Goal: Task Accomplishment & Management: Use online tool/utility

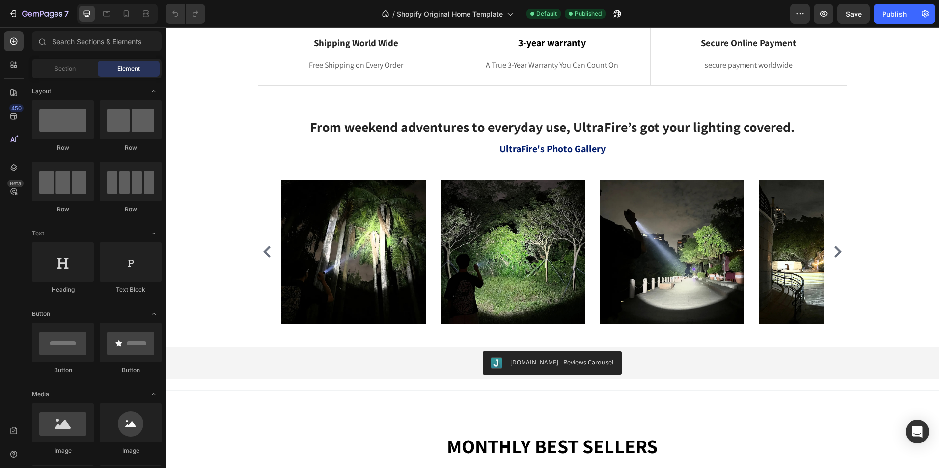
scroll to position [518, 0]
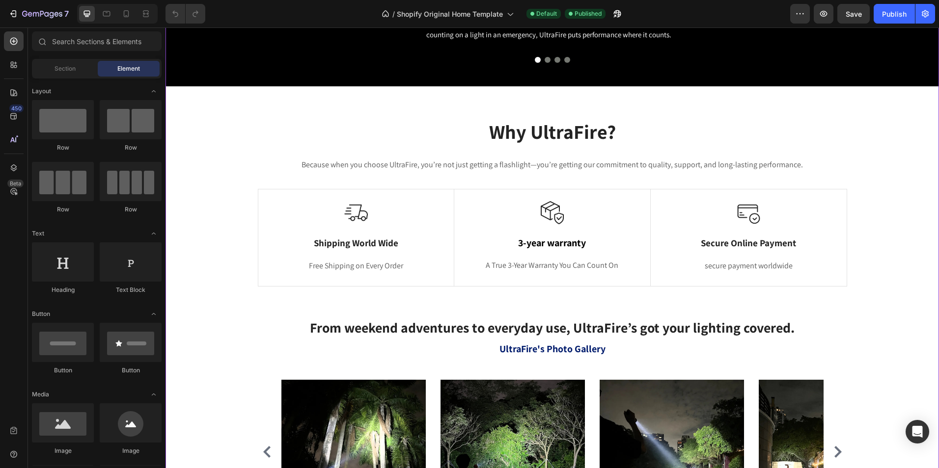
click at [519, 289] on div "Why UltraFire? Heading Because when you choose UltraFire, you’re not just getti…" at bounding box center [551, 202] width 757 height 185
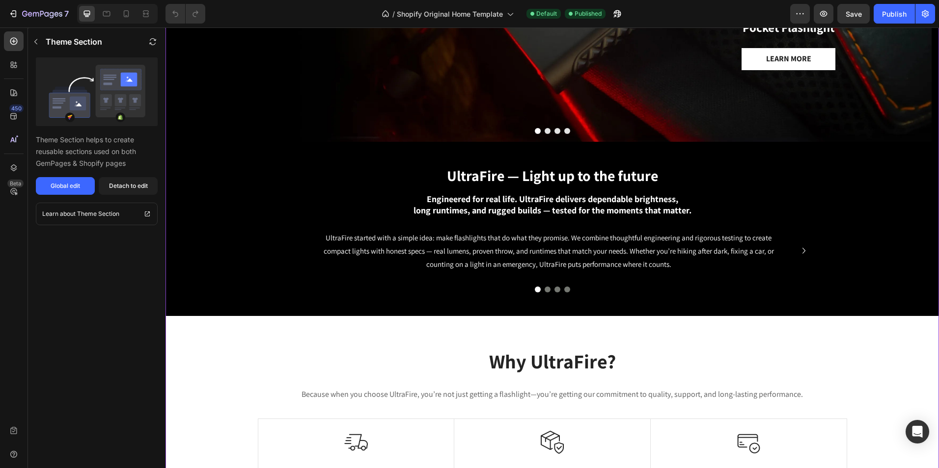
scroll to position [273, 0]
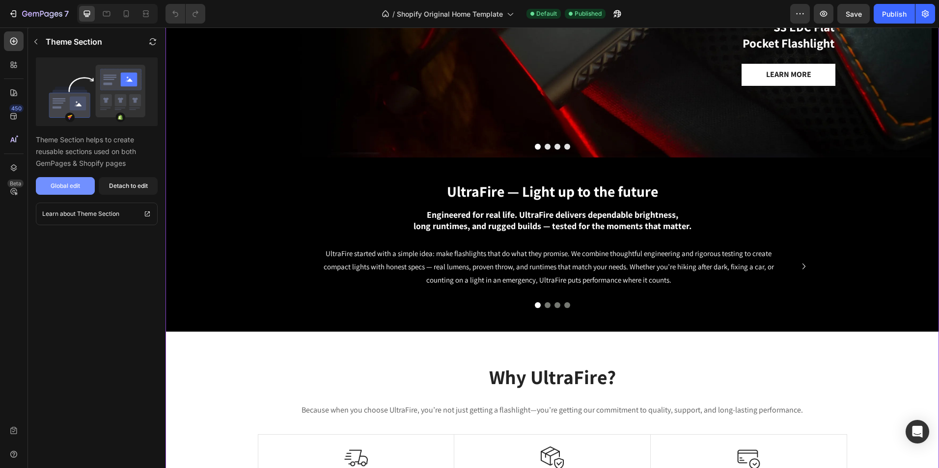
click at [81, 189] on button "Global edit" at bounding box center [65, 186] width 59 height 18
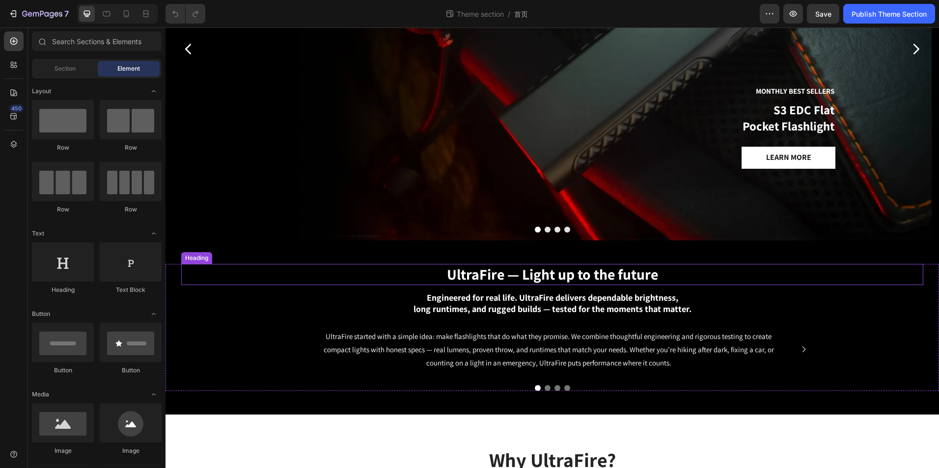
scroll to position [196, 0]
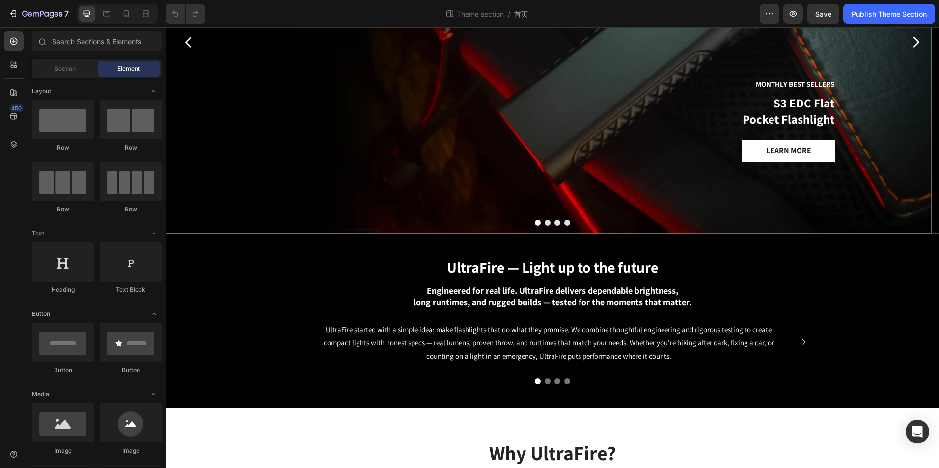
click at [541, 226] on div "Monthly Best Sellers Text Block S3 EDC Flat Pocket Flashlight Heading Learn mor…" at bounding box center [548, 118] width 589 height 232
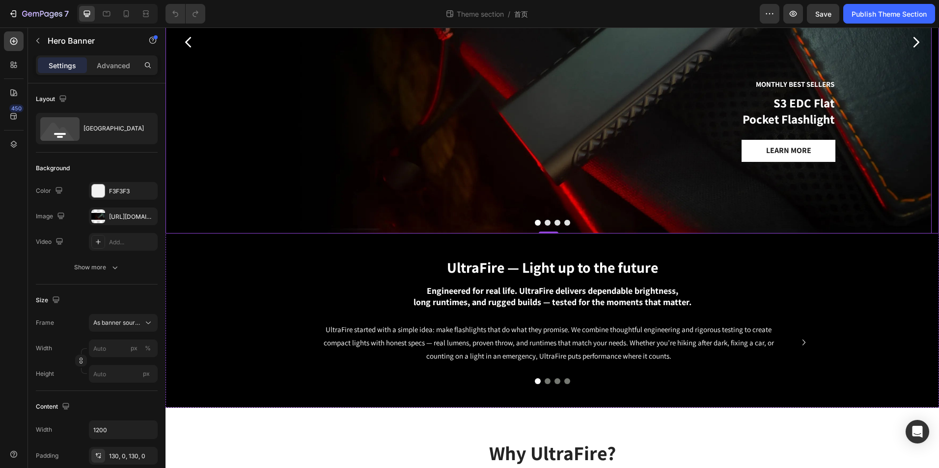
click at [544, 223] on button "Dot" at bounding box center [547, 223] width 6 height 6
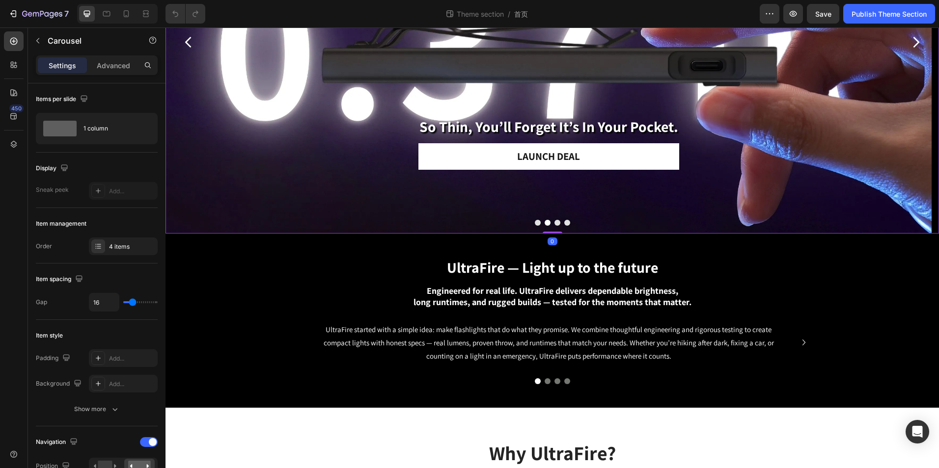
click at [554, 224] on button "Dot" at bounding box center [557, 223] width 6 height 6
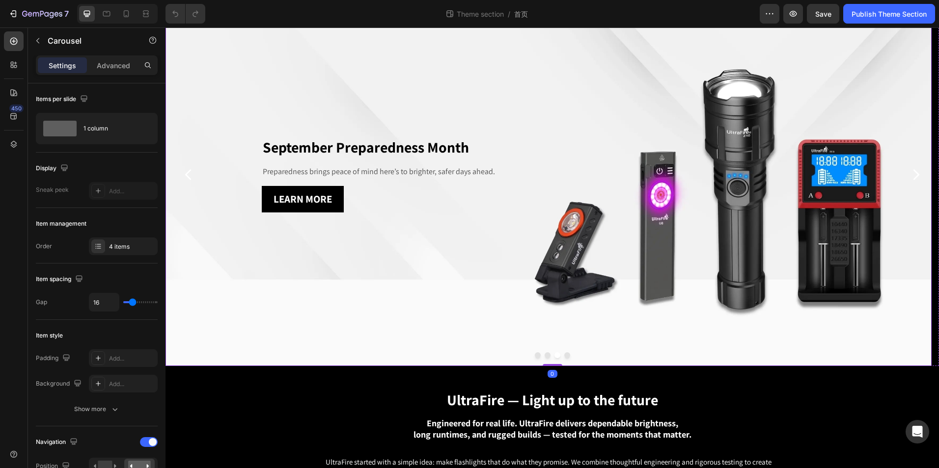
scroll to position [49, 0]
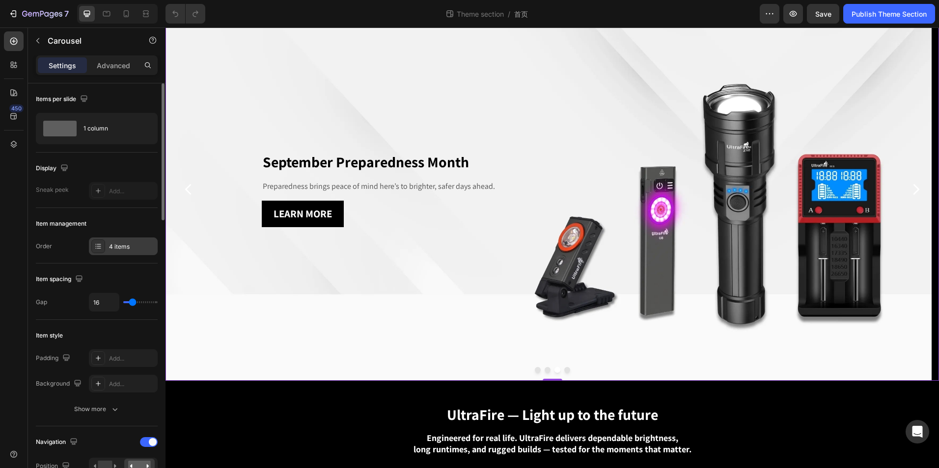
click at [109, 248] on div "4 items" at bounding box center [132, 247] width 46 height 9
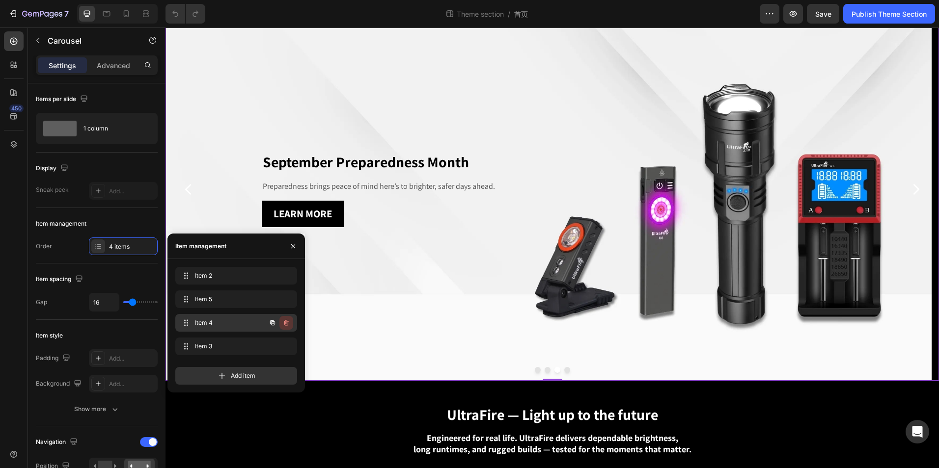
click at [289, 322] on icon "button" at bounding box center [286, 323] width 8 height 8
click at [289, 325] on button "Delete" at bounding box center [279, 323] width 27 height 14
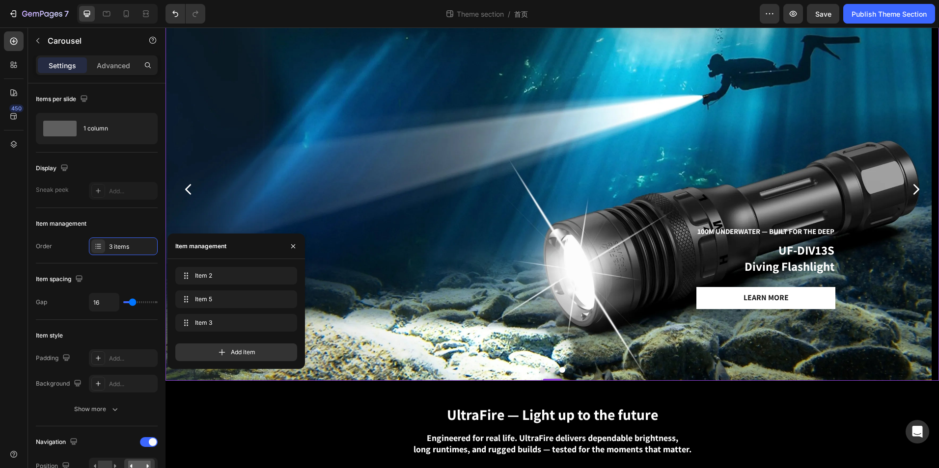
click at [549, 368] on button "Dot" at bounding box center [552, 370] width 6 height 6
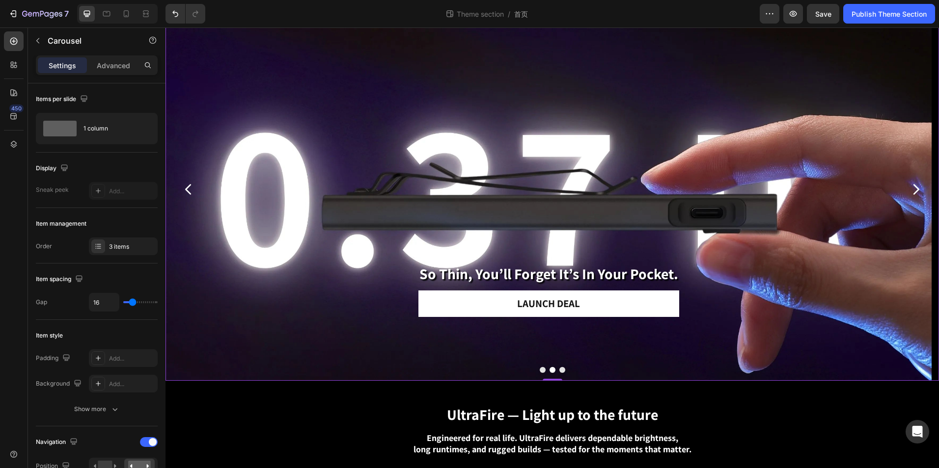
click at [539, 369] on button "Dot" at bounding box center [542, 370] width 6 height 6
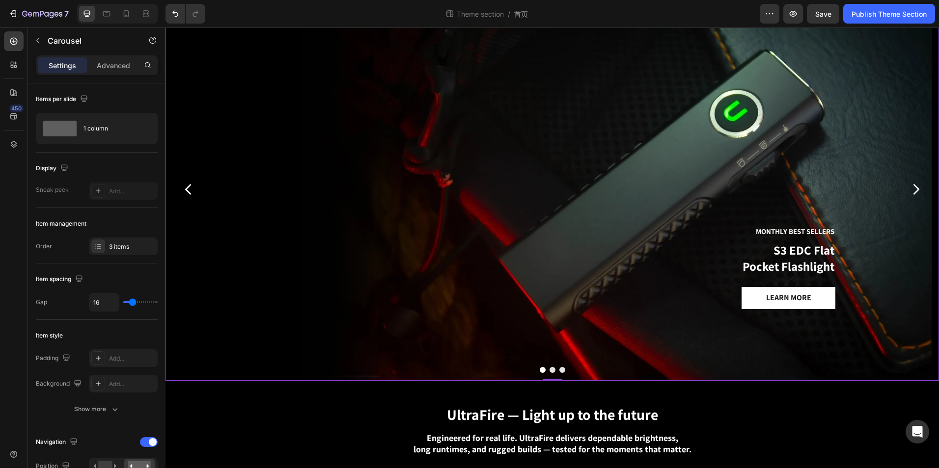
click at [549, 371] on button "Dot" at bounding box center [552, 370] width 6 height 6
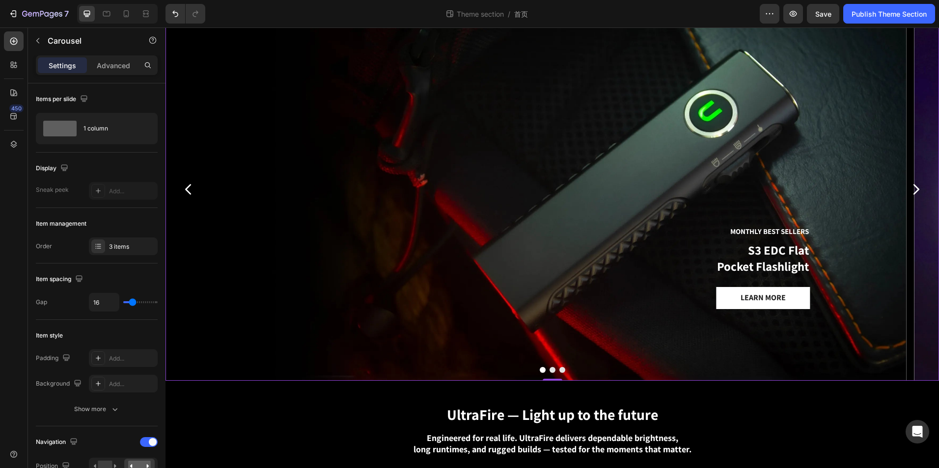
click at [559, 370] on button "Dot" at bounding box center [562, 370] width 6 height 6
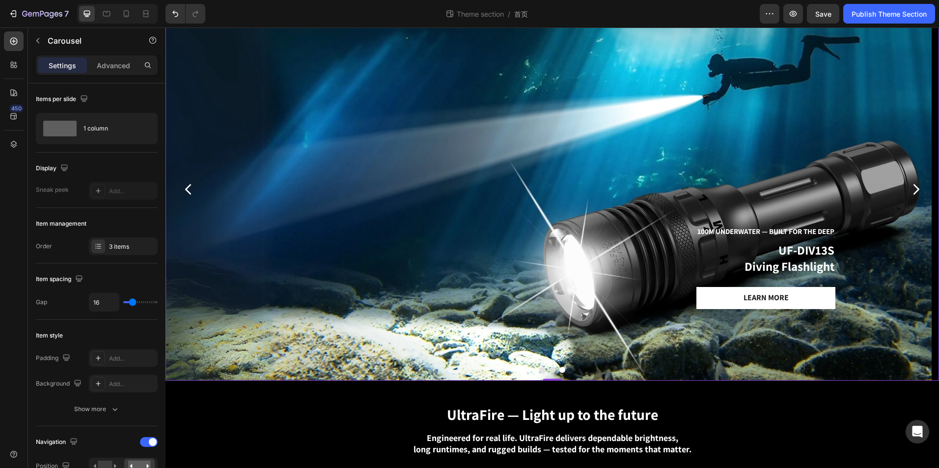
click at [539, 369] on button "Dot" at bounding box center [542, 370] width 6 height 6
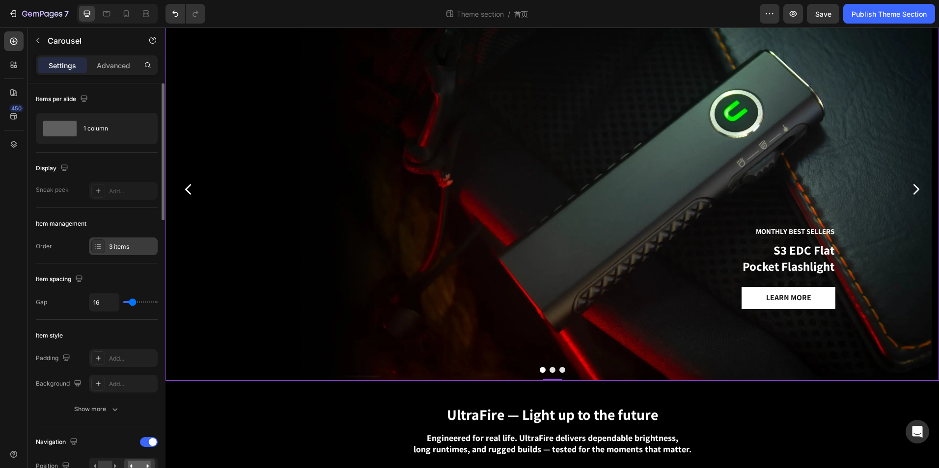
click at [105, 254] on div "3 items" at bounding box center [123, 247] width 69 height 18
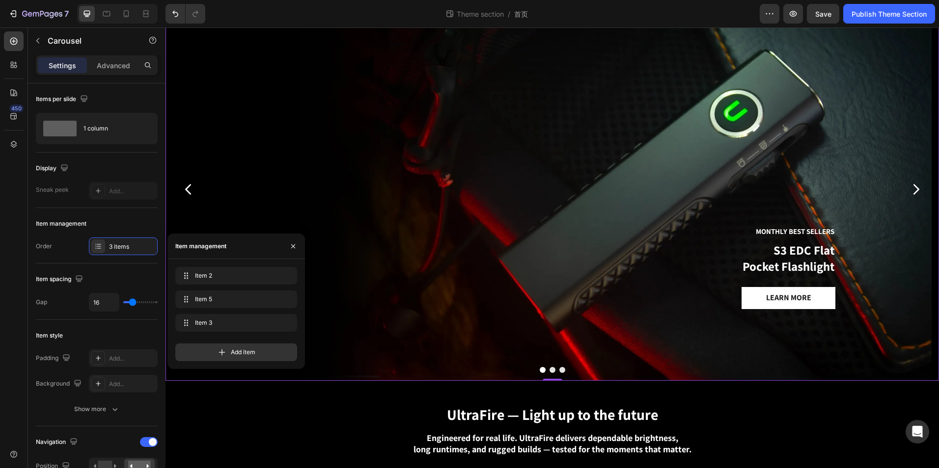
click at [551, 370] on div at bounding box center [551, 370] width 773 height 6
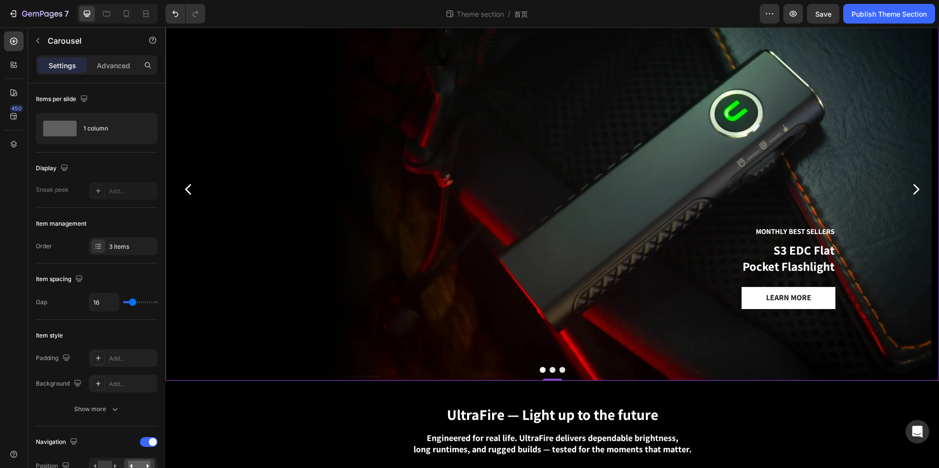
click at [550, 370] on button "Dot" at bounding box center [552, 370] width 6 height 6
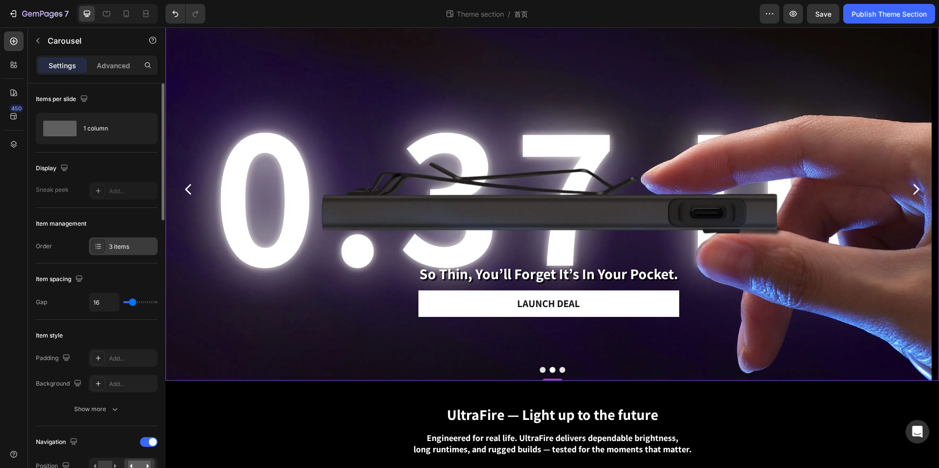
click at [119, 251] on div "3 items" at bounding box center [132, 247] width 46 height 9
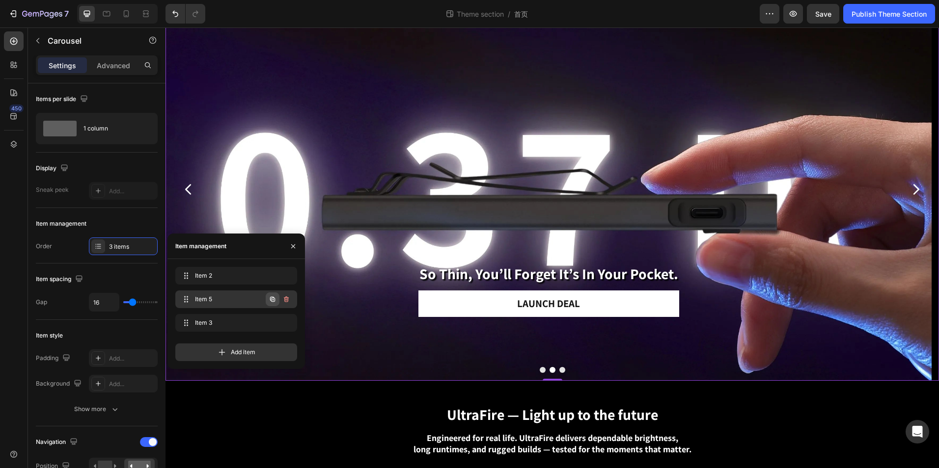
click at [272, 298] on icon "button" at bounding box center [272, 299] width 5 height 5
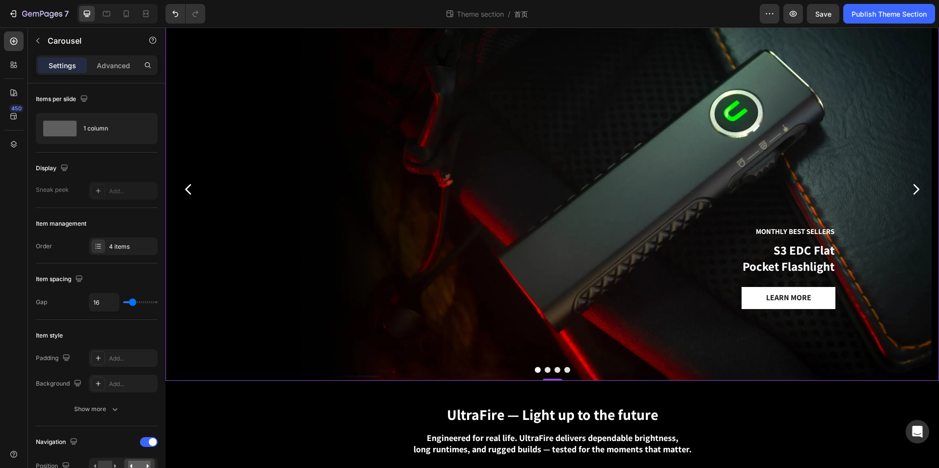
click at [555, 367] on div at bounding box center [551, 370] width 773 height 6
click at [554, 367] on button "Dot" at bounding box center [557, 370] width 6 height 6
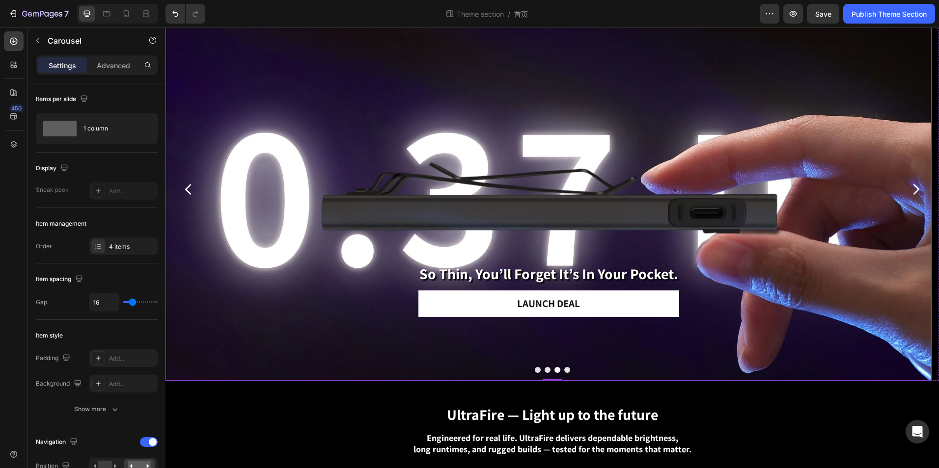
click at [404, 331] on div "so thin, you’ll forget it’s in your pocket. Heading Launch Deal Button Row" at bounding box center [548, 290] width 589 height 181
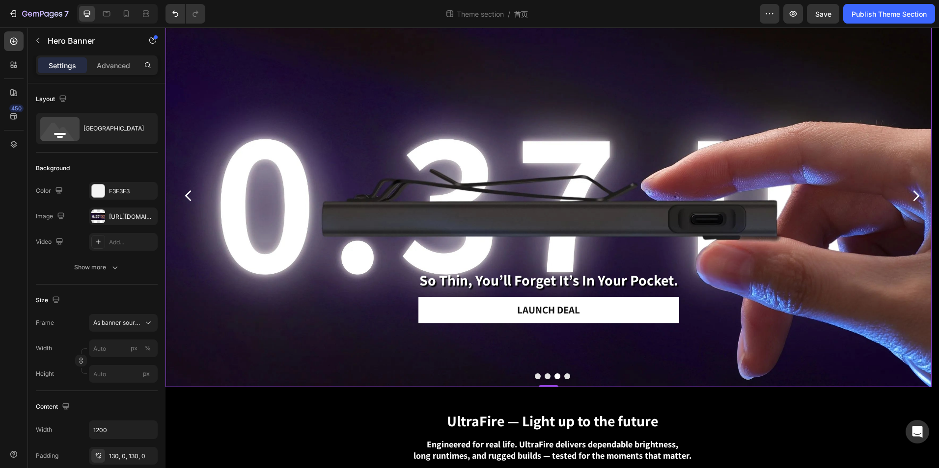
scroll to position [0, 0]
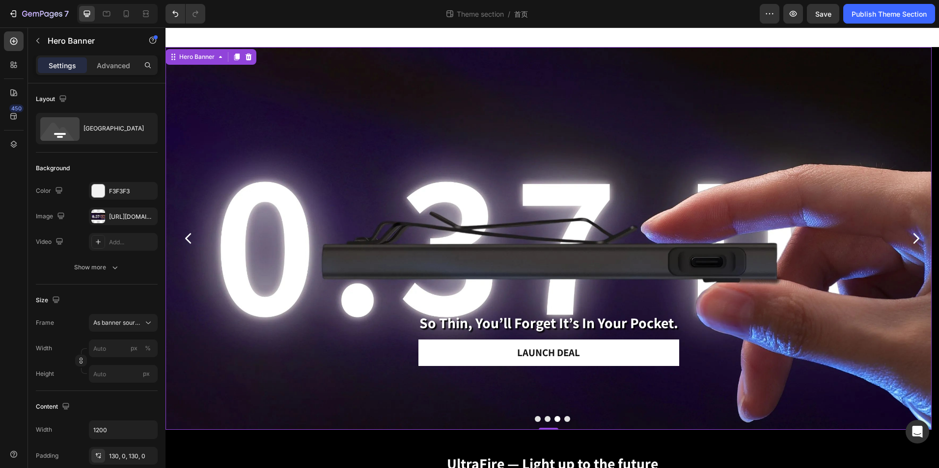
click at [279, 181] on div "Background Image" at bounding box center [548, 238] width 766 height 383
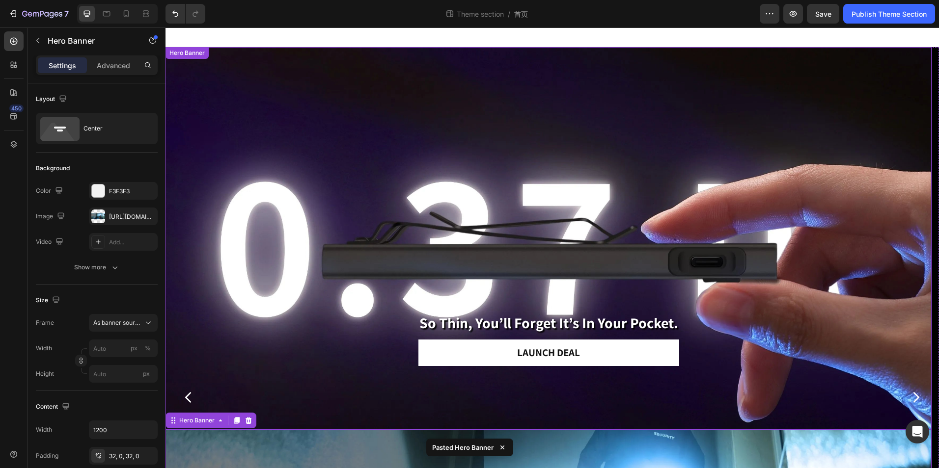
drag, startPoint x: 337, startPoint y: 142, endPoint x: 331, endPoint y: 137, distance: 8.0
click at [336, 140] on div "Background Image" at bounding box center [548, 238] width 766 height 383
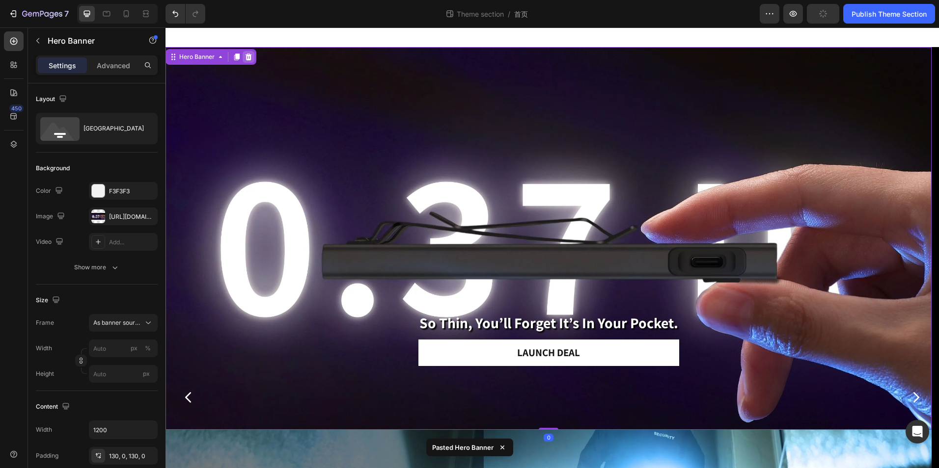
click at [245, 60] on icon at bounding box center [248, 57] width 8 height 8
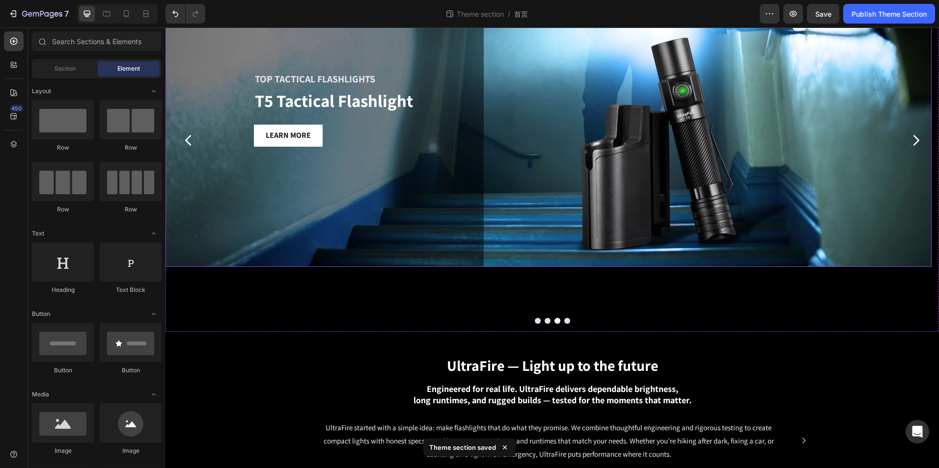
click at [294, 233] on div "Background Image" at bounding box center [548, 108] width 766 height 318
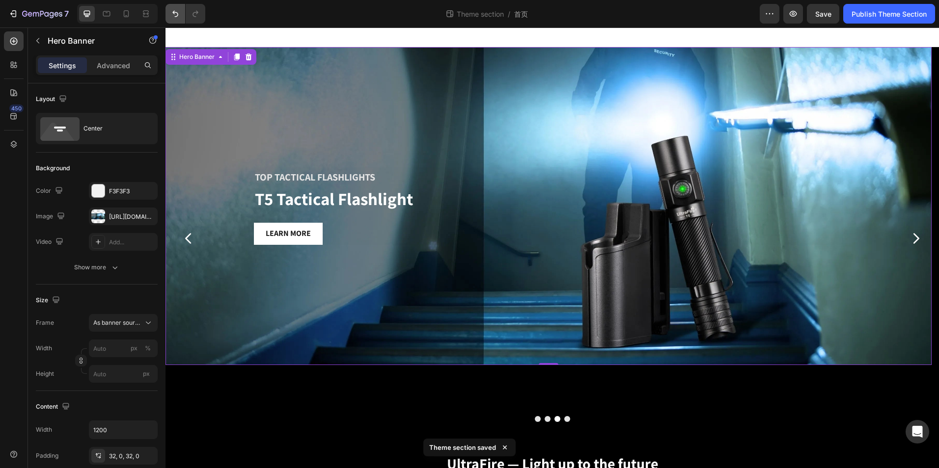
click at [172, 12] on icon "Undo/Redo" at bounding box center [175, 14] width 10 height 10
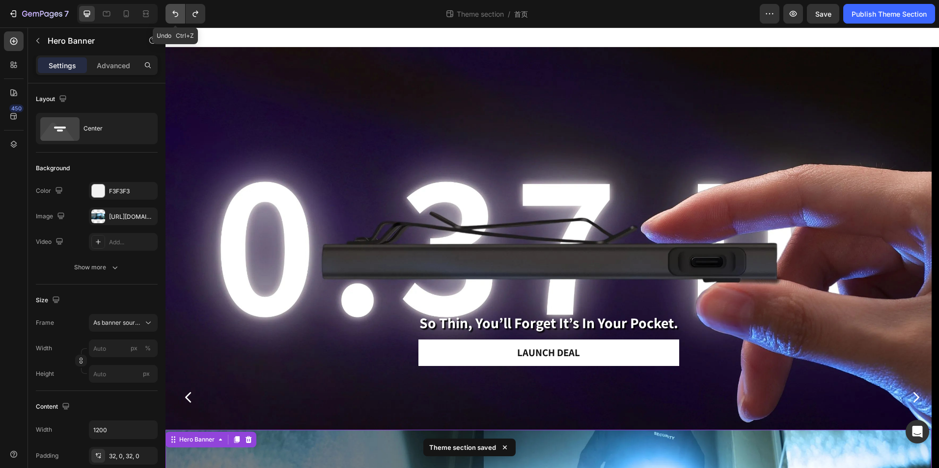
click at [172, 12] on icon "Undo/Redo" at bounding box center [175, 14] width 10 height 10
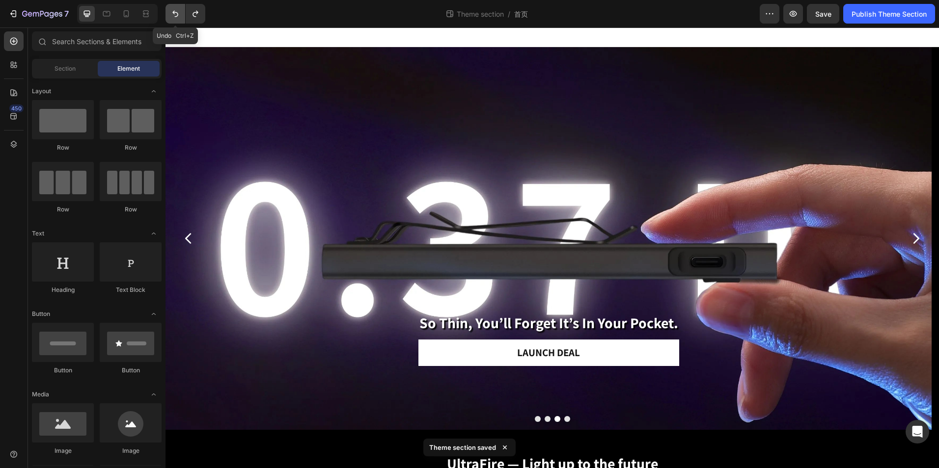
click at [172, 12] on icon "Undo/Redo" at bounding box center [175, 14] width 10 height 10
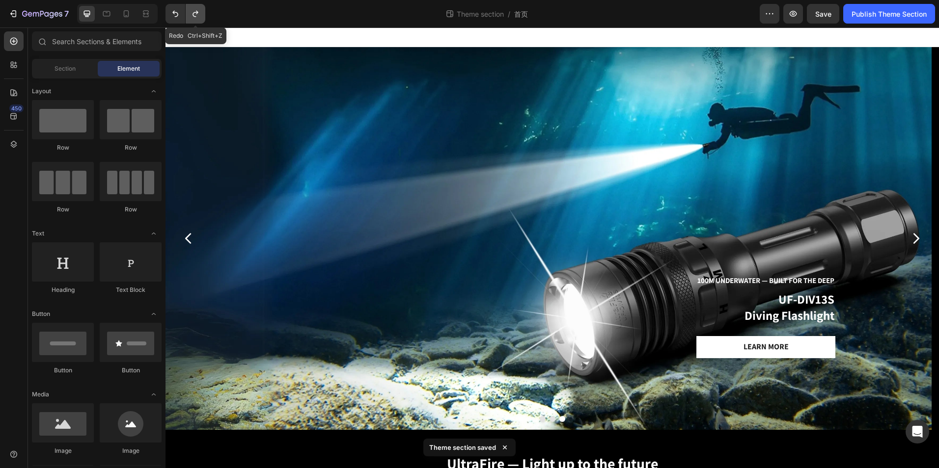
click at [197, 13] on icon "Undo/Redo" at bounding box center [194, 14] width 5 height 6
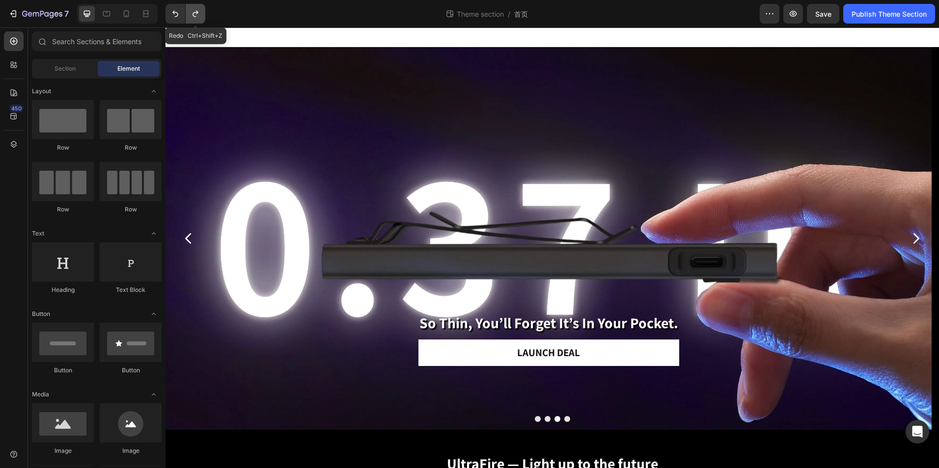
click at [197, 13] on icon "Undo/Redo" at bounding box center [194, 14] width 5 height 6
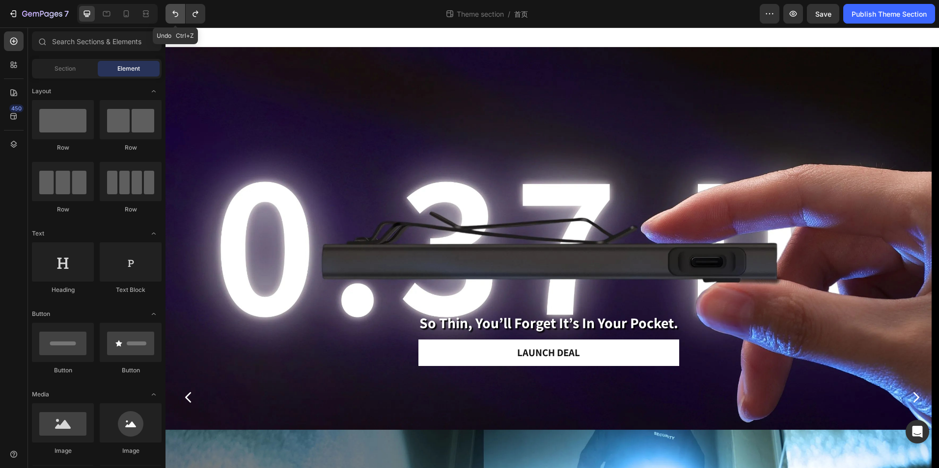
click at [179, 14] on icon "Undo/Redo" at bounding box center [175, 14] width 10 height 10
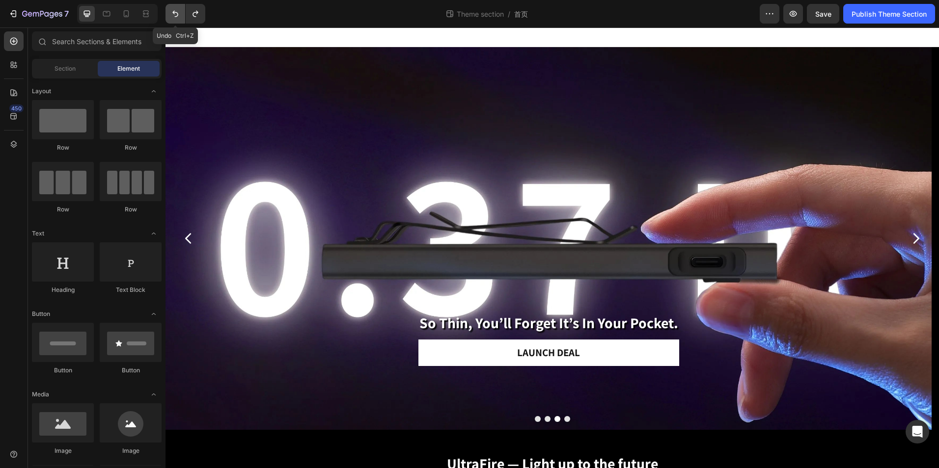
click at [179, 14] on icon "Undo/Redo" at bounding box center [175, 14] width 10 height 10
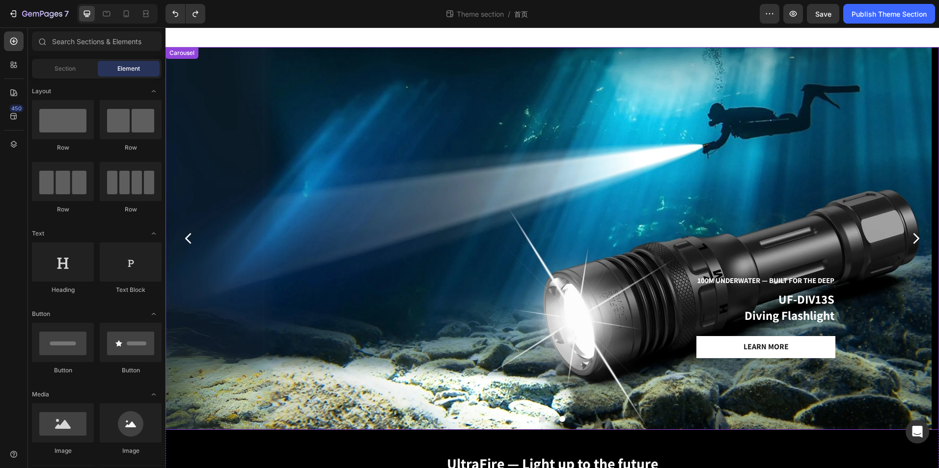
click at [549, 416] on button "Dot" at bounding box center [552, 419] width 6 height 6
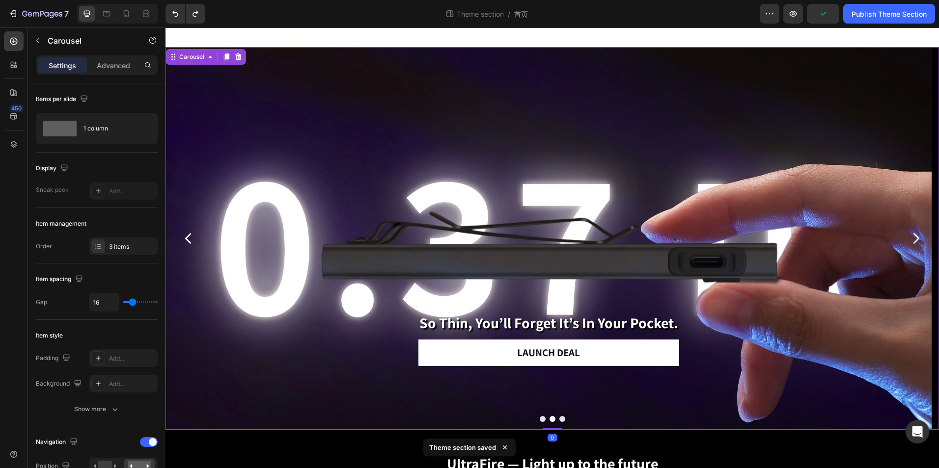
click at [539, 417] on button "Dot" at bounding box center [542, 419] width 6 height 6
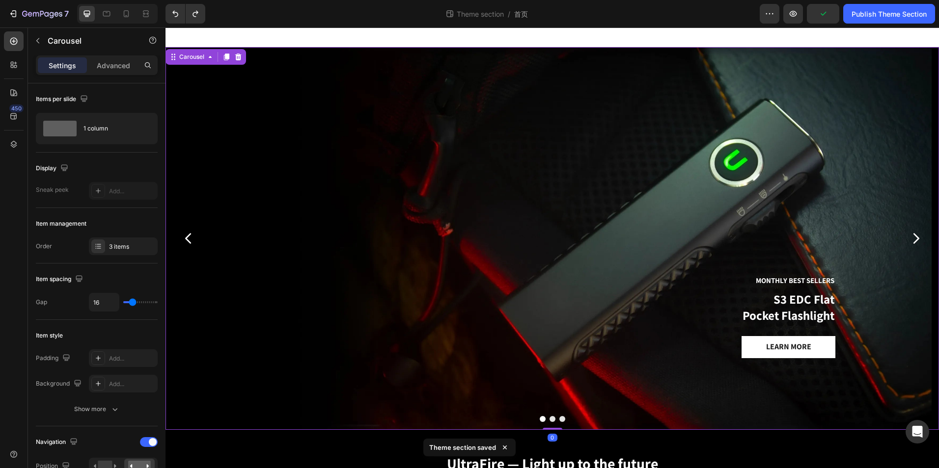
click at [549, 419] on button "Dot" at bounding box center [552, 419] width 6 height 6
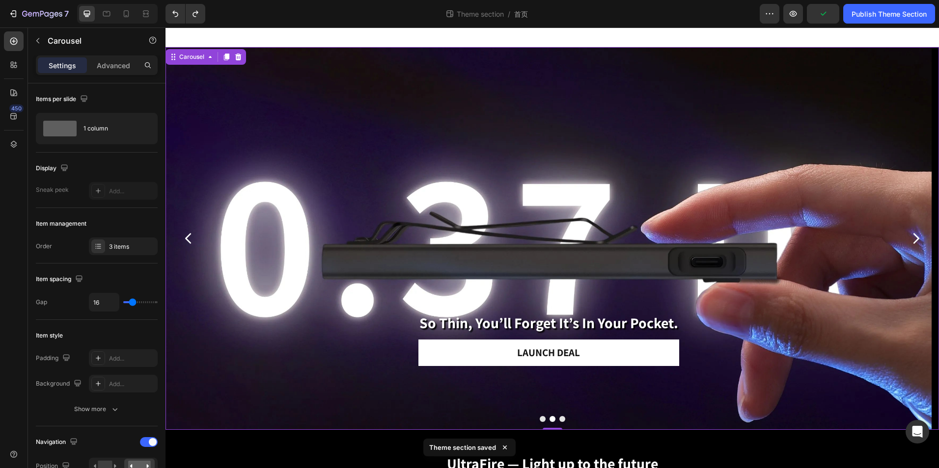
click at [559, 417] on button "Dot" at bounding box center [562, 419] width 6 height 6
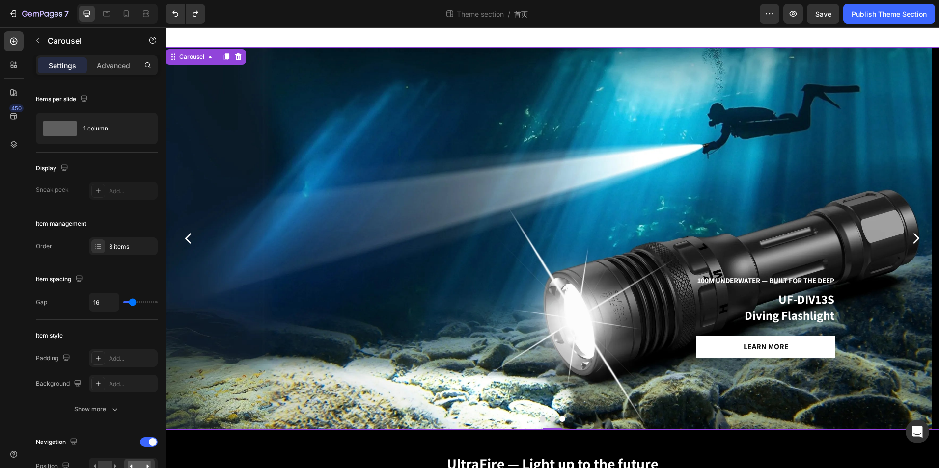
click at [549, 421] on button "Dot" at bounding box center [552, 419] width 6 height 6
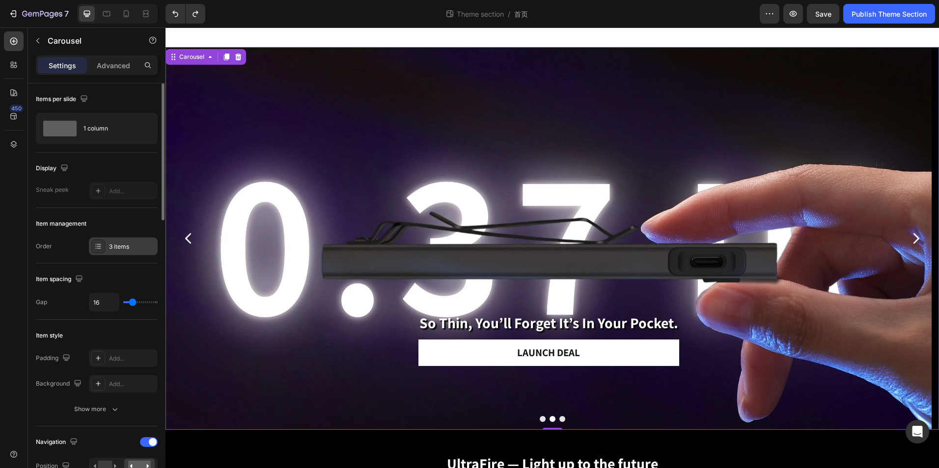
click at [100, 242] on div at bounding box center [98, 247] width 14 height 14
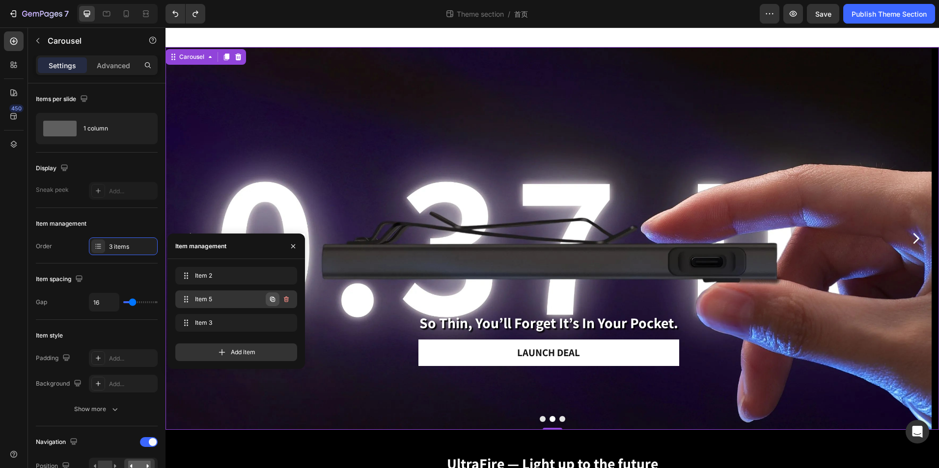
click at [272, 300] on icon "button" at bounding box center [273, 300] width 8 height 8
click at [271, 324] on icon "button" at bounding box center [272, 323] width 5 height 5
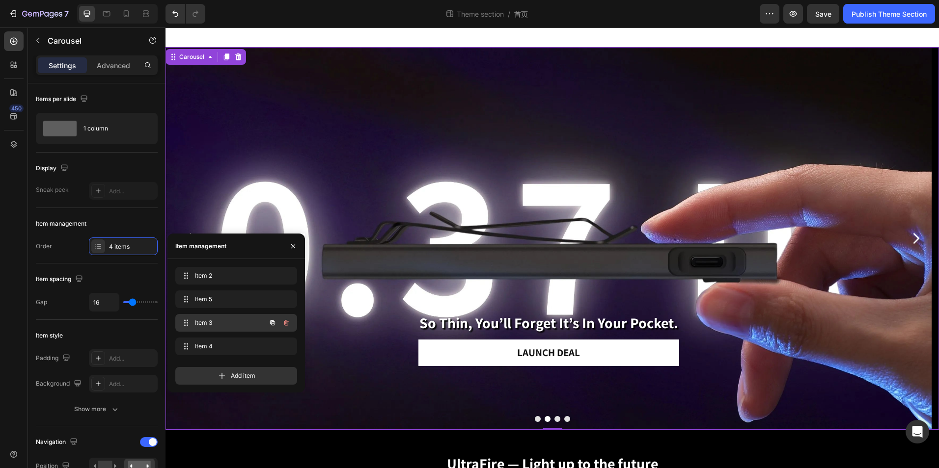
click at [240, 323] on span "Item 3" at bounding box center [222, 323] width 55 height 9
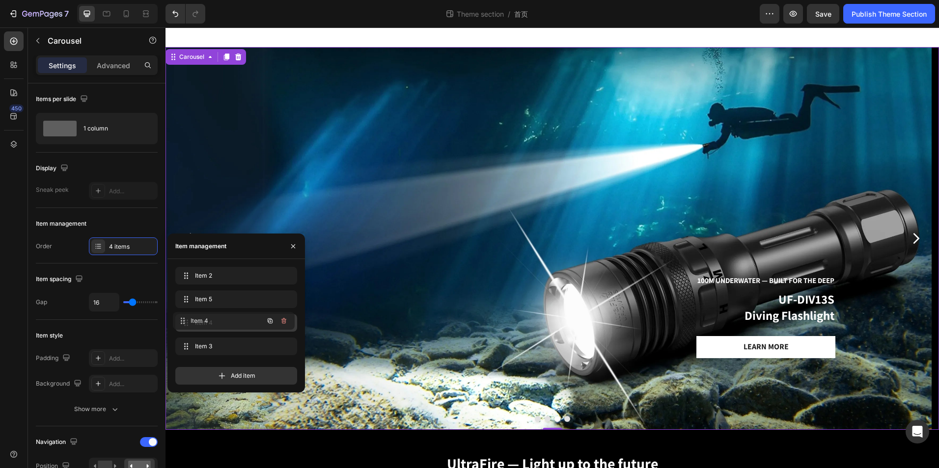
drag, startPoint x: 233, startPoint y: 340, endPoint x: 231, endPoint y: 315, distance: 25.6
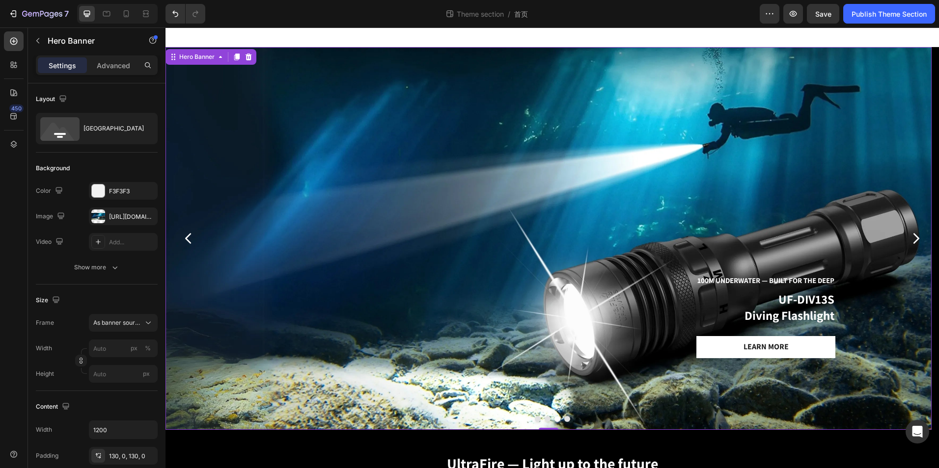
click at [369, 246] on div "100M Underwater — built for the deep Text Block UF-DIV13S Diving Flashlight Hea…" at bounding box center [548, 314] width 589 height 232
click at [554, 418] on button "Dot" at bounding box center [557, 419] width 6 height 6
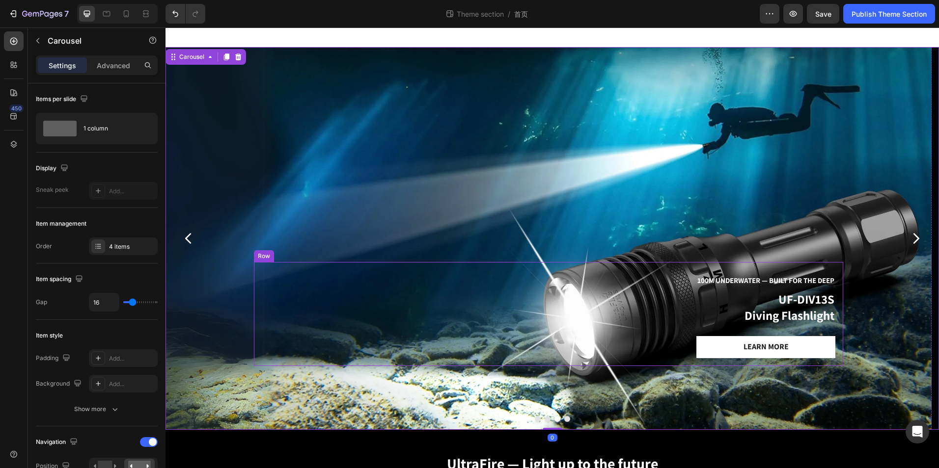
click at [433, 228] on div "100M Underwater — built for the deep Text Block UF-DIV13S Diving Flashlight Hea…" at bounding box center [548, 314] width 589 height 232
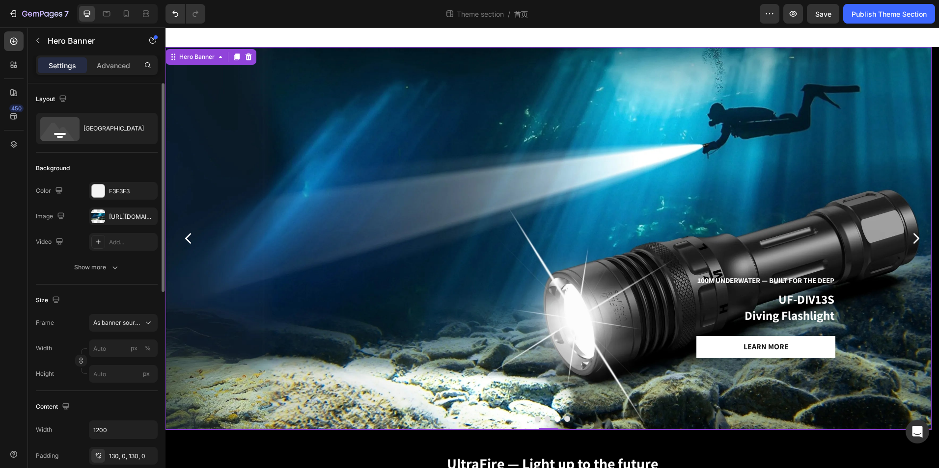
click at [98, 228] on div "The changes might be hidden by the image and the video. Color F3F3F3 Image http…" at bounding box center [97, 216] width 122 height 69
click at [108, 221] on div "https://cdn.shopify.com/s/files/1/0630/2721/6625/files/UF-DIV13S_Diving_Flashli…" at bounding box center [123, 217] width 69 height 18
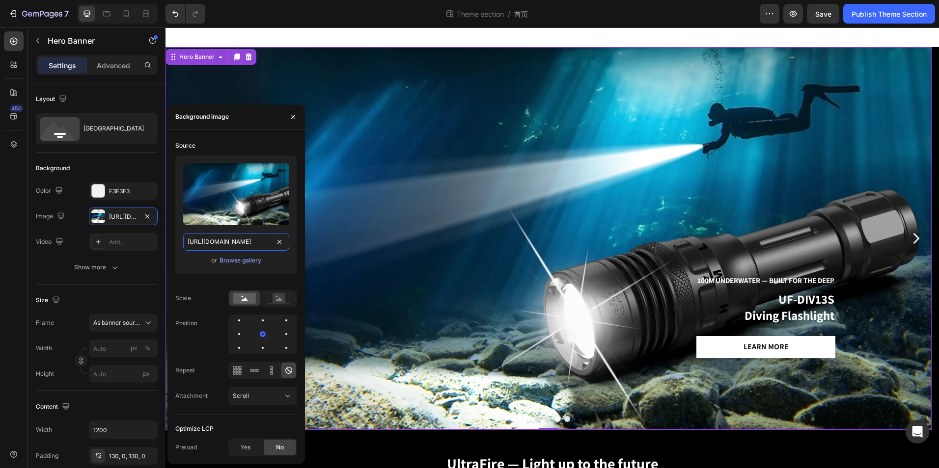
click at [242, 242] on input "https://cdn.shopify.com/s/files/1/0630/2721/6625/files/UF-DIV13S_Diving_Flashli…" at bounding box center [236, 242] width 106 height 18
paste input "ltraFire_T6_High_Beam_Tactical_Flashlight_-_550m_Beam_Distance.webp?v=1754989584"
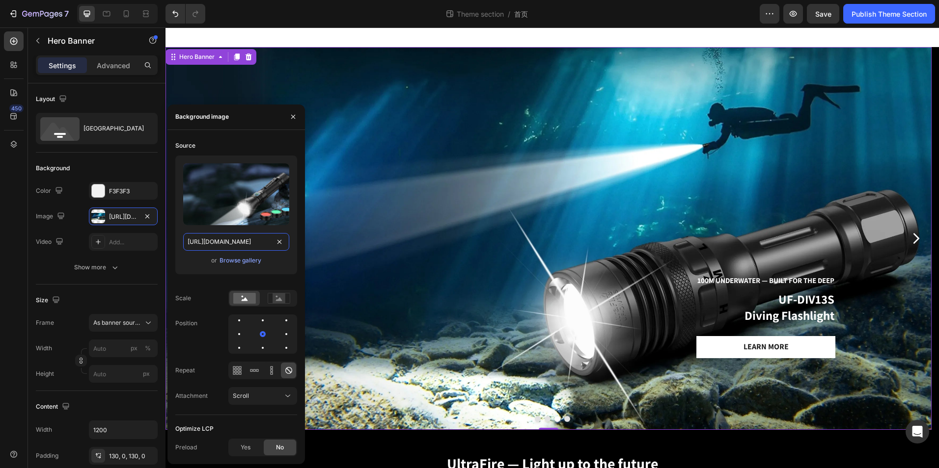
scroll to position [0, 325]
type input "https://cdn.shopify.com/s/files/1/0630/2721/6625/files/UltraFire_T6_High_Beam_T…"
click at [280, 260] on div "or Browse gallery" at bounding box center [236, 261] width 106 height 12
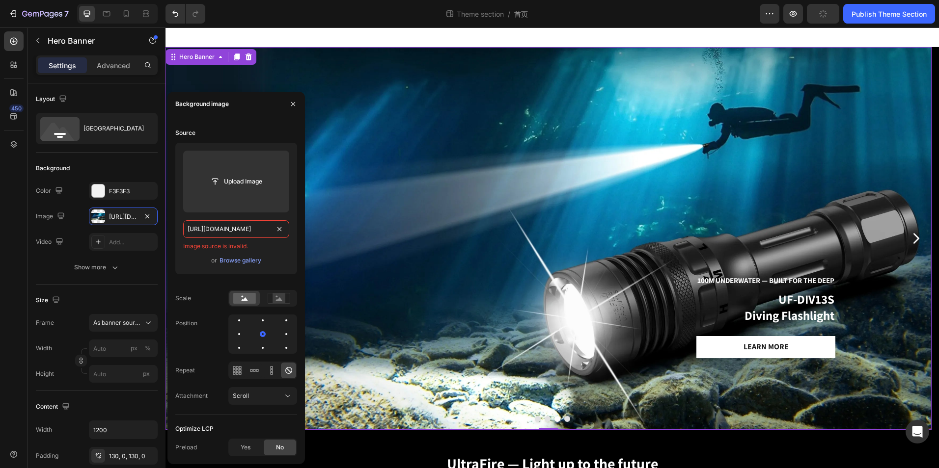
click at [256, 231] on input "https://cdn.shopify.com/s/files/1/0630/2721/6625/files/UltraFire_T6_High_Beam_T…" at bounding box center [236, 229] width 106 height 18
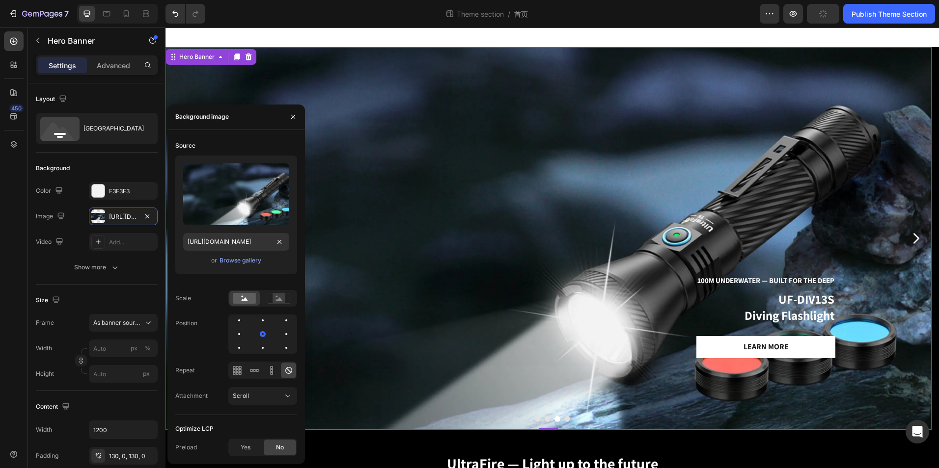
click at [277, 257] on div "or Browse gallery" at bounding box center [236, 261] width 106 height 12
click at [544, 271] on div "100M Underwater — built for the deep Text Block UF-DIV13S Diving Flashlight Hea…" at bounding box center [548, 314] width 589 height 104
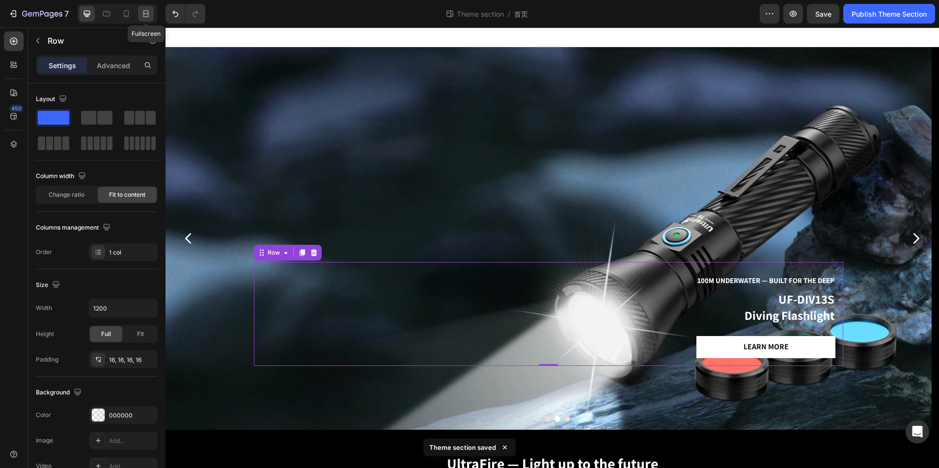
click at [144, 6] on div at bounding box center [146, 14] width 16 height 16
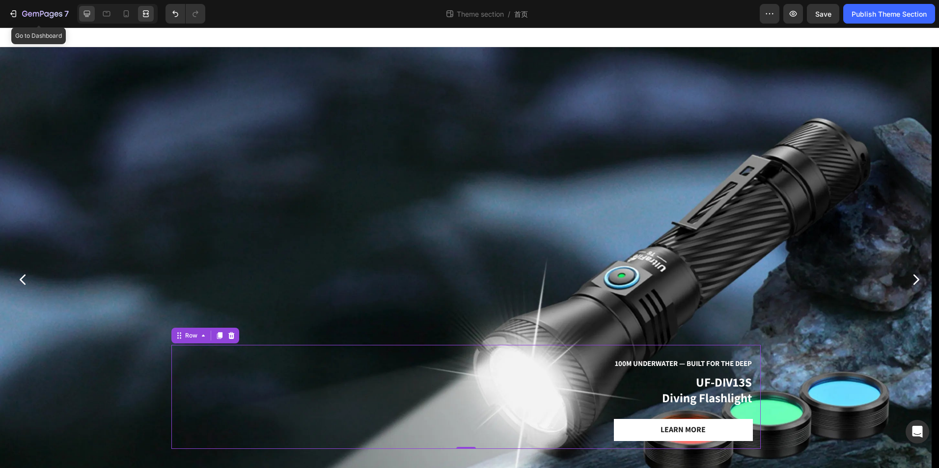
click at [83, 10] on icon at bounding box center [87, 14] width 10 height 10
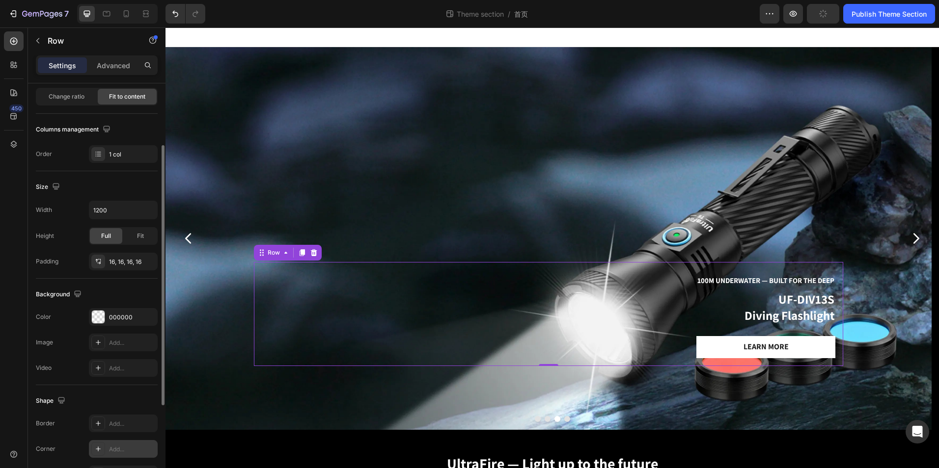
scroll to position [242, 0]
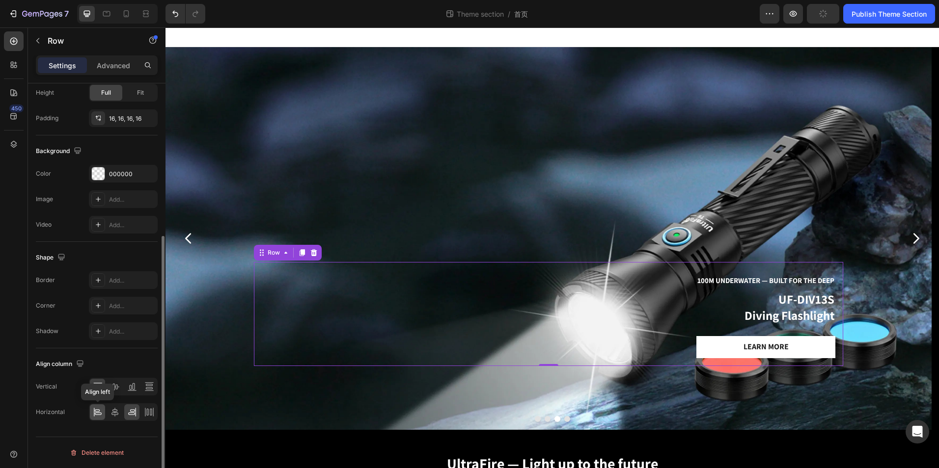
drag, startPoint x: 101, startPoint y: 413, endPoint x: 123, endPoint y: 399, distance: 26.5
click at [101, 413] on icon at bounding box center [98, 414] width 7 height 2
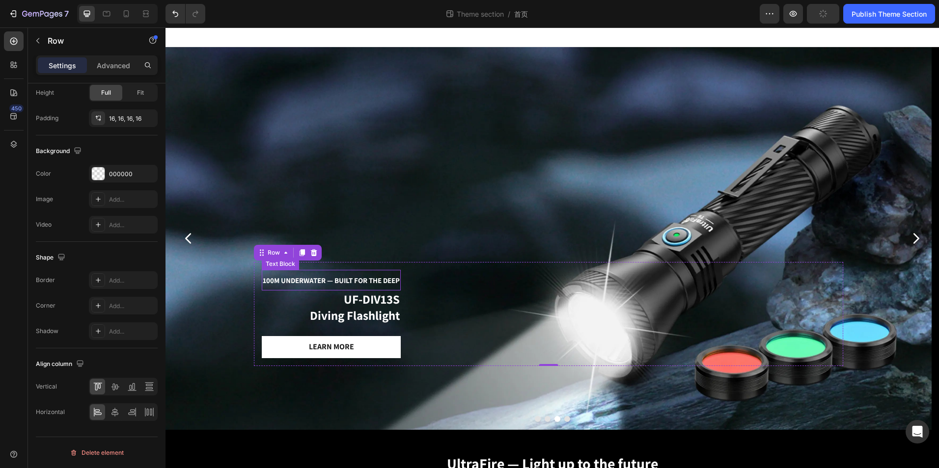
click at [371, 278] on span "100M Underwater — built for the deep" at bounding box center [331, 280] width 137 height 9
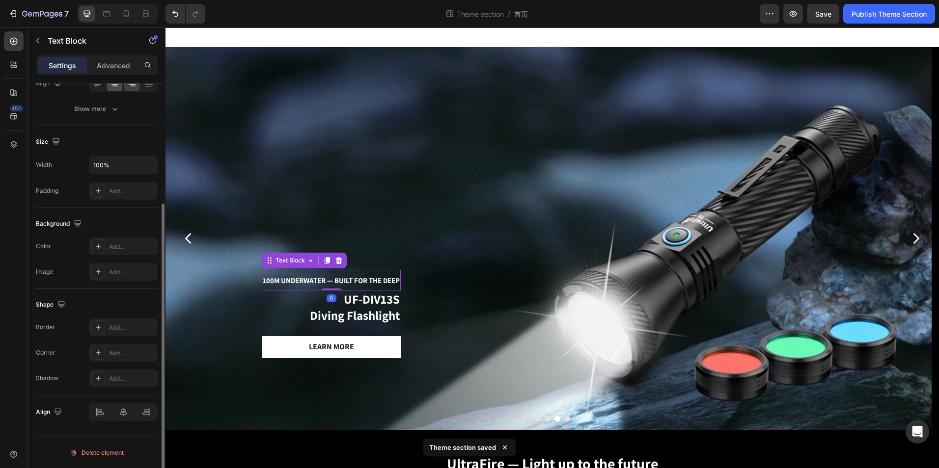
scroll to position [22, 0]
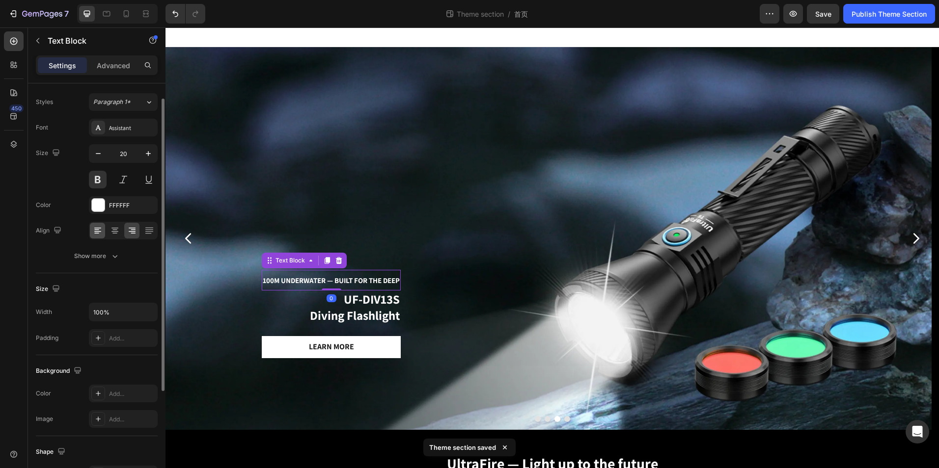
click at [98, 227] on icon at bounding box center [98, 231] width 10 height 10
click at [332, 312] on h2 "UF-DIV13S Diving Flashlight" at bounding box center [331, 308] width 139 height 34
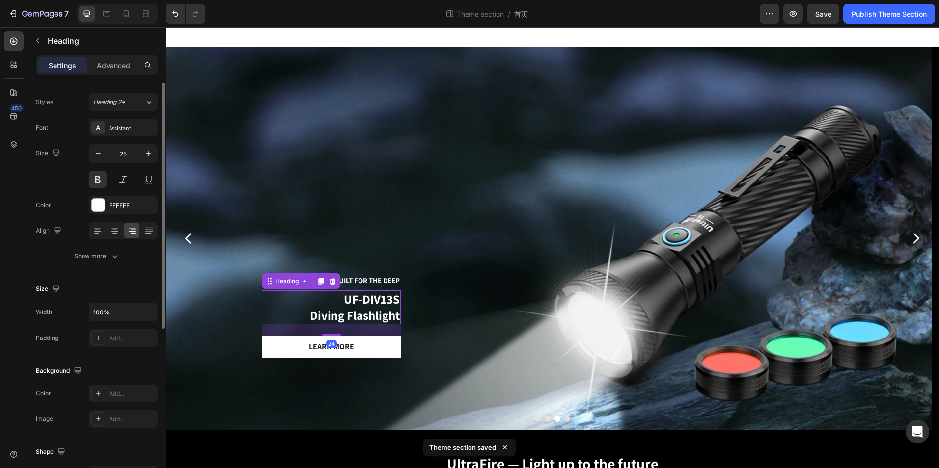
scroll to position [0, 0]
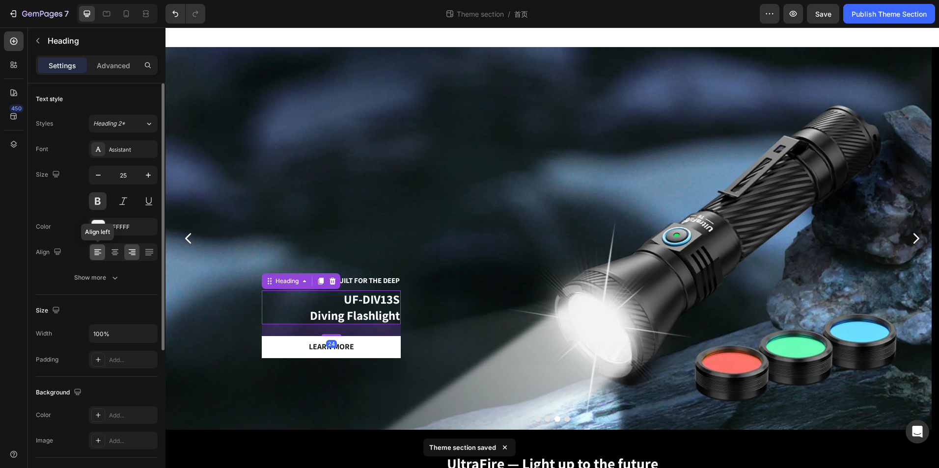
click at [97, 256] on icon at bounding box center [98, 252] width 10 height 10
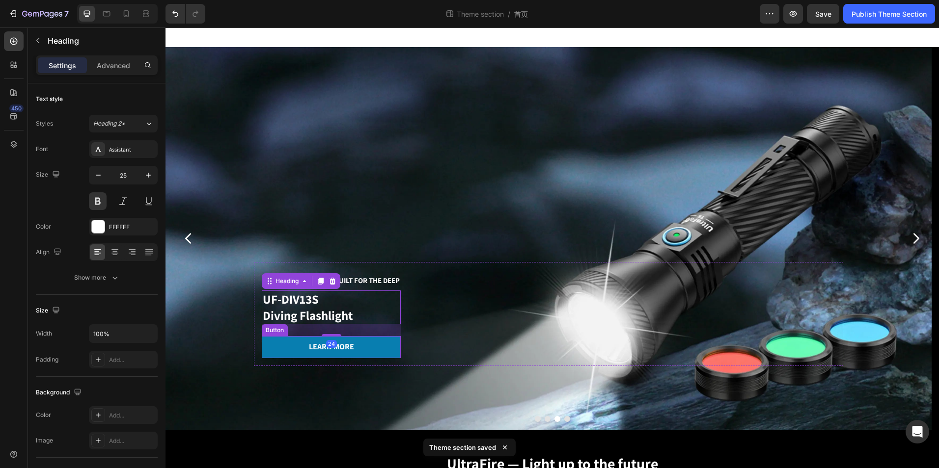
click at [381, 346] on link "Learn more" at bounding box center [331, 347] width 139 height 22
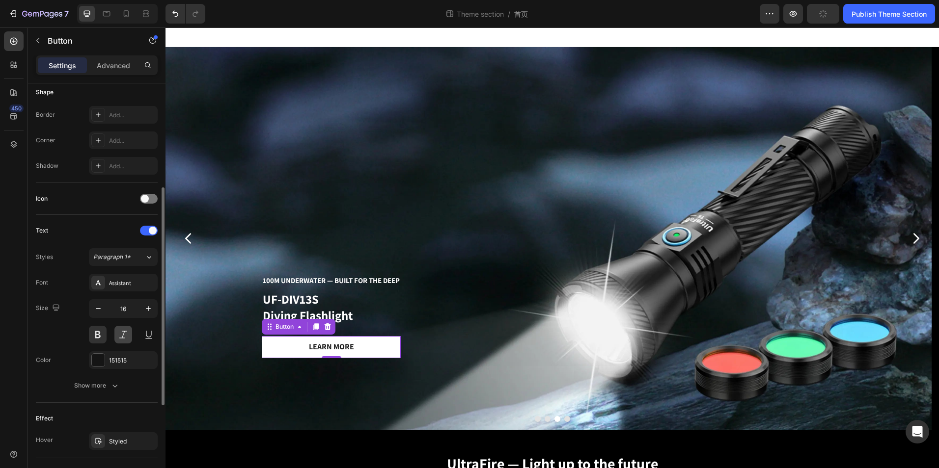
scroll to position [295, 0]
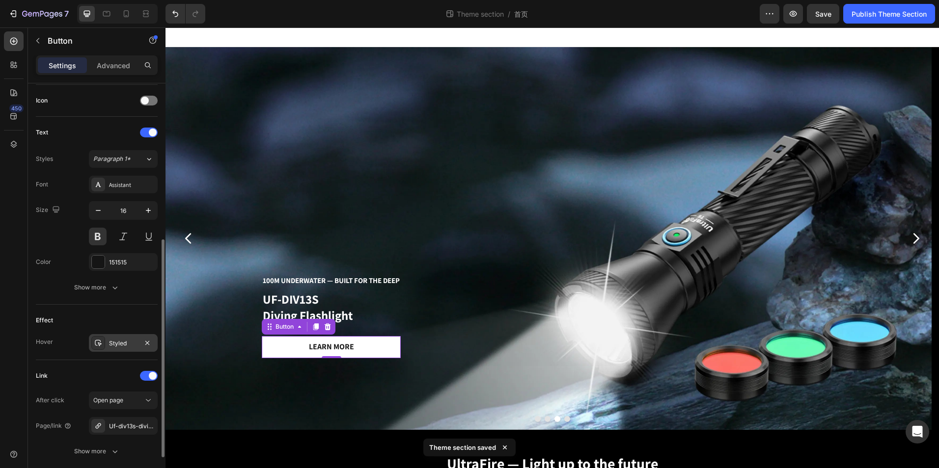
click at [124, 340] on div "Styled" at bounding box center [123, 343] width 28 height 9
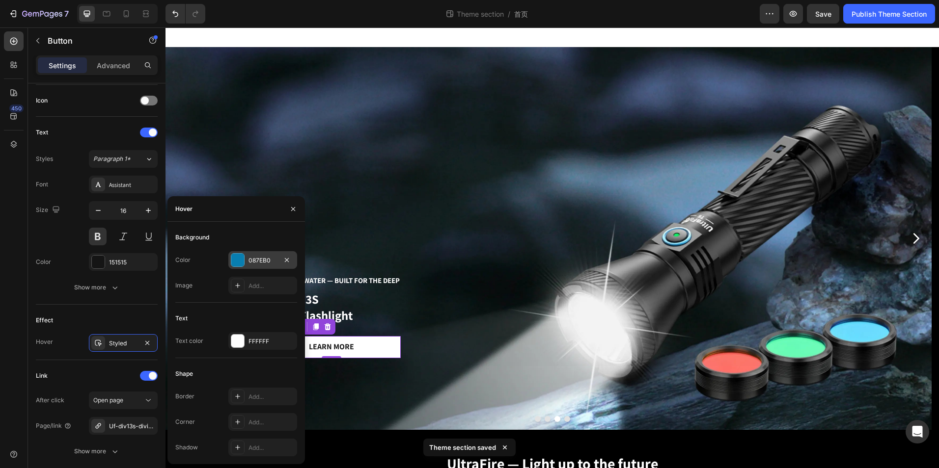
click at [251, 262] on div "087EB0" at bounding box center [262, 260] width 28 height 9
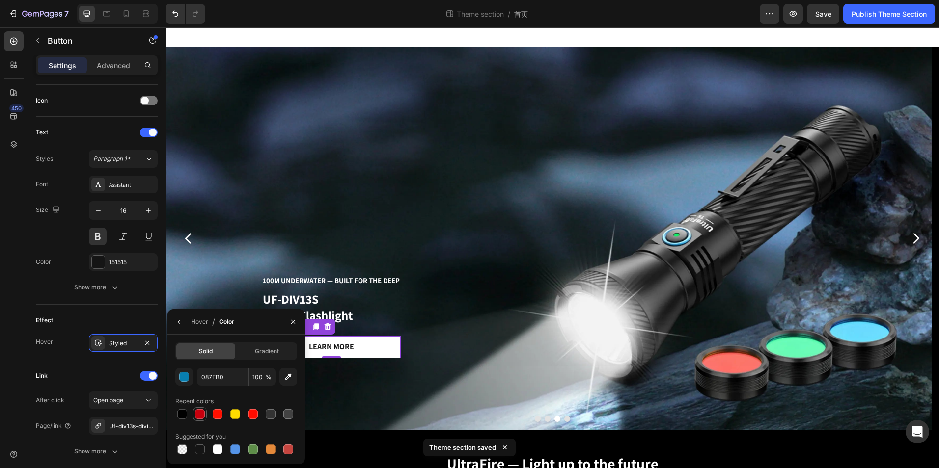
click at [195, 415] on div at bounding box center [200, 414] width 10 height 10
type input "C7000D"
click at [382, 345] on link "Learn more" at bounding box center [331, 347] width 139 height 22
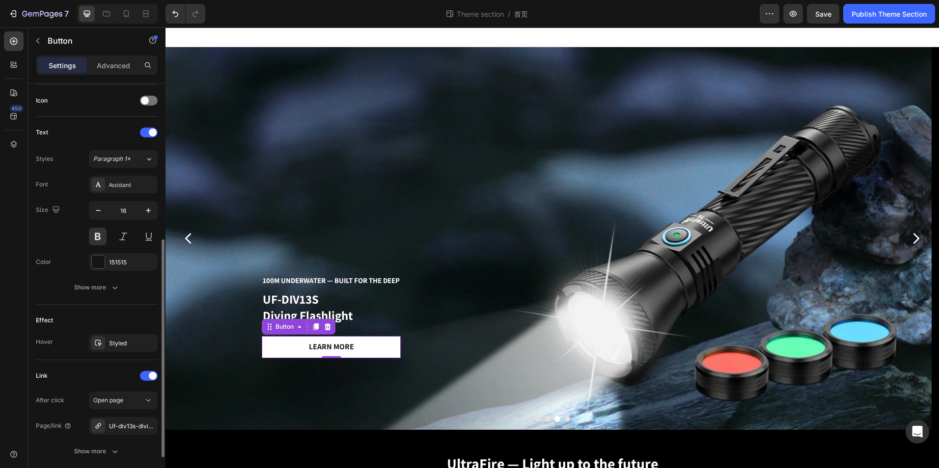
scroll to position [368, 0]
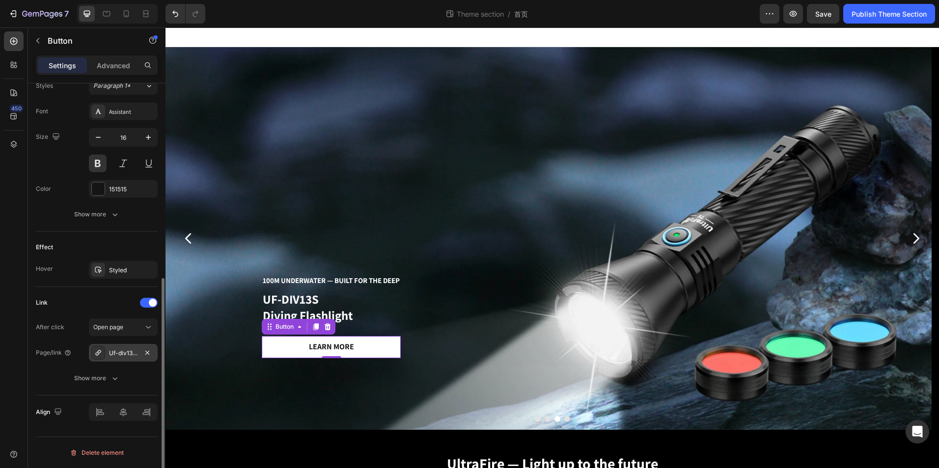
click at [113, 354] on div "Uf-div13s-diving-flashlight" at bounding box center [123, 353] width 28 height 9
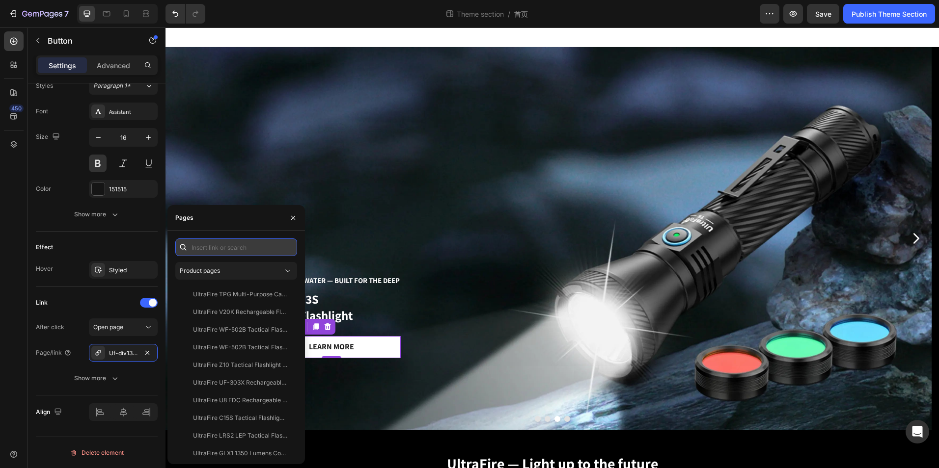
click at [240, 247] on input "text" at bounding box center [236, 248] width 122 height 18
type input "T6"
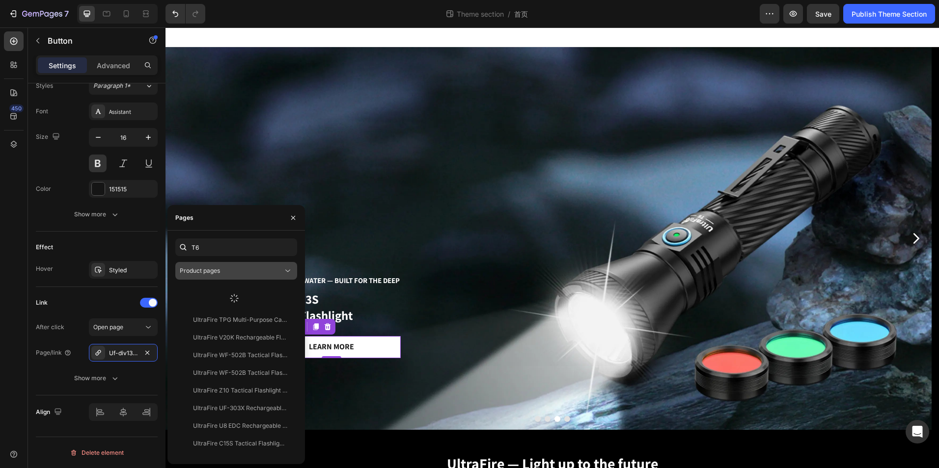
click at [228, 270] on div "Product pages" at bounding box center [231, 271] width 103 height 9
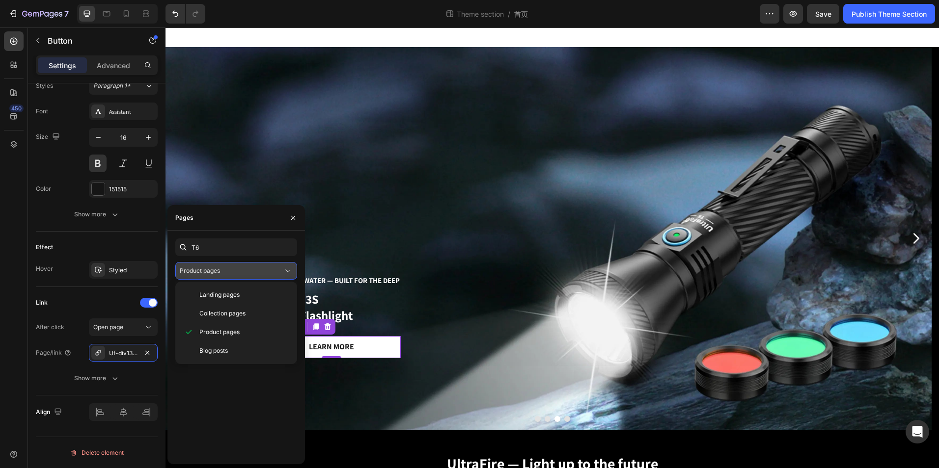
click at [228, 270] on div "Product pages" at bounding box center [231, 271] width 103 height 9
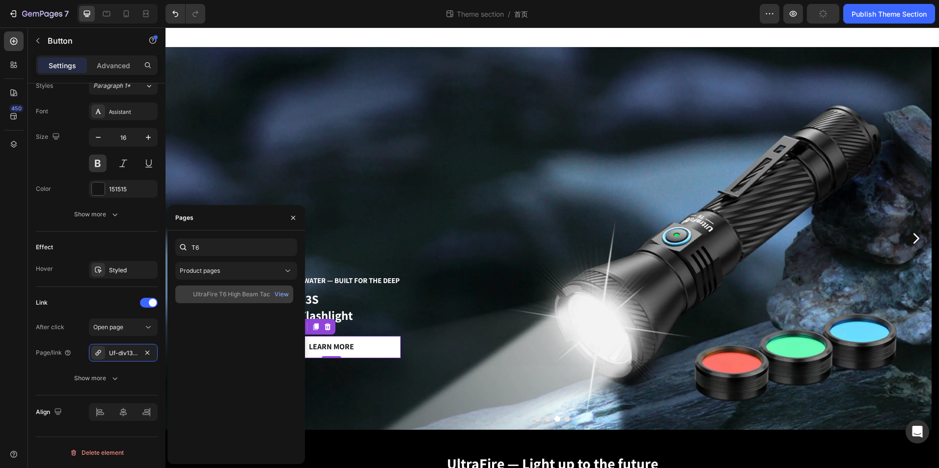
click at [236, 297] on div "UltraFire T6 High Beam Tactical LED Rechargeable Flashlight - Hunting - 550m Be…" at bounding box center [240, 294] width 94 height 9
click at [119, 295] on div "Link After click Open page Page/link UltraFire T6 High Beam Tactical LED Rechar…" at bounding box center [97, 341] width 122 height 108
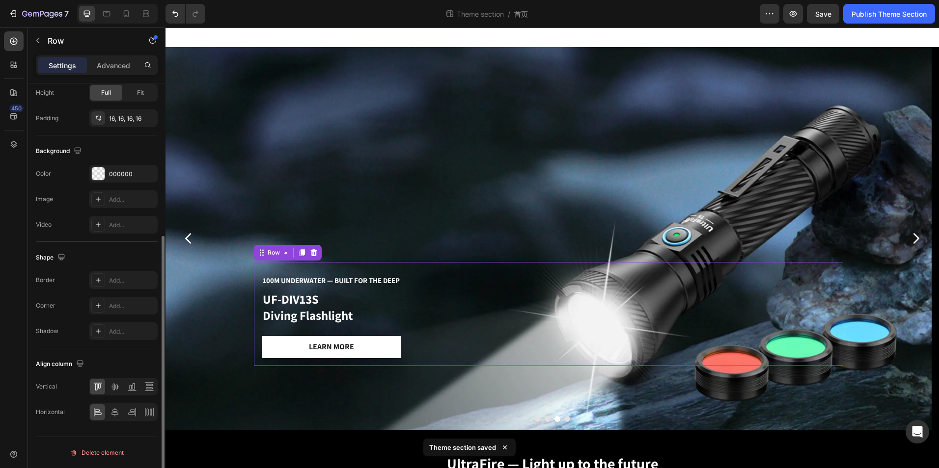
click at [445, 295] on div "100M Underwater — built for the deep Text Block UF-DIV13S Diving Flashlight Hea…" at bounding box center [548, 314] width 589 height 104
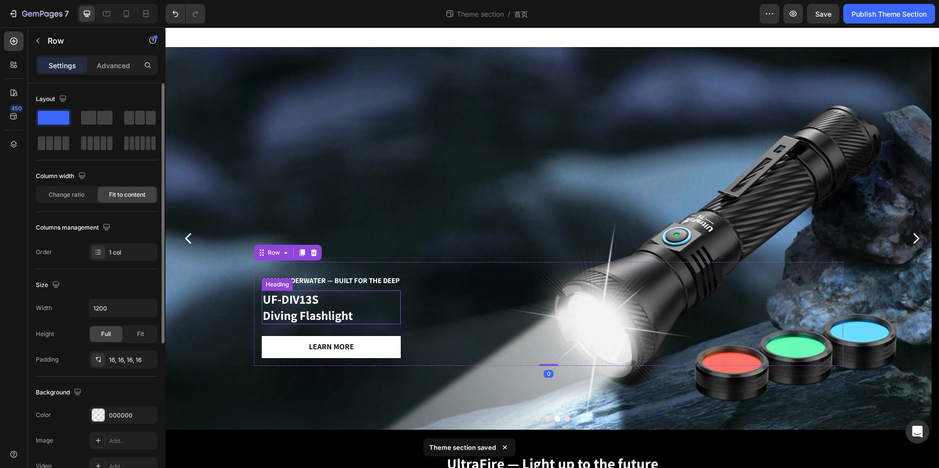
click at [368, 307] on h2 "UF-DIV13S Diving Flashlight" at bounding box center [331, 308] width 139 height 34
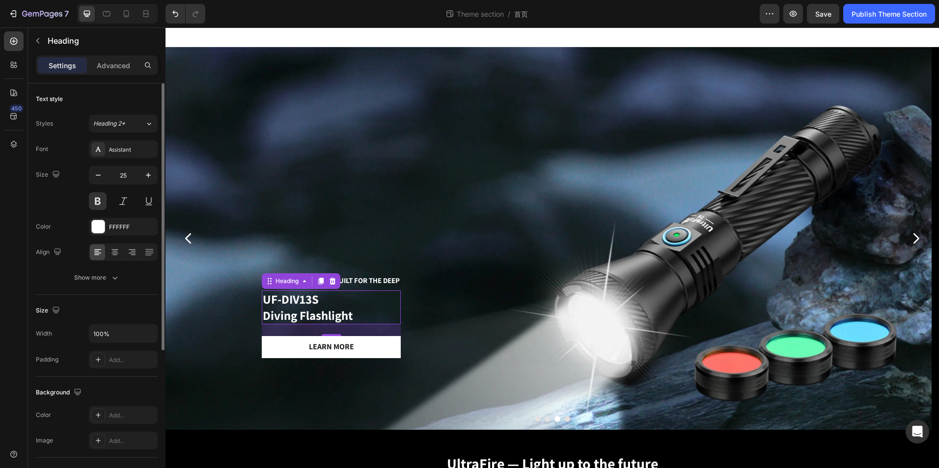
click at [324, 311] on h2 "UF-DIV13S Diving Flashlight" at bounding box center [331, 308] width 139 height 34
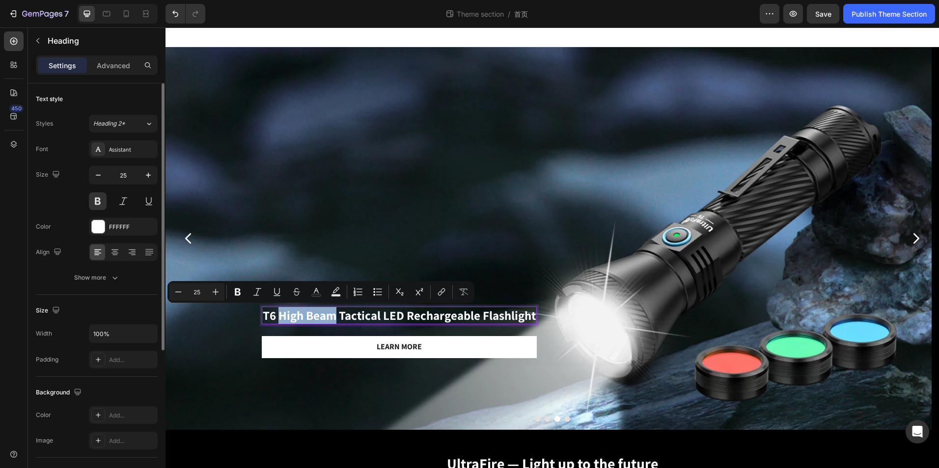
drag, startPoint x: 337, startPoint y: 318, endPoint x: 278, endPoint y: 320, distance: 59.4
click at [278, 320] on p "T6 High Beam Tactical LED Rechargeable Flashlight" at bounding box center [399, 316] width 273 height 16
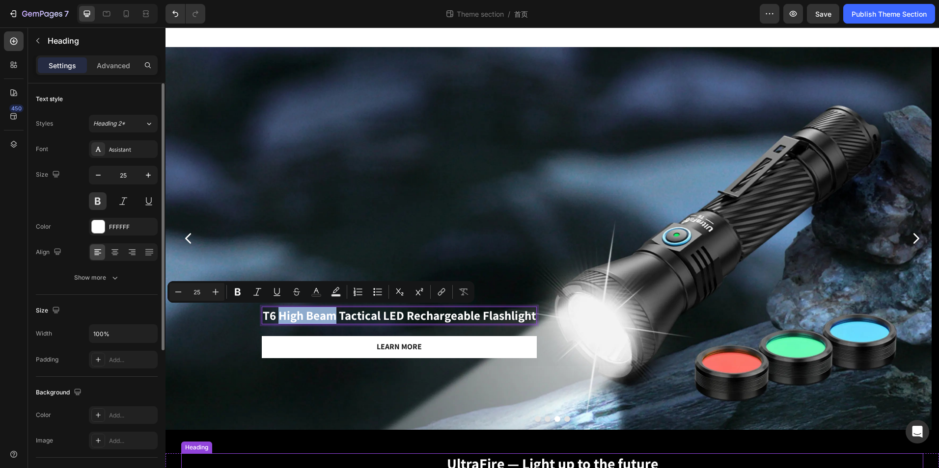
copy p "High Beam"
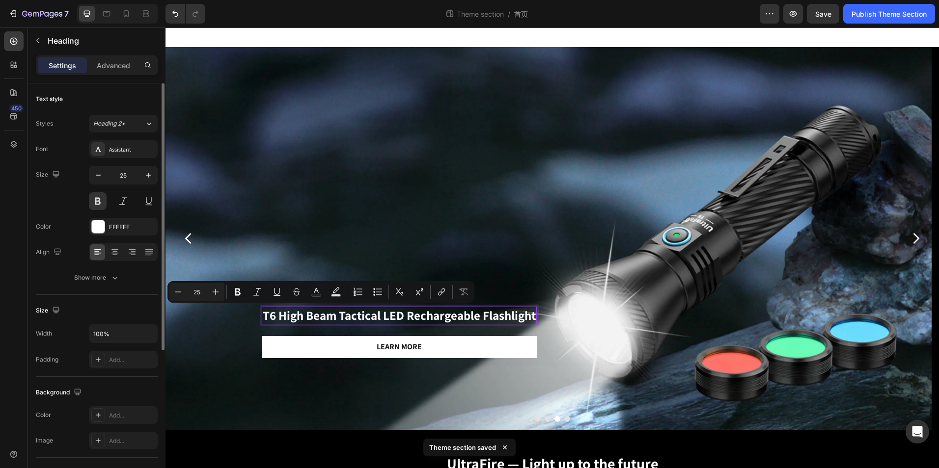
click at [368, 309] on p "T6 High Beam Tactical LED Rechargeable Flashlight" at bounding box center [399, 316] width 273 height 16
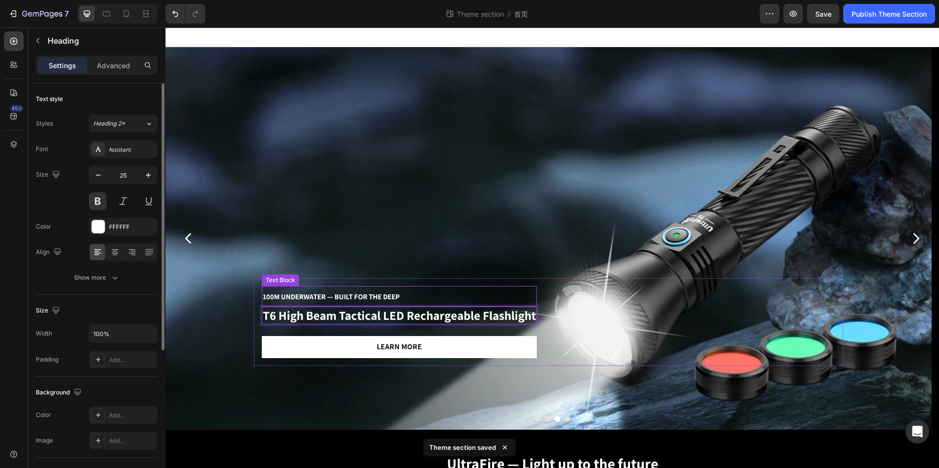
click at [384, 296] on span "100M Underwater — built for the deep" at bounding box center [331, 296] width 137 height 9
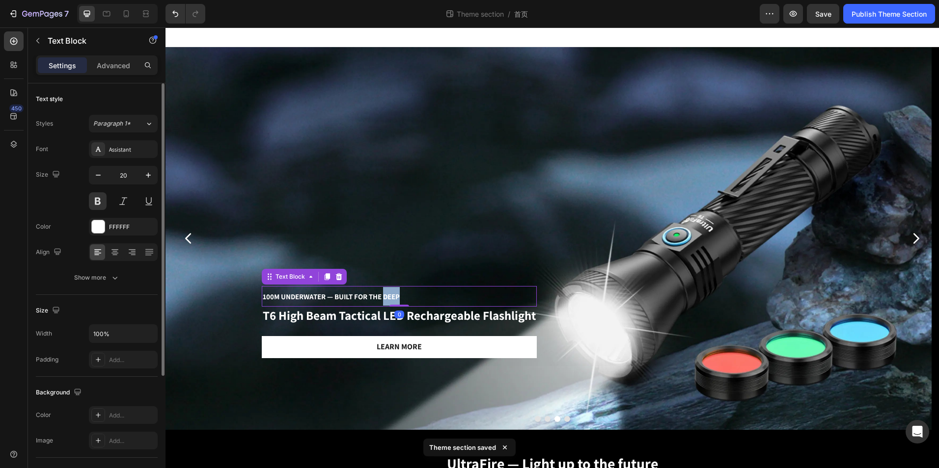
click at [384, 296] on span "100M Underwater — built for the deep" at bounding box center [331, 296] width 137 height 9
drag, startPoint x: 287, startPoint y: 291, endPoint x: 299, endPoint y: 292, distance: 12.3
click at [287, 291] on p "100M Underwater — built for the deep" at bounding box center [399, 296] width 273 height 19
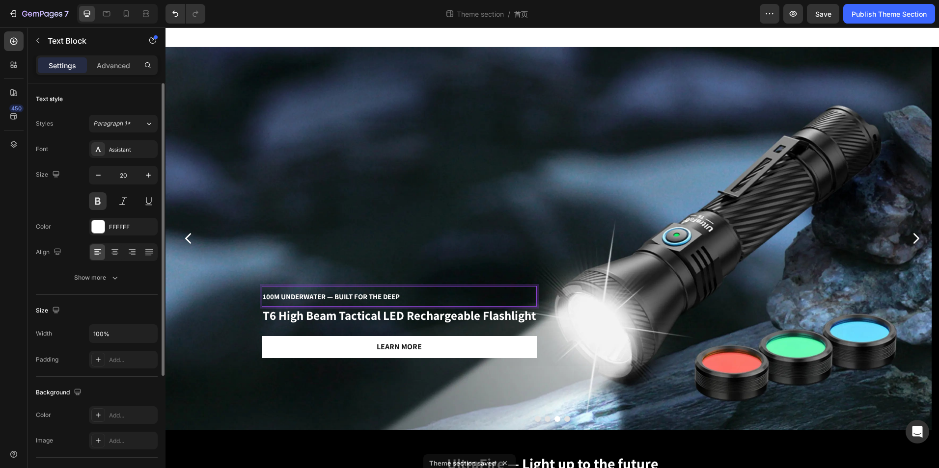
click at [303, 296] on span "100M Underwater — built for the deep" at bounding box center [331, 296] width 137 height 9
click at [263, 297] on span "50m Beam Distance" at bounding box center [296, 296] width 66 height 9
click at [337, 309] on p "T6 High Beam Tactical LED Rechargeable Flashlight" at bounding box center [399, 316] width 273 height 16
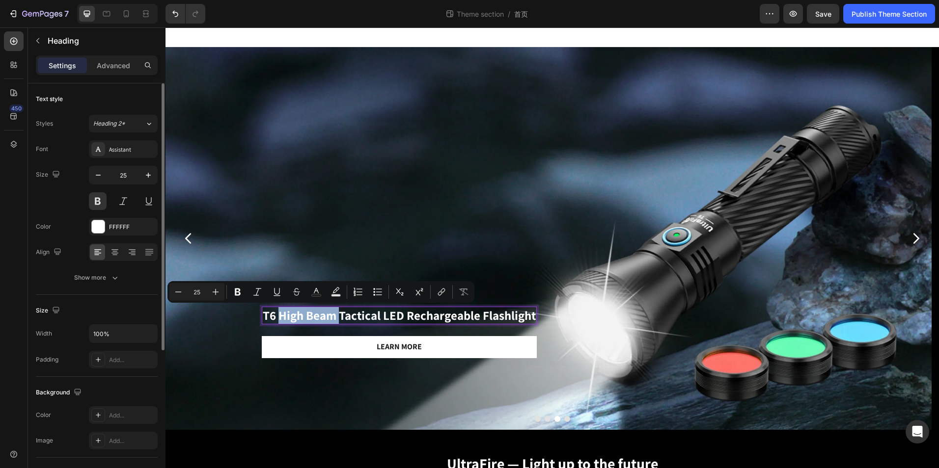
drag, startPoint x: 278, startPoint y: 314, endPoint x: 339, endPoint y: 317, distance: 61.0
click at [339, 317] on p "T6 High Beam Tactical LED Rechargeable Flashlight" at bounding box center [399, 316] width 273 height 16
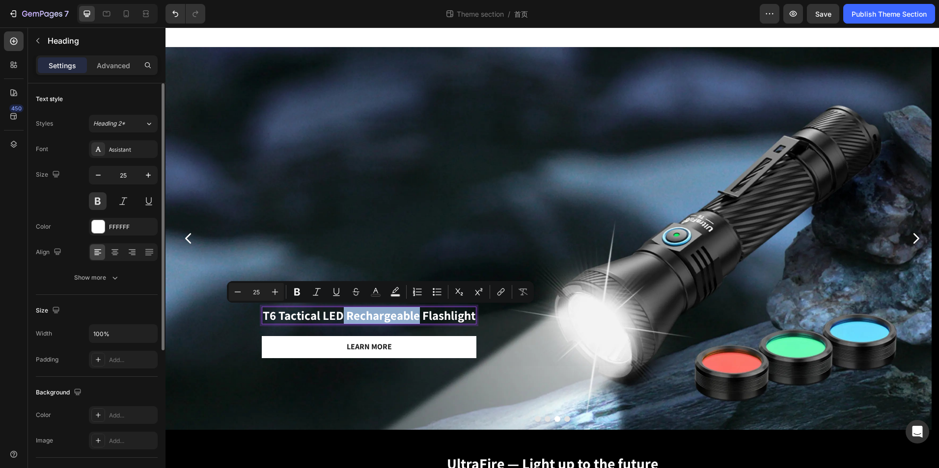
drag, startPoint x: 344, startPoint y: 314, endPoint x: 418, endPoint y: 314, distance: 74.6
click at [418, 314] on p "T6 Tactical LED Rechargeable Flashlight" at bounding box center [369, 316] width 213 height 16
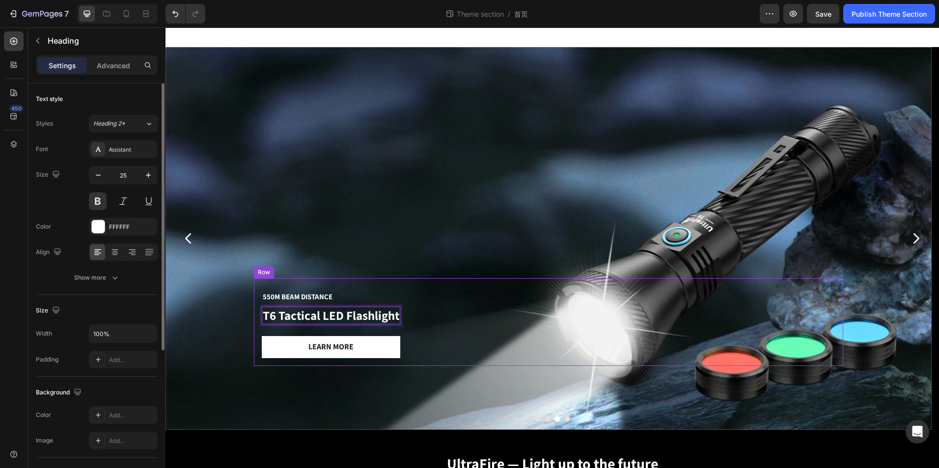
click at [560, 313] on div "550m Beam Distance Text Block T6 Tactical LED Flashlight Heading 24 Learn more …" at bounding box center [548, 322] width 589 height 88
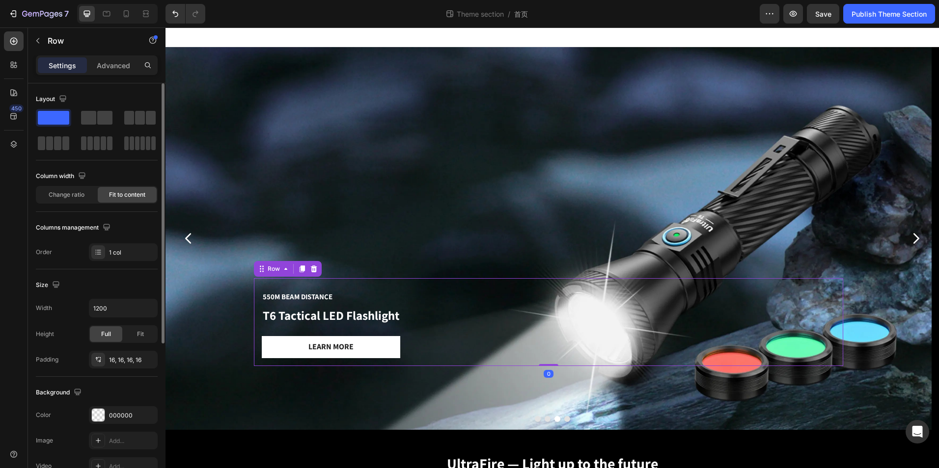
click at [98, 13] on div at bounding box center [117, 14] width 81 height 20
click at [108, 16] on icon at bounding box center [106, 13] width 7 height 5
type input "100%"
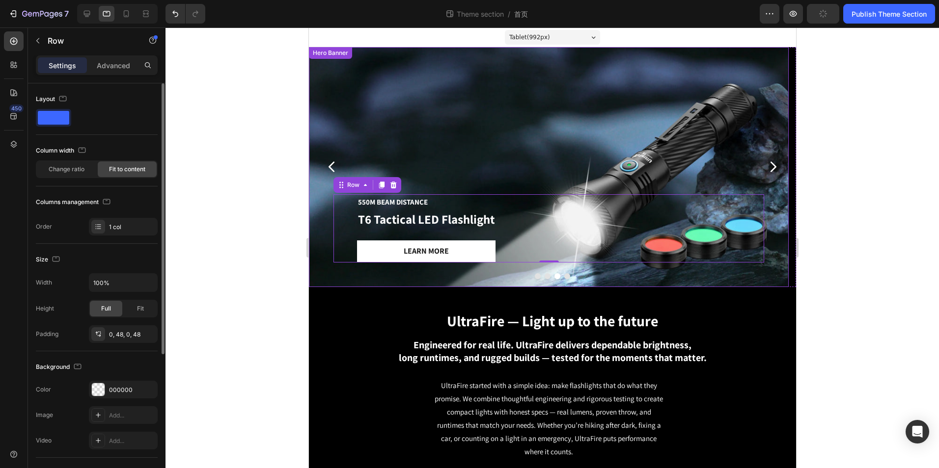
click at [526, 139] on div "Background Image" at bounding box center [548, 167] width 480 height 240
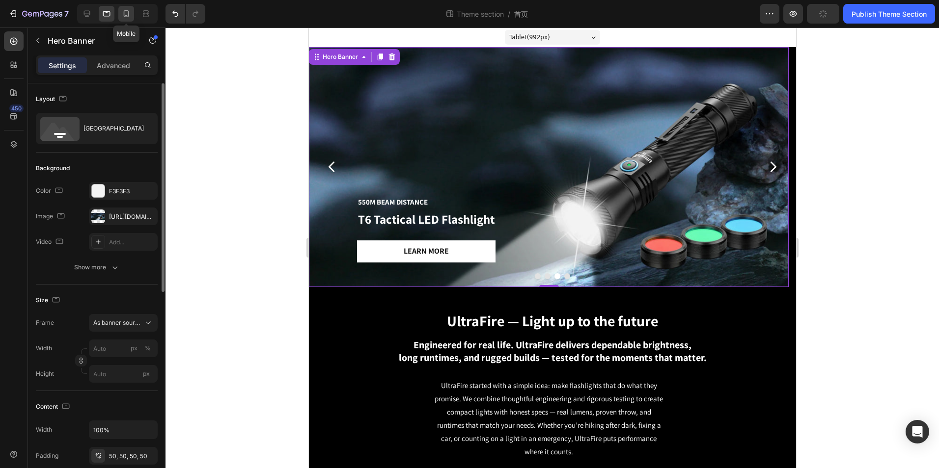
click at [126, 12] on icon at bounding box center [126, 14] width 10 height 10
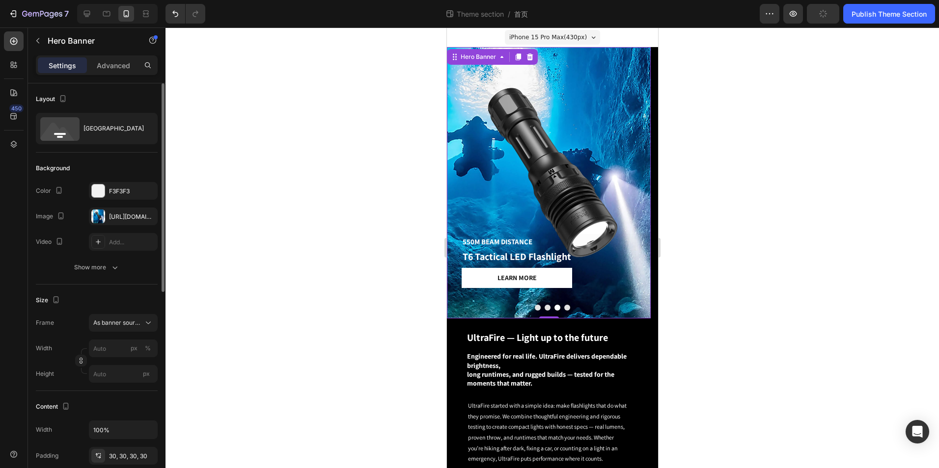
drag, startPoint x: 550, startPoint y: 129, endPoint x: 491, endPoint y: 96, distance: 67.0
click at [550, 128] on div "Background Image" at bounding box center [548, 182] width 204 height 271
click at [127, 212] on div "https://cdn.shopify.com/s/files/1/0630/2721/6625/files/UF-DIV13S_Diving_Flashli…" at bounding box center [123, 217] width 69 height 18
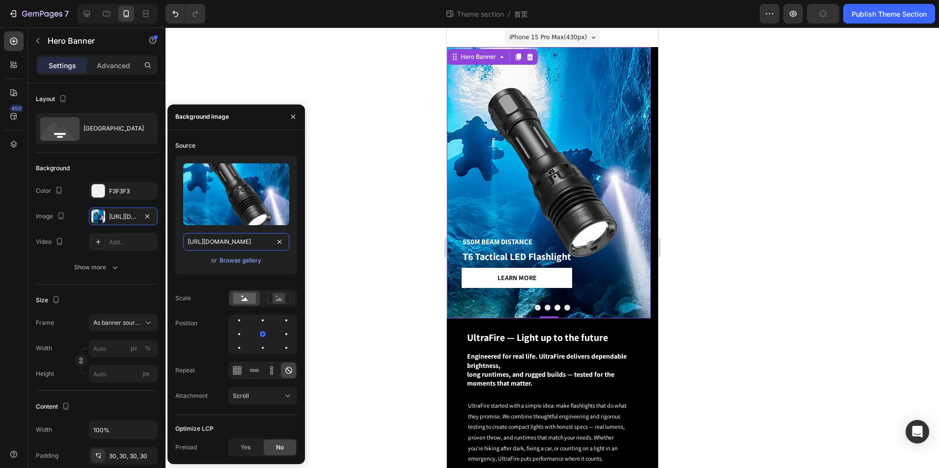
click at [244, 247] on input "https://cdn.shopify.com/s/files/1/0630/2721/6625/files/UF-DIV13S_Diving_Flashli…" at bounding box center [236, 242] width 106 height 18
paste input "Near_or_Far._Always.T6_Phone.webp?v=1754992106"
type input "https://cdn.shopify.com/s/files/1/0630/2721/6625/files/Near_or_Far._Always.T6_P…"
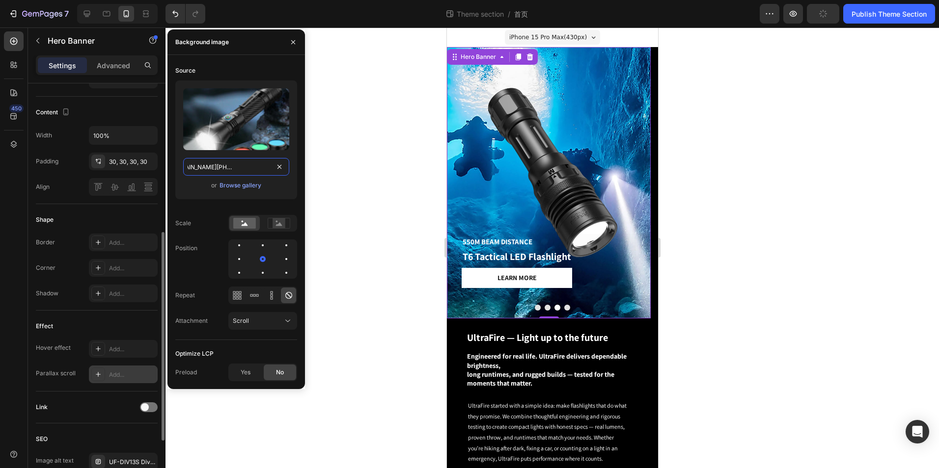
scroll to position [404, 0]
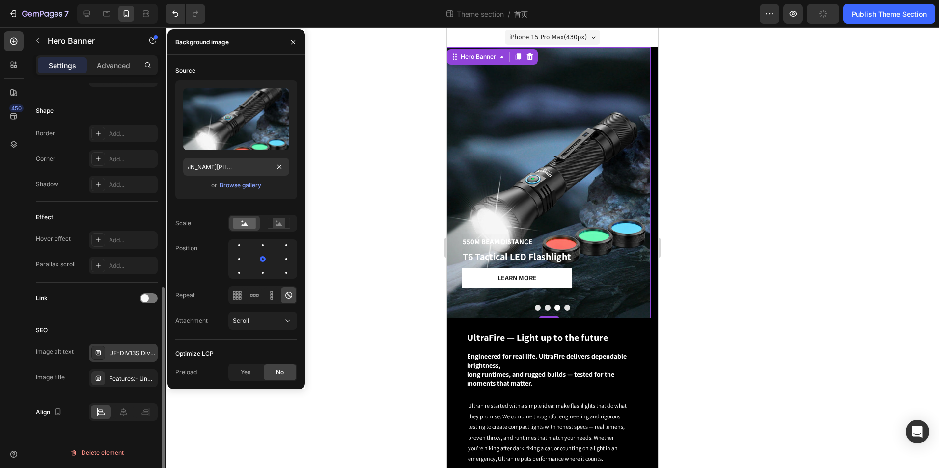
click at [151, 353] on div "UF-DIV13S Diving Flashlight - 3350LM | 100M Underwater" at bounding box center [132, 353] width 46 height 9
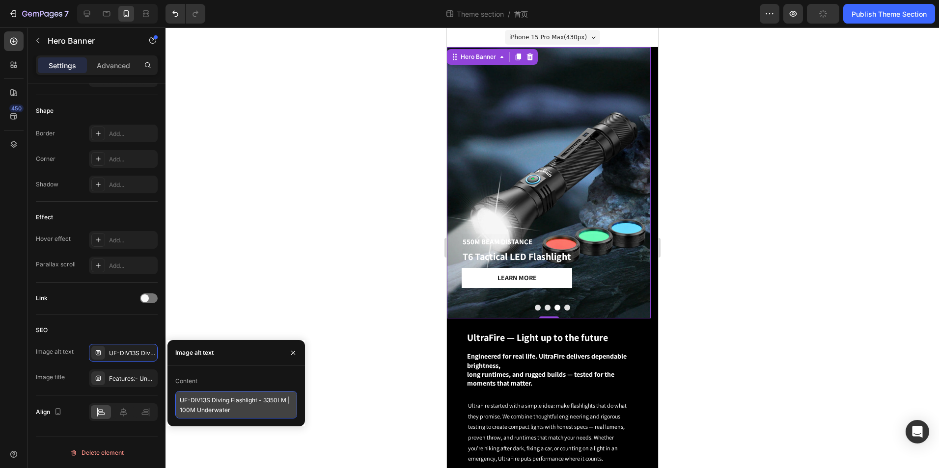
click at [274, 403] on textarea "UF-DIV13S Diving Flashlight - 3350LM | 100M Underwater" at bounding box center [236, 404] width 122 height 27
click at [144, 378] on div "Features:- Unmatched Brightness: With 3350 lumens and a focused beam reaching 3…" at bounding box center [132, 379] width 46 height 9
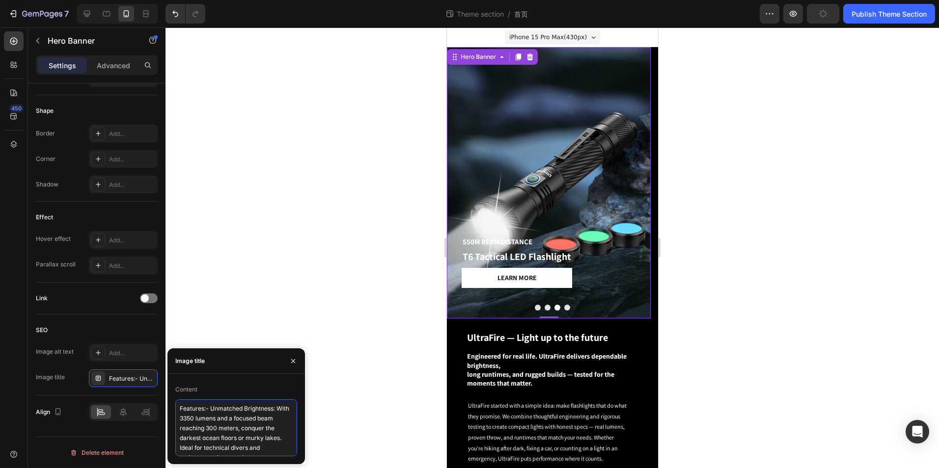
click at [207, 406] on textarea "Features:- Unmatched Brightness: With 3350 lumens and a focused beam reaching 3…" at bounding box center [236, 428] width 122 height 57
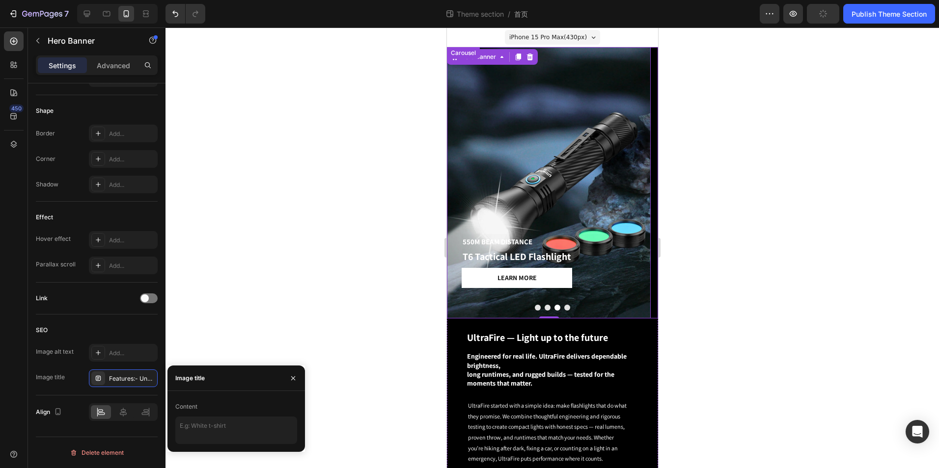
click at [545, 306] on button "Dot" at bounding box center [547, 308] width 6 height 6
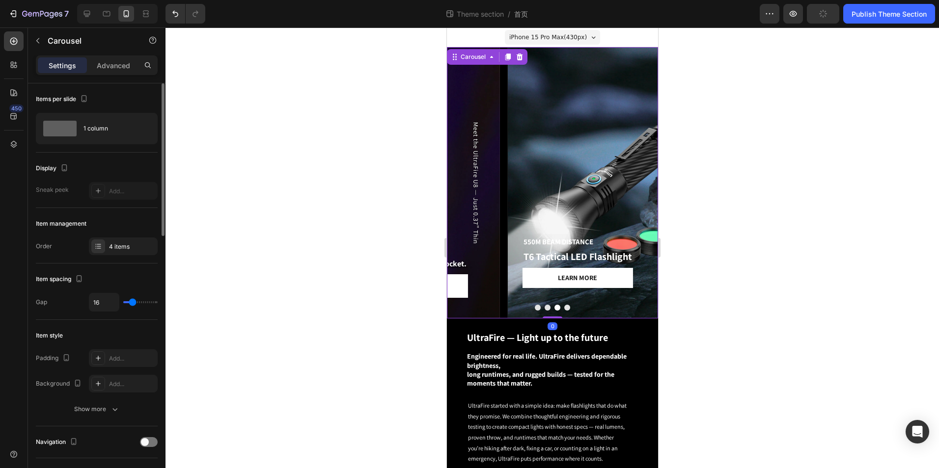
click at [554, 306] on button "Dot" at bounding box center [557, 308] width 6 height 6
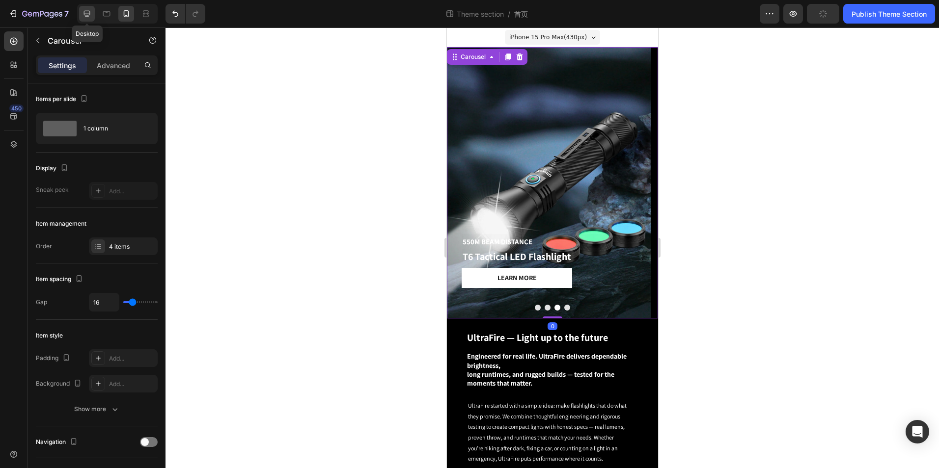
click at [92, 18] on icon at bounding box center [87, 14] width 10 height 10
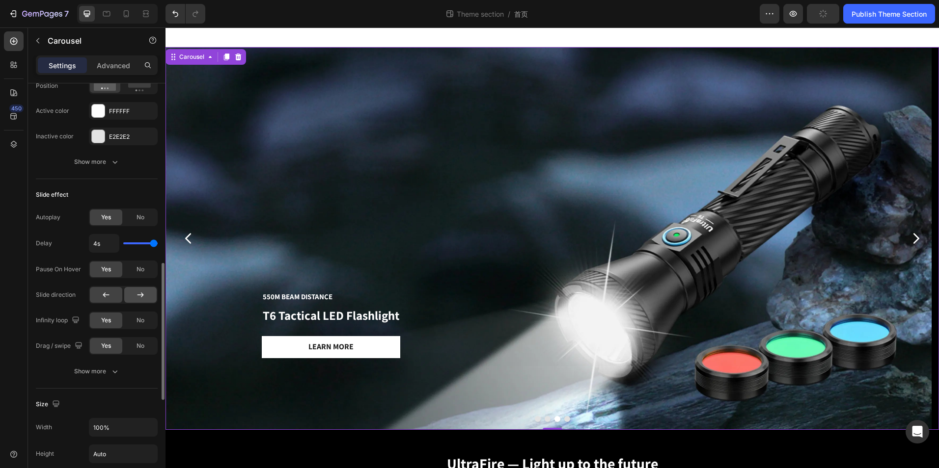
scroll to position [829, 0]
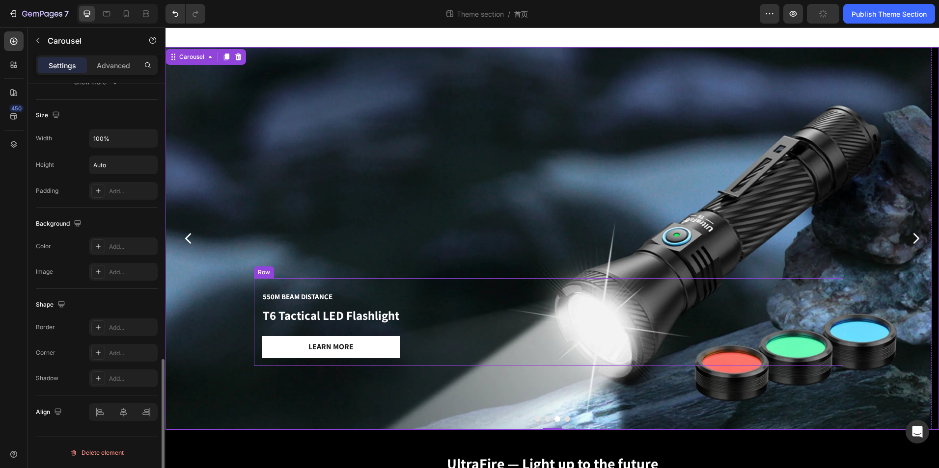
click at [256, 309] on div "550m Beam Distance Text Block T6 Tactical LED Flashlight Heading Learn more But…" at bounding box center [548, 322] width 589 height 88
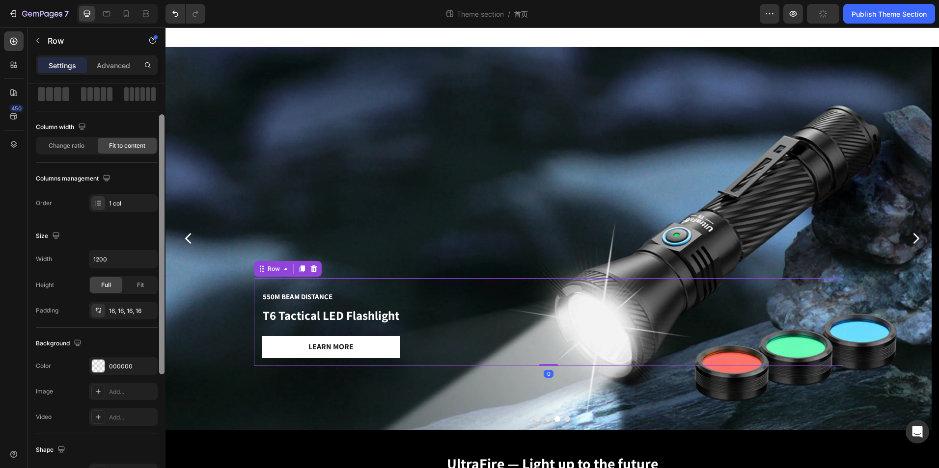
scroll to position [242, 0]
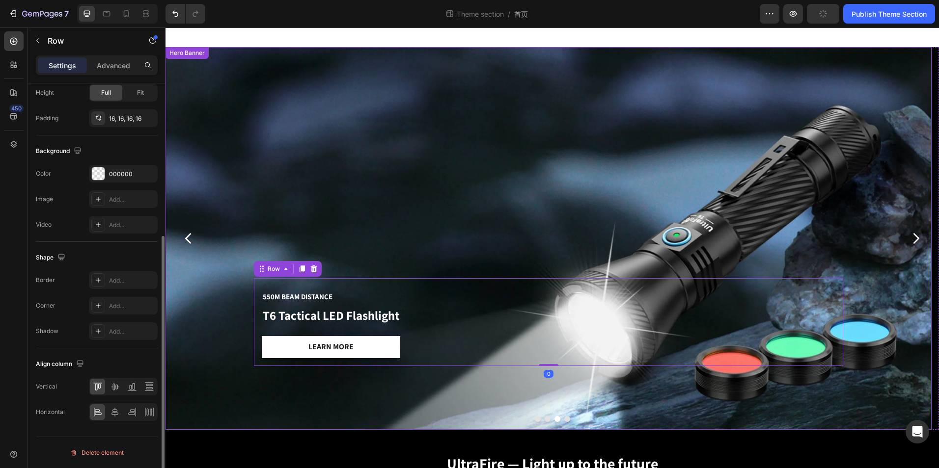
click at [339, 173] on div "Background Image" at bounding box center [548, 238] width 766 height 383
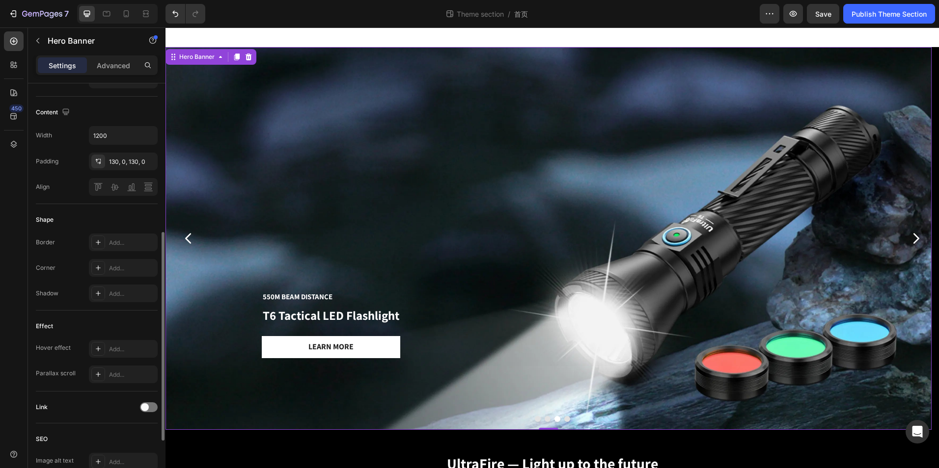
scroll to position [404, 0]
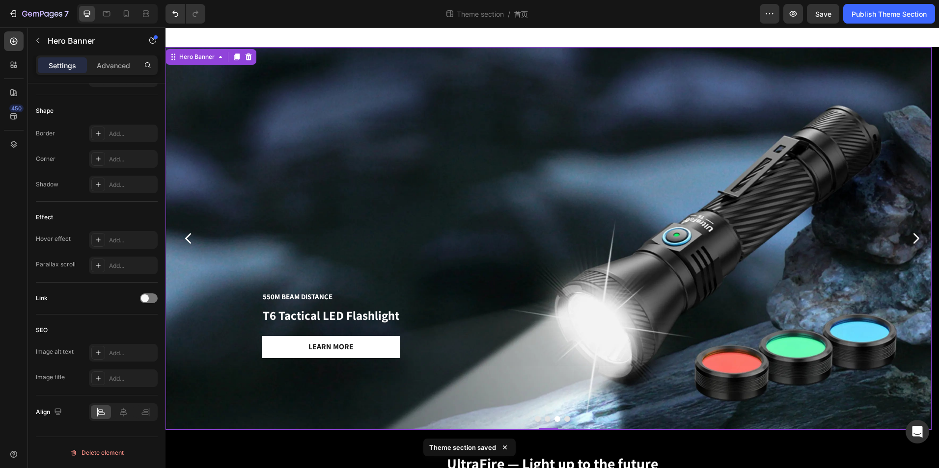
click at [480, 396] on div "550m Beam Distance Text Block T6 Tactical LED Flashlight Heading Learn more But…" at bounding box center [548, 323] width 589 height 216
click at [410, 316] on div "550m Beam Distance Text Block T6 Tactical LED Flashlight Heading Learn more But…" at bounding box center [548, 322] width 589 height 88
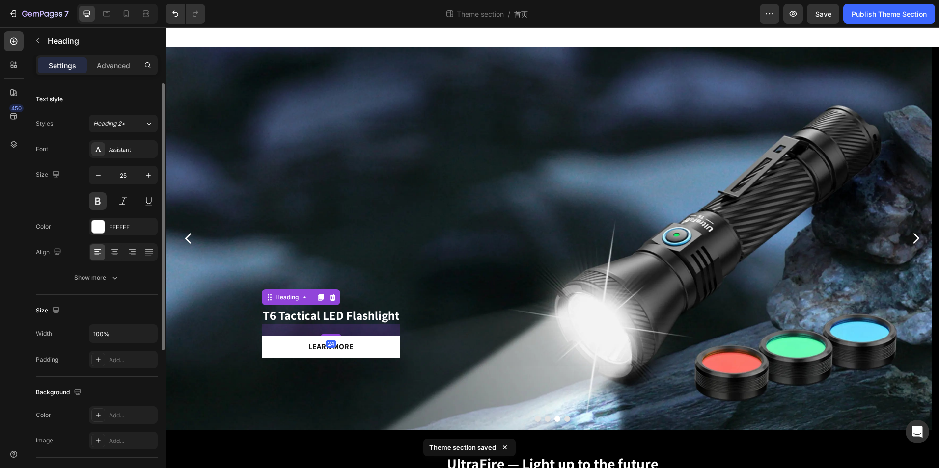
click at [383, 317] on p "T6 Tactical LED Flashlight" at bounding box center [331, 316] width 136 height 16
click at [543, 390] on div "550m Beam Distance Text Block T6 Tactical LED Flashlight Heading 24 Learn more …" at bounding box center [548, 323] width 589 height 216
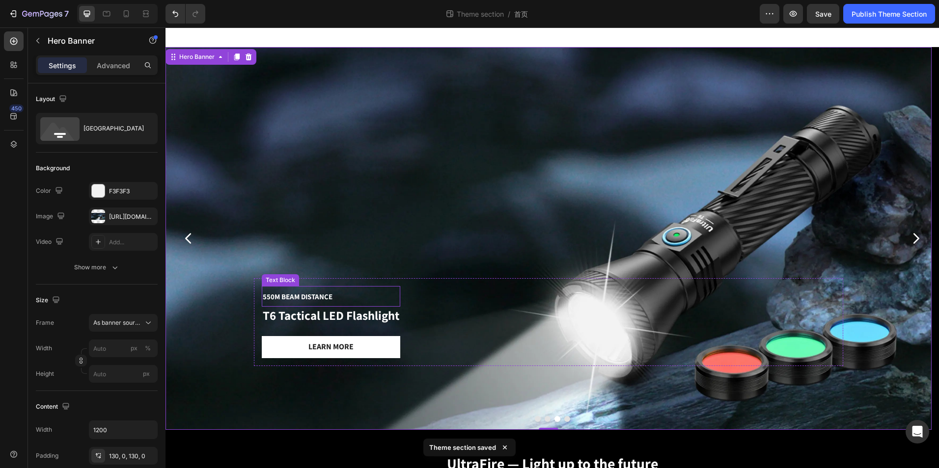
click at [321, 295] on span "550m Beam Distance" at bounding box center [298, 296] width 70 height 9
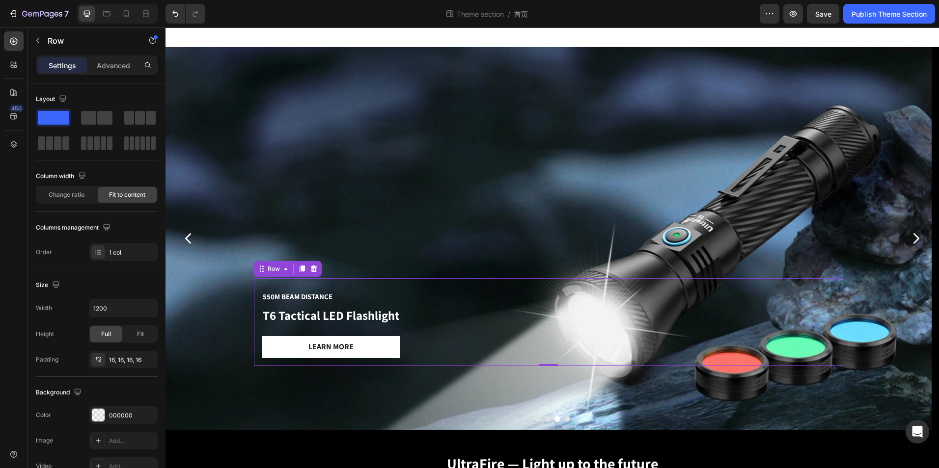
click at [495, 334] on div "550m Beam Distance Text Block T6 Tactical LED Flashlight Heading Learn more But…" at bounding box center [548, 322] width 589 height 88
click at [603, 416] on div at bounding box center [551, 419] width 773 height 6
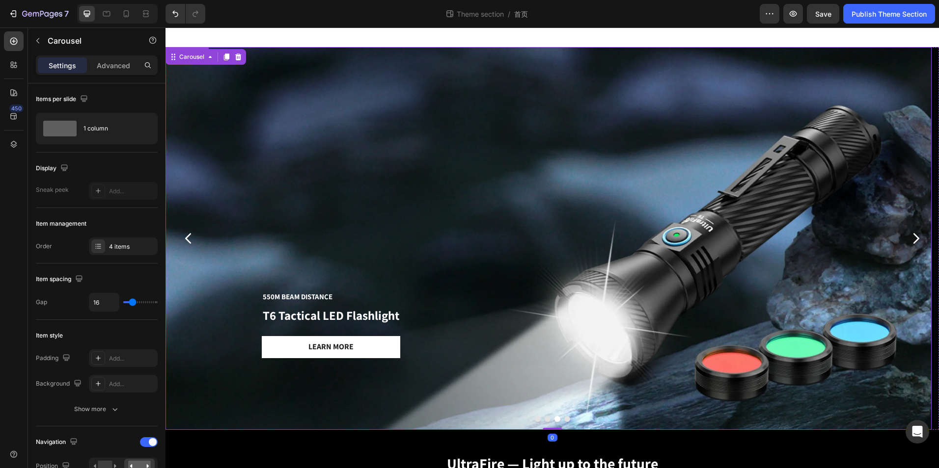
click at [564, 423] on div "550m Beam Distance Text Block T6 Tactical LED Flashlight Heading Learn more But…" at bounding box center [548, 323] width 589 height 216
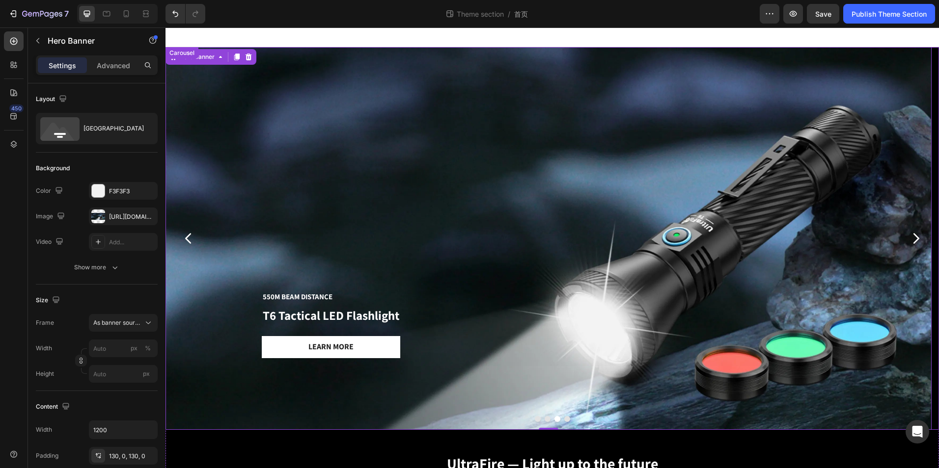
click at [564, 420] on button "Dot" at bounding box center [567, 419] width 6 height 6
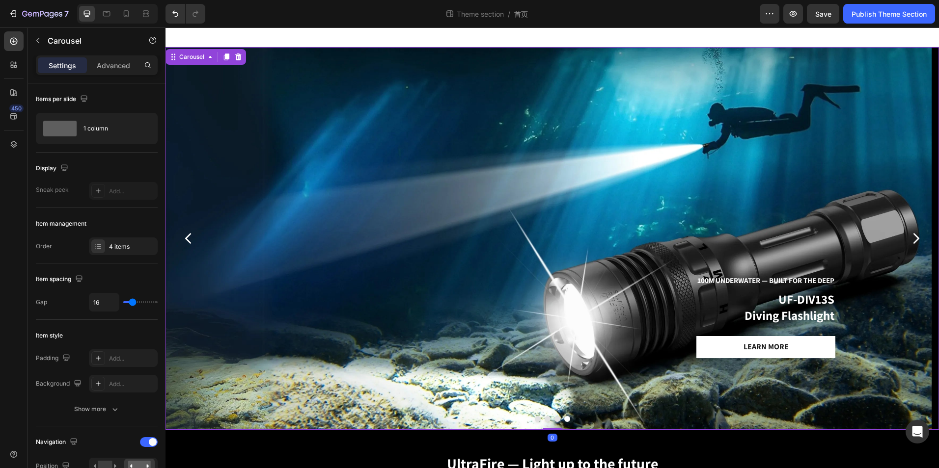
click at [544, 419] on button "Dot" at bounding box center [547, 419] width 6 height 6
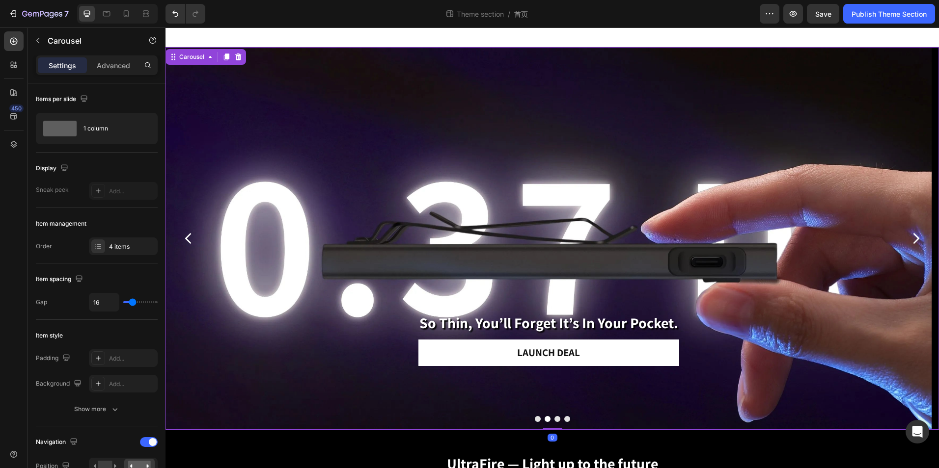
click at [535, 420] on button "Dot" at bounding box center [538, 419] width 6 height 6
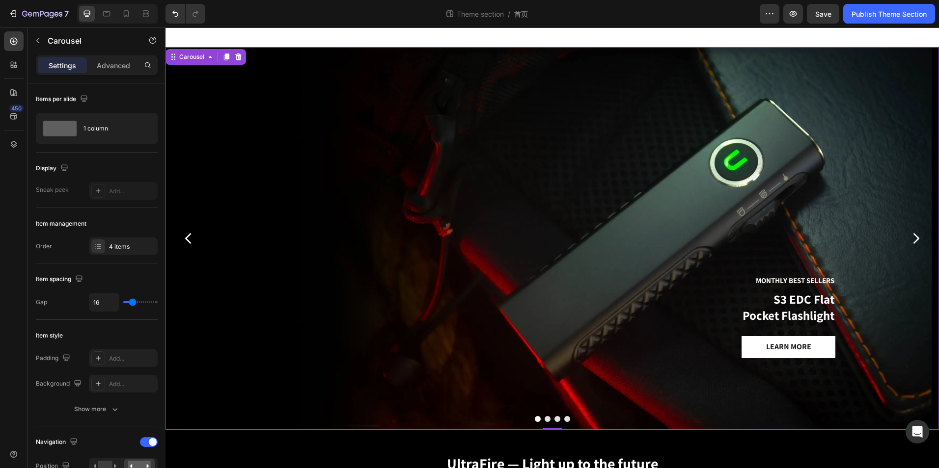
click at [544, 420] on button "Dot" at bounding box center [547, 419] width 6 height 6
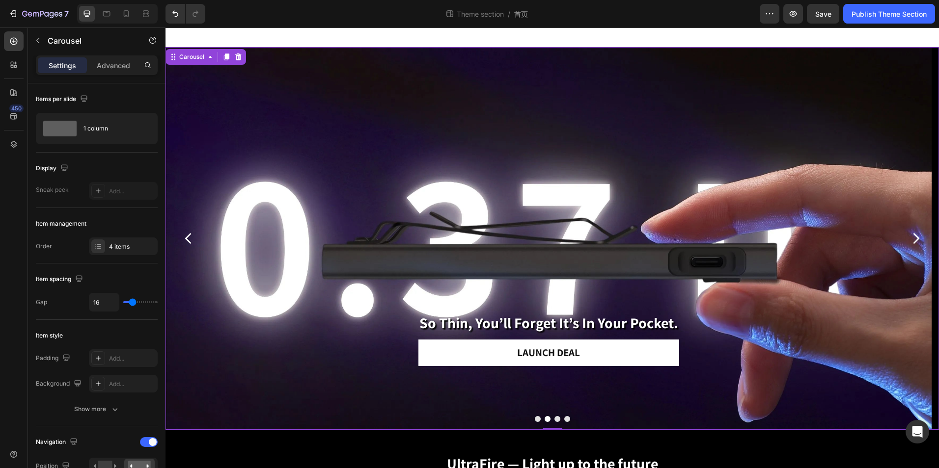
click at [555, 420] on button "Dot" at bounding box center [557, 419] width 6 height 6
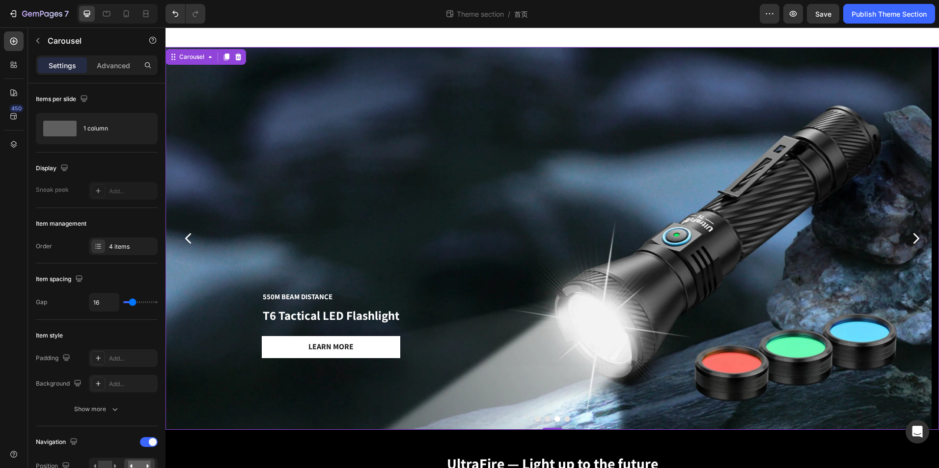
click at [564, 417] on button "Dot" at bounding box center [567, 419] width 6 height 6
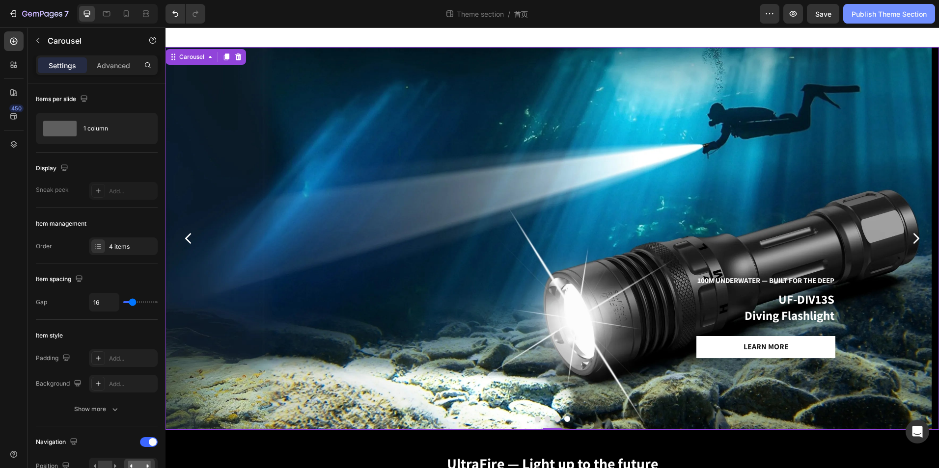
click at [868, 16] on div "Publish Theme Section" at bounding box center [888, 14] width 75 height 10
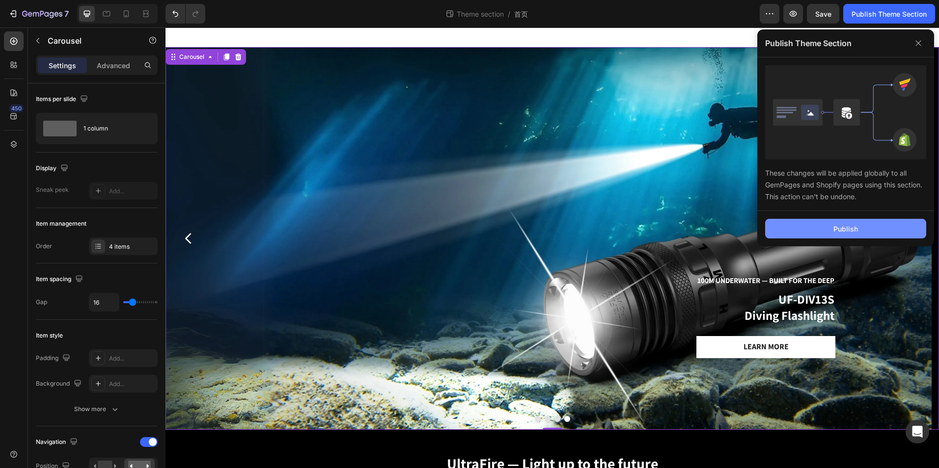
click at [802, 228] on button "Publish" at bounding box center [845, 229] width 161 height 20
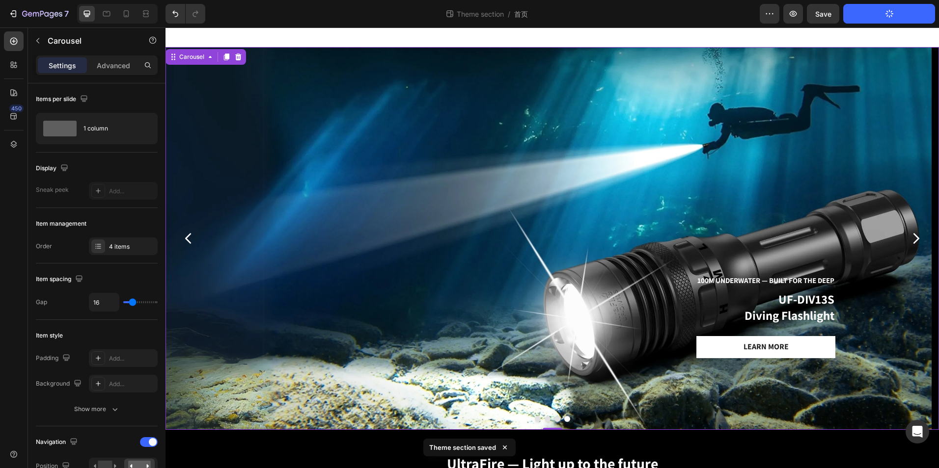
click at [544, 421] on button "Dot" at bounding box center [547, 419] width 6 height 6
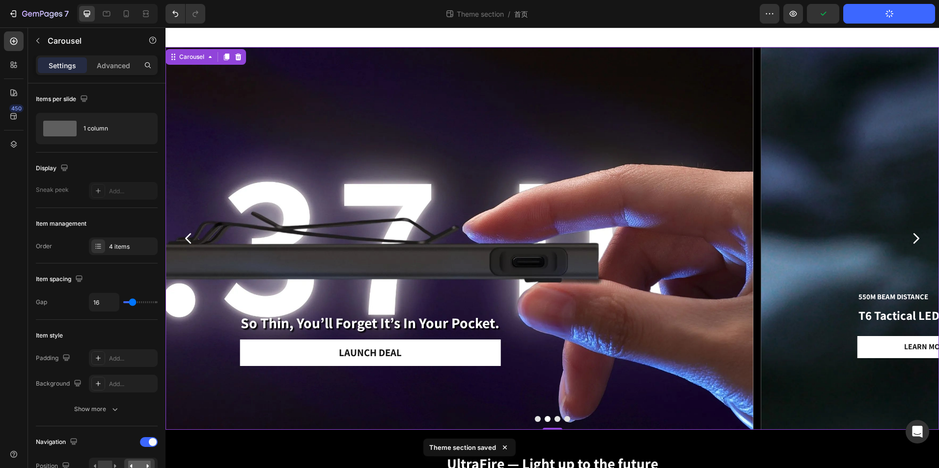
click at [535, 420] on button "Dot" at bounding box center [538, 419] width 6 height 6
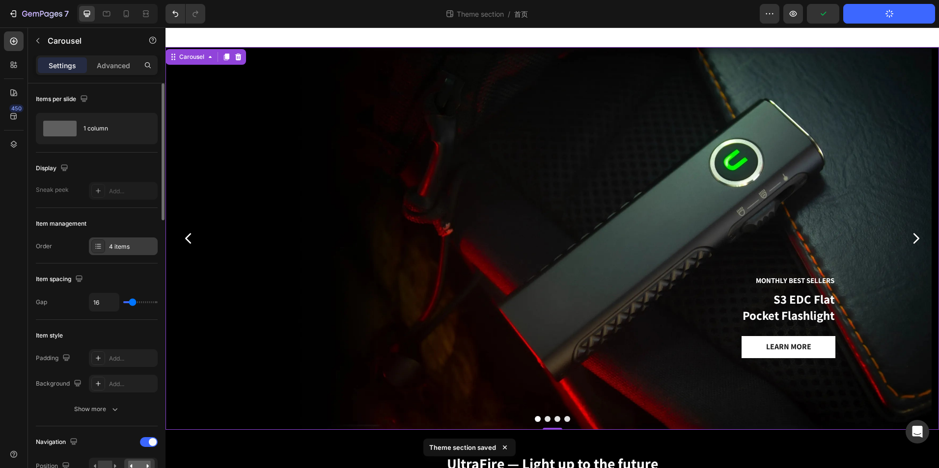
click at [120, 247] on div "4 items" at bounding box center [132, 247] width 46 height 9
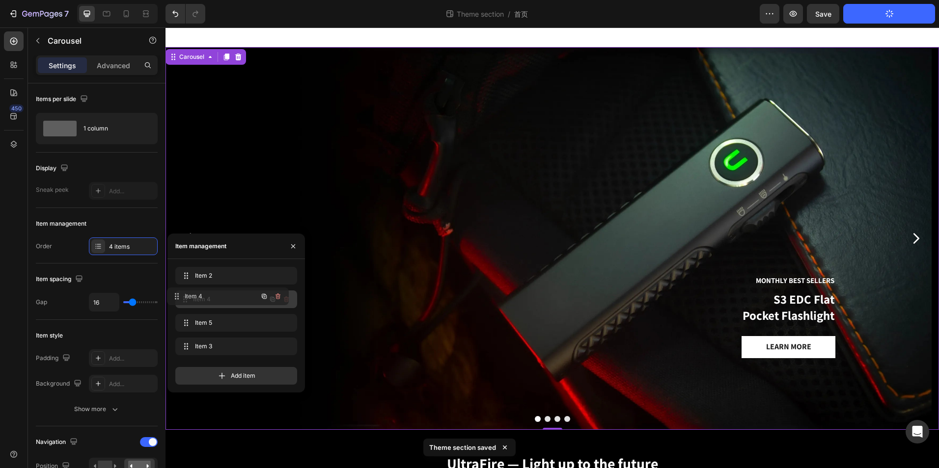
drag, startPoint x: 236, startPoint y: 324, endPoint x: 228, endPoint y: 297, distance: 27.8
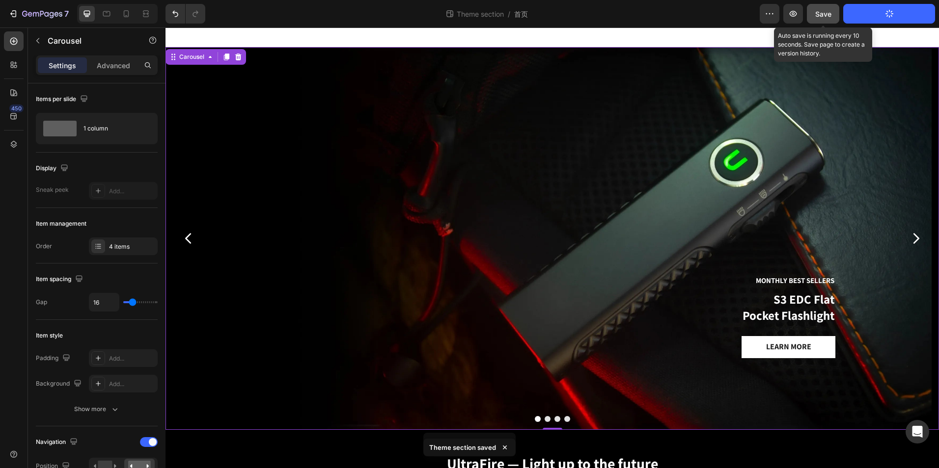
click at [836, 18] on button "Save" at bounding box center [823, 14] width 32 height 20
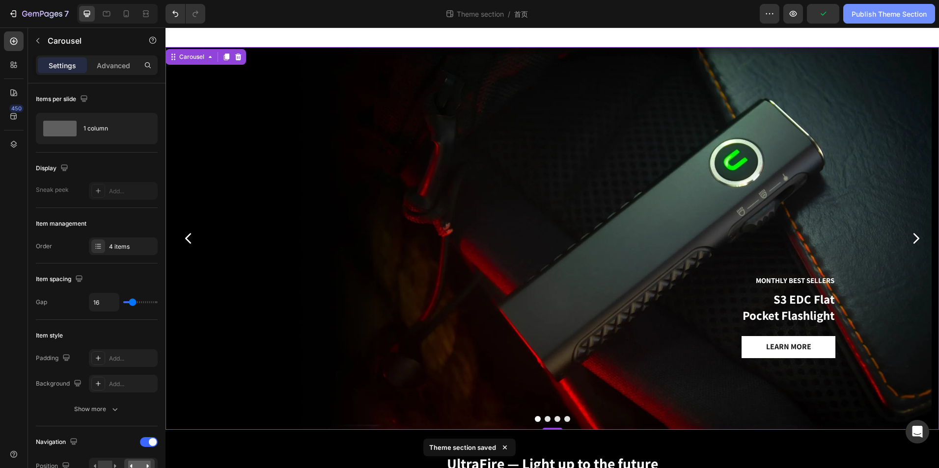
click at [883, 20] on button "Publish Theme Section" at bounding box center [889, 14] width 92 height 20
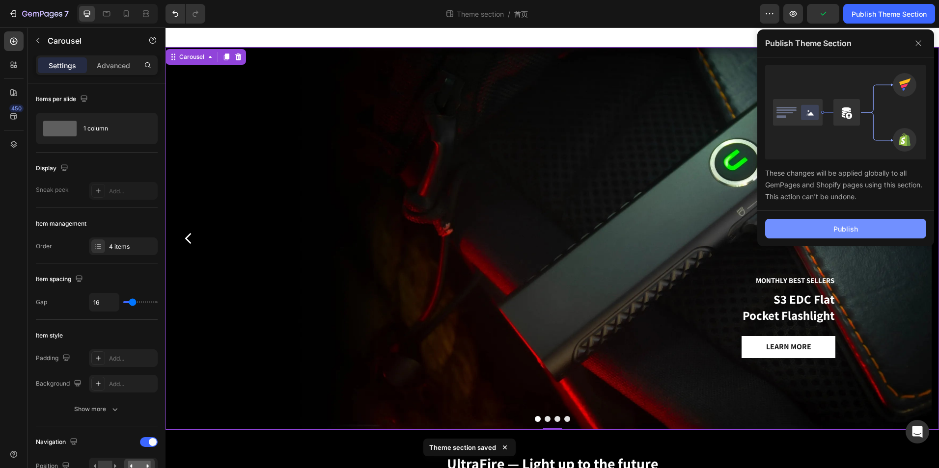
click at [817, 222] on button "Publish" at bounding box center [845, 229] width 161 height 20
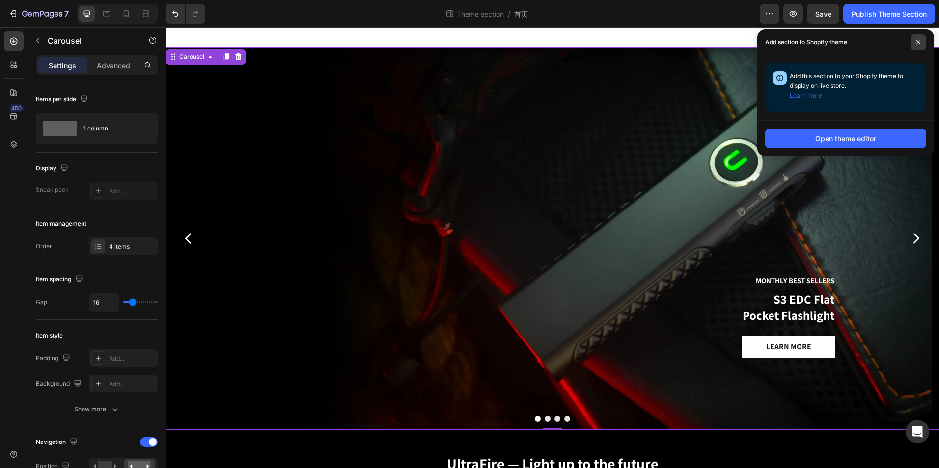
click at [909, 43] on div "Add section to Shopify theme" at bounding box center [845, 42] width 177 height 26
click at [914, 43] on span at bounding box center [918, 42] width 16 height 16
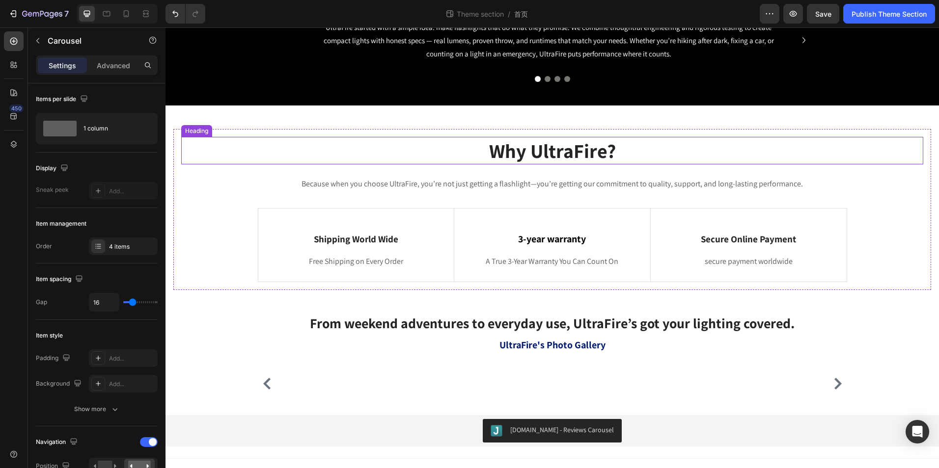
scroll to position [344, 0]
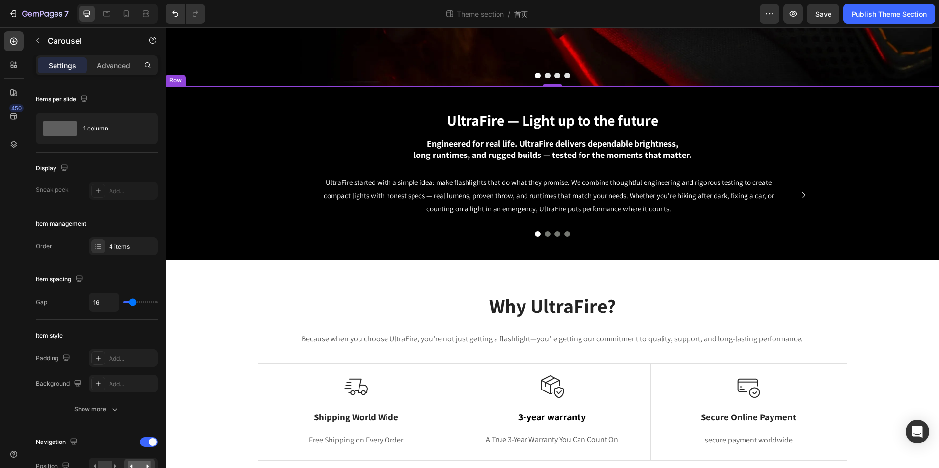
click at [628, 245] on div "UltraFire — Light up to the future Heading Engineered for real life. UltraFire …" at bounding box center [551, 173] width 773 height 174
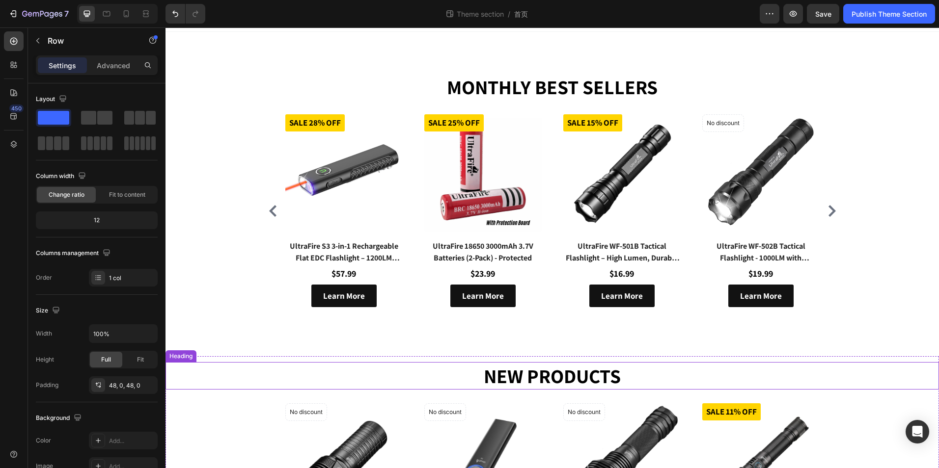
scroll to position [785, 0]
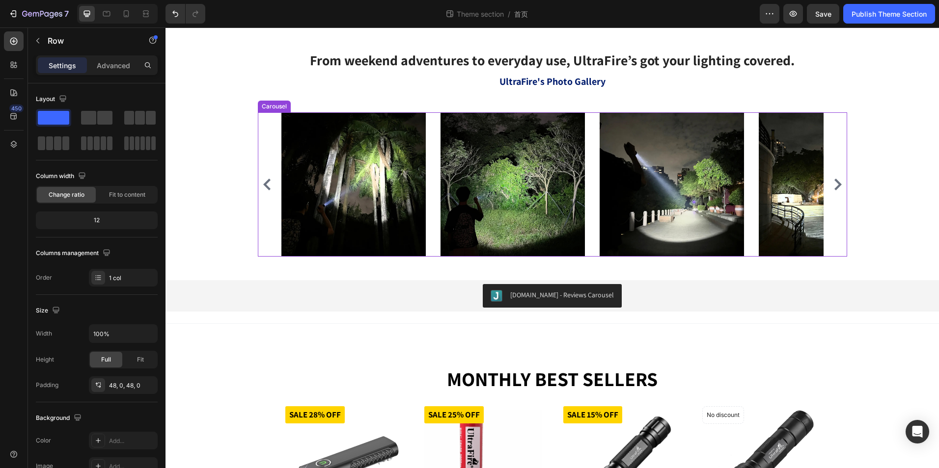
drag, startPoint x: 583, startPoint y: 189, endPoint x: 590, endPoint y: 186, distance: 7.3
click at [583, 189] on div "Image Image Image Image Image Image" at bounding box center [552, 184] width 542 height 144
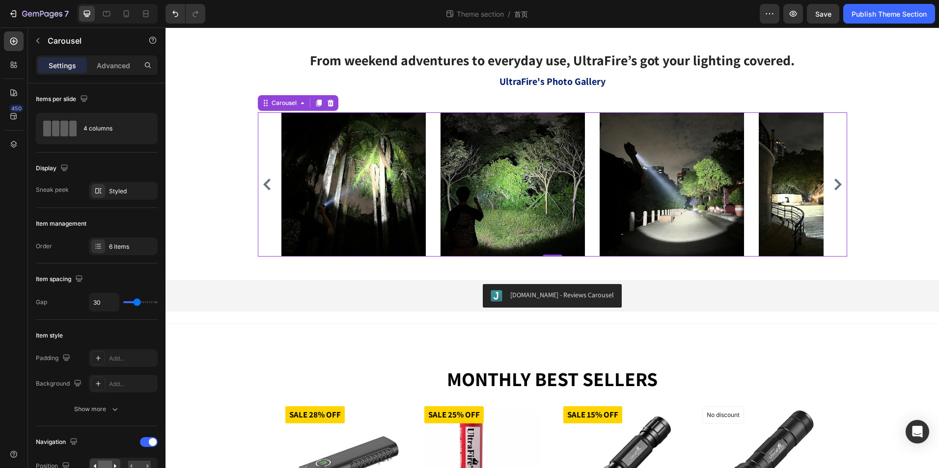
click at [832, 185] on icon "Carousel Next Arrow" at bounding box center [838, 185] width 12 height 12
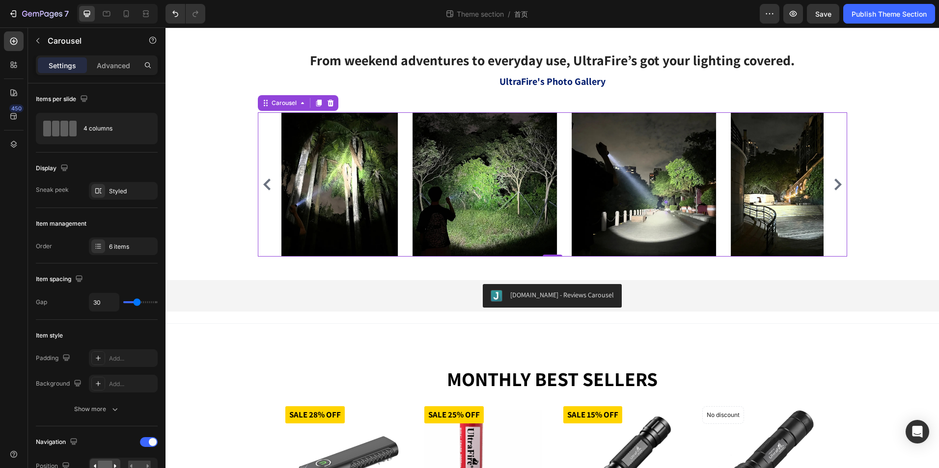
click at [832, 185] on icon "Carousel Next Arrow" at bounding box center [838, 185] width 12 height 12
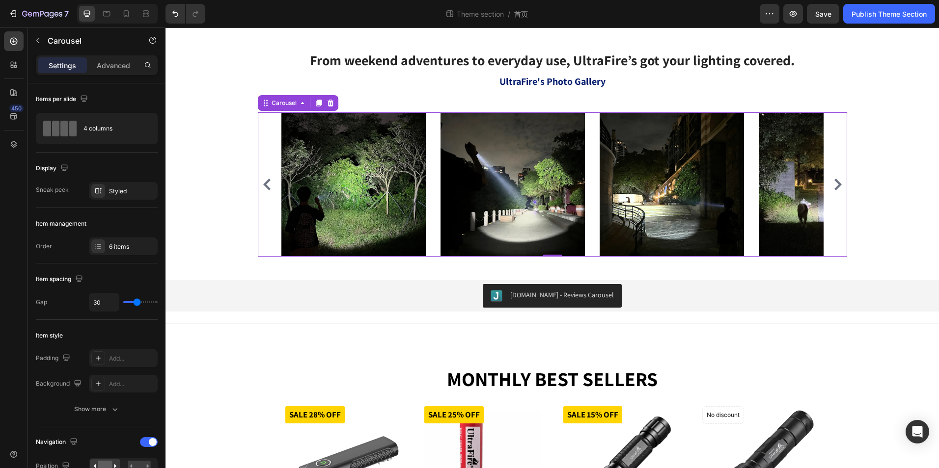
click at [832, 185] on icon "Carousel Next Arrow" at bounding box center [838, 185] width 12 height 12
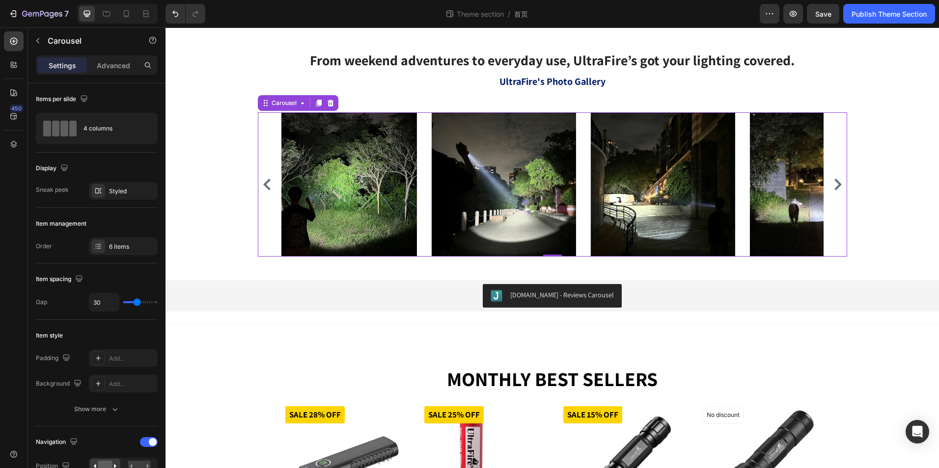
click at [832, 185] on icon "Carousel Next Arrow" at bounding box center [838, 185] width 12 height 12
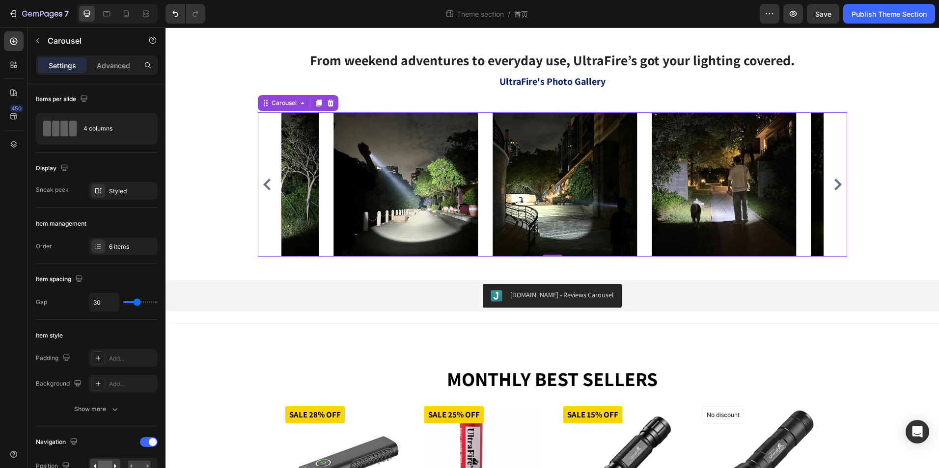
click at [832, 185] on icon "Carousel Next Arrow" at bounding box center [838, 185] width 12 height 12
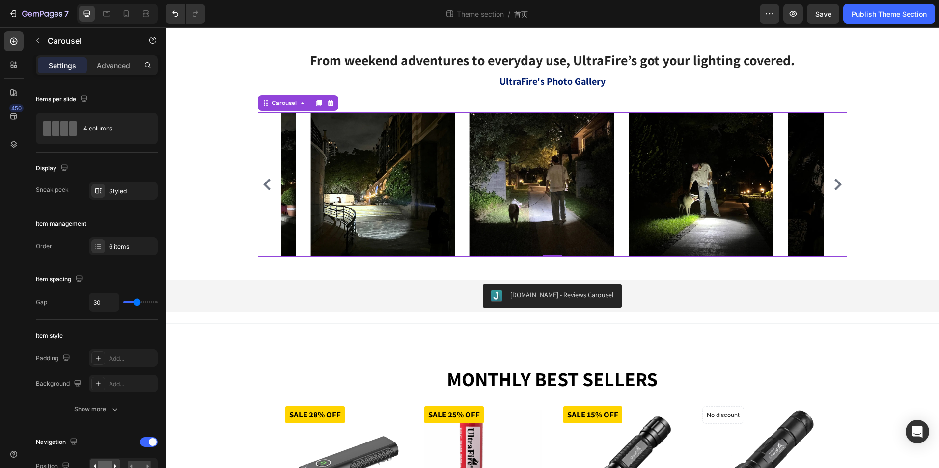
click at [832, 185] on icon "Carousel Next Arrow" at bounding box center [838, 185] width 12 height 12
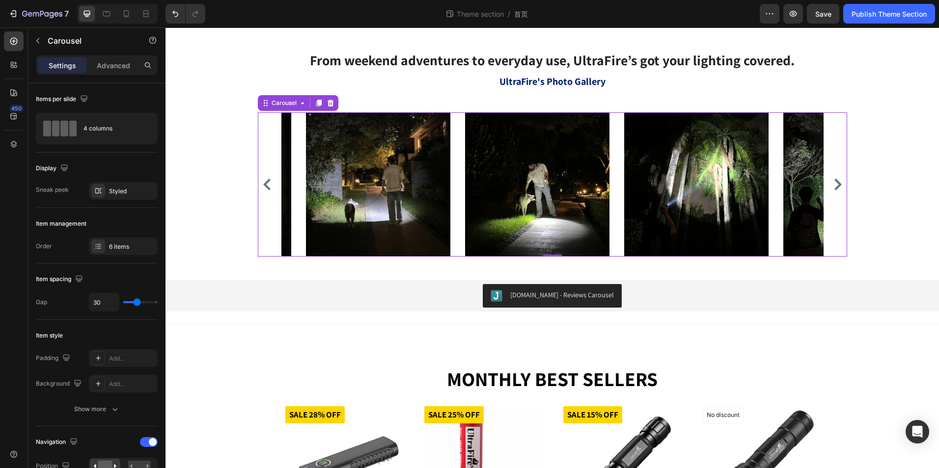
click at [832, 185] on icon "Carousel Next Arrow" at bounding box center [838, 185] width 12 height 12
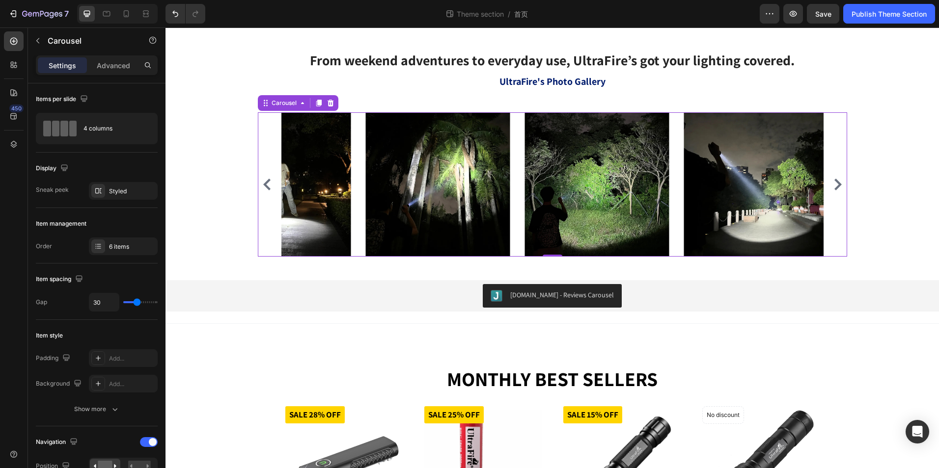
click at [832, 185] on icon "Carousel Next Arrow" at bounding box center [838, 185] width 12 height 12
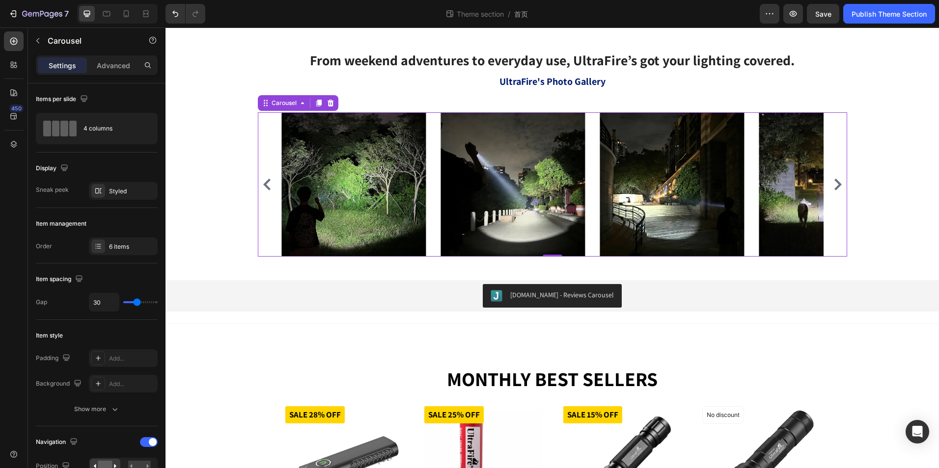
click at [832, 185] on icon "Carousel Next Arrow" at bounding box center [838, 185] width 12 height 12
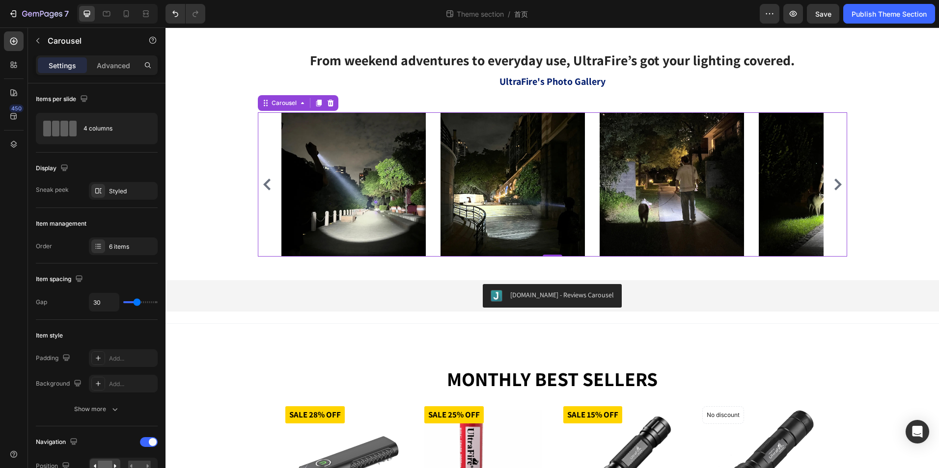
click at [832, 185] on icon "Carousel Next Arrow" at bounding box center [838, 185] width 12 height 12
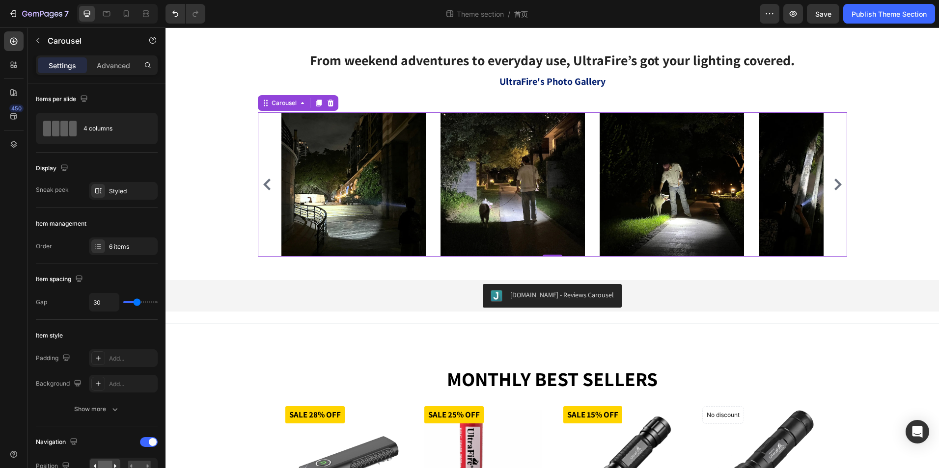
click at [832, 185] on icon "Carousel Next Arrow" at bounding box center [838, 185] width 12 height 12
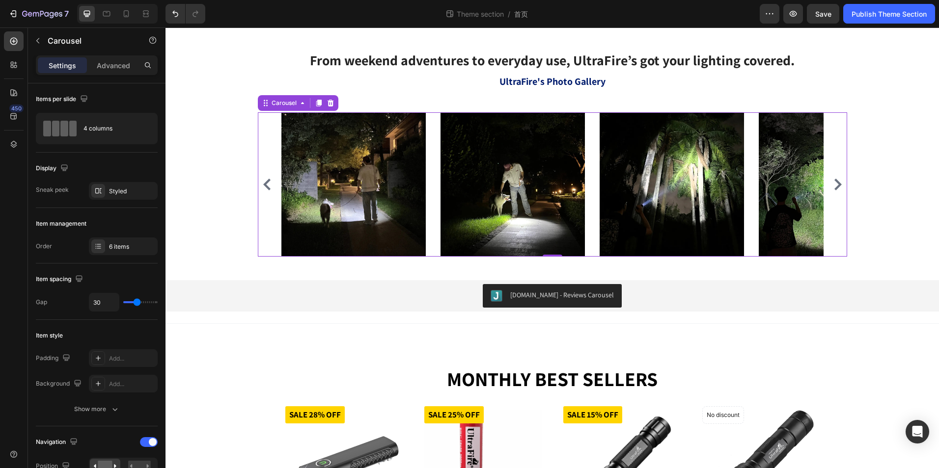
click at [832, 185] on icon "Carousel Next Arrow" at bounding box center [838, 185] width 12 height 12
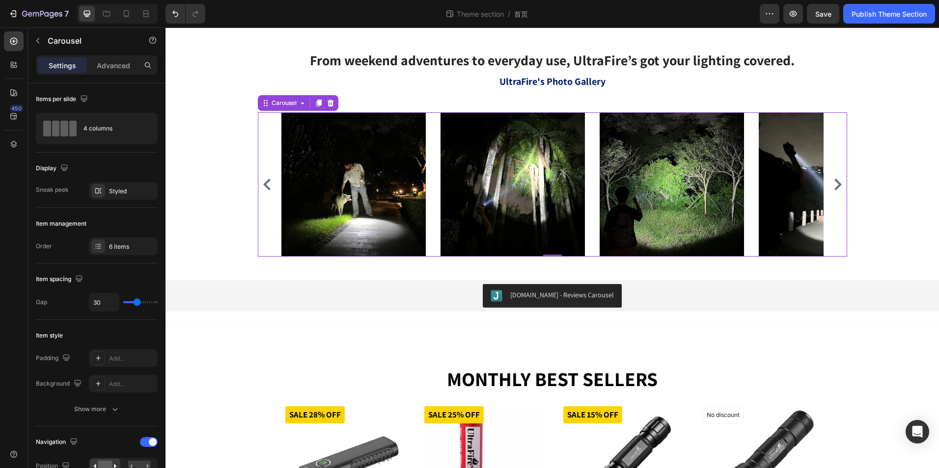
click at [832, 185] on icon "Carousel Next Arrow" at bounding box center [838, 185] width 12 height 12
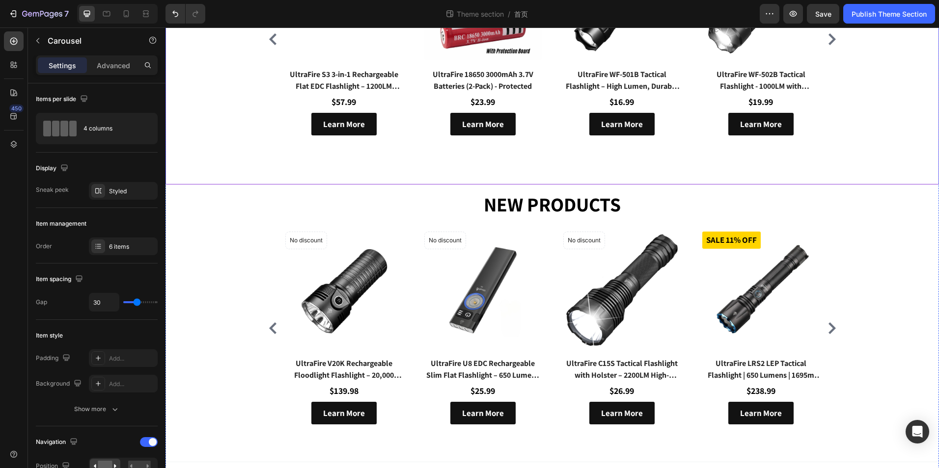
scroll to position [1255, 0]
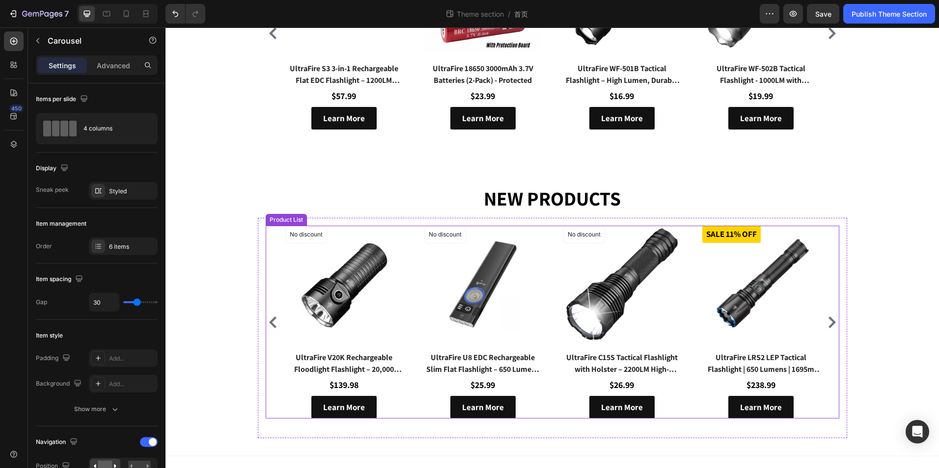
click at [407, 277] on div "(P) Images No discount Not be displayed when published Product Badge UltraFire …" at bounding box center [552, 322] width 534 height 193
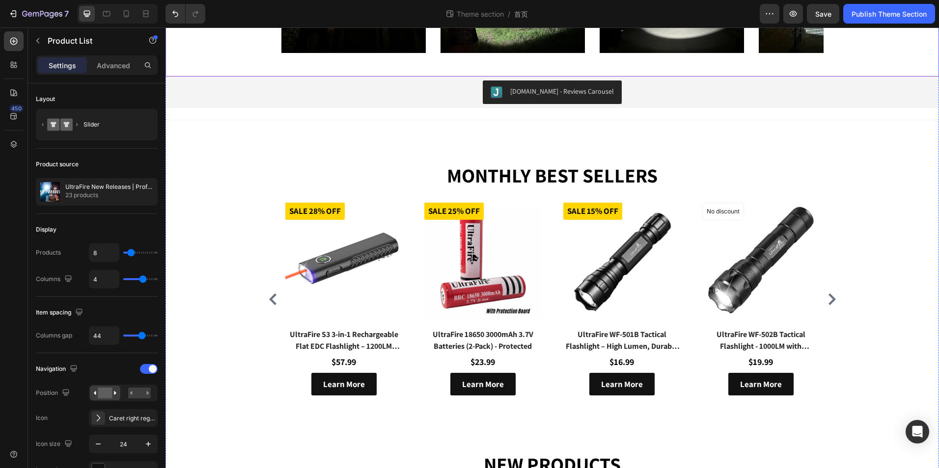
scroll to position [764, 0]
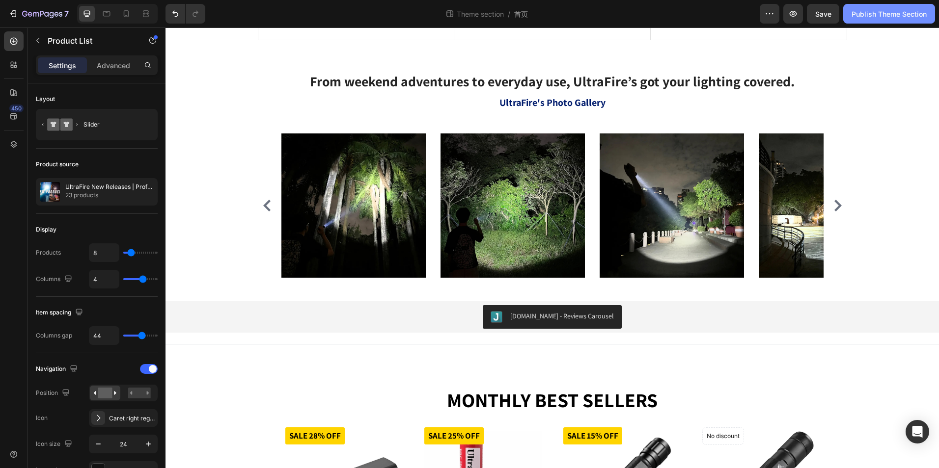
click at [872, 14] on div "Publish Theme Section" at bounding box center [888, 14] width 75 height 10
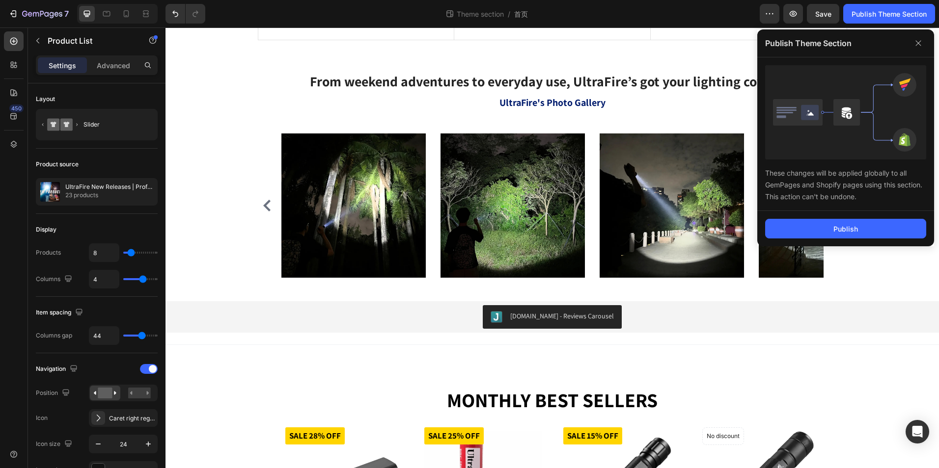
click at [832, 215] on div "Publish" at bounding box center [845, 228] width 177 height 35
drag, startPoint x: 828, startPoint y: 220, endPoint x: 585, endPoint y: 191, distance: 244.7
click at [828, 220] on button "Publish" at bounding box center [845, 229] width 161 height 20
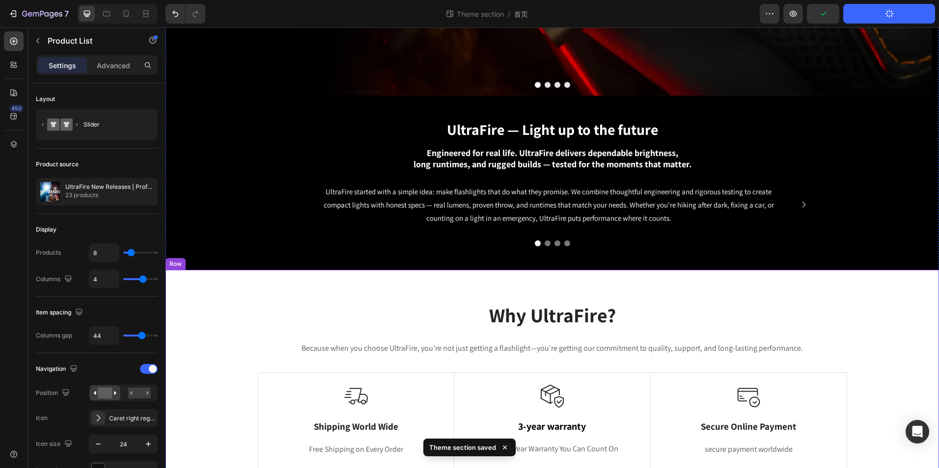
scroll to position [175, 0]
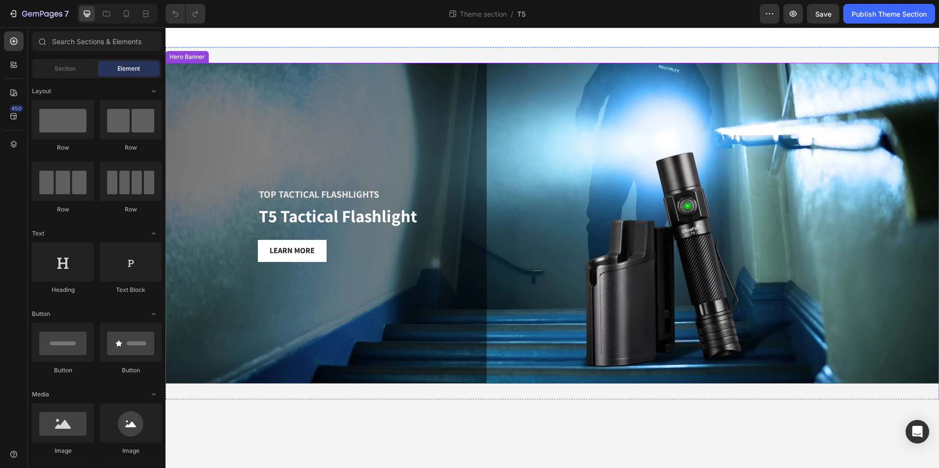
click at [338, 355] on div "Background Image" at bounding box center [551, 223] width 773 height 321
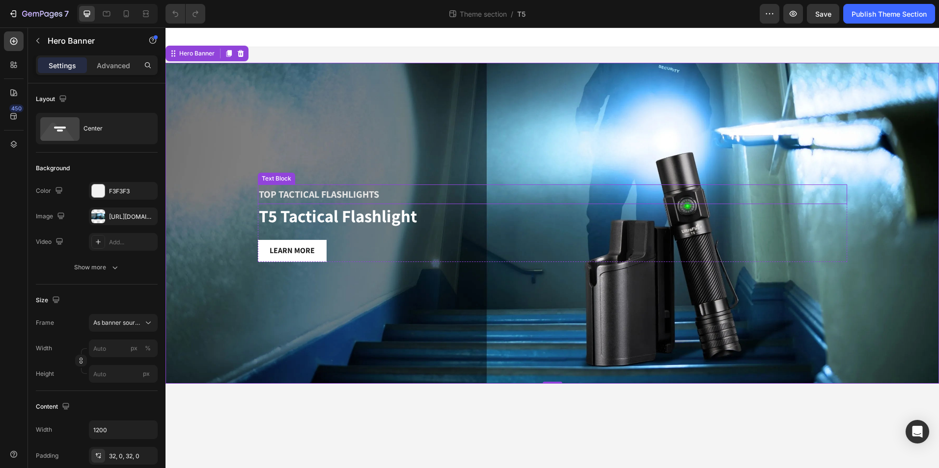
click at [287, 189] on span "Top Tactical Flashlights" at bounding box center [319, 194] width 120 height 13
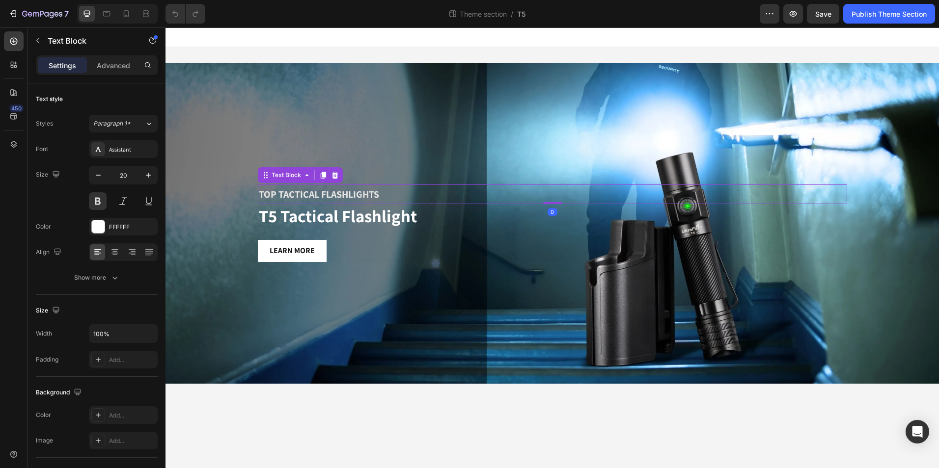
click at [287, 193] on span "Top Tactical Flashlights" at bounding box center [319, 194] width 120 height 13
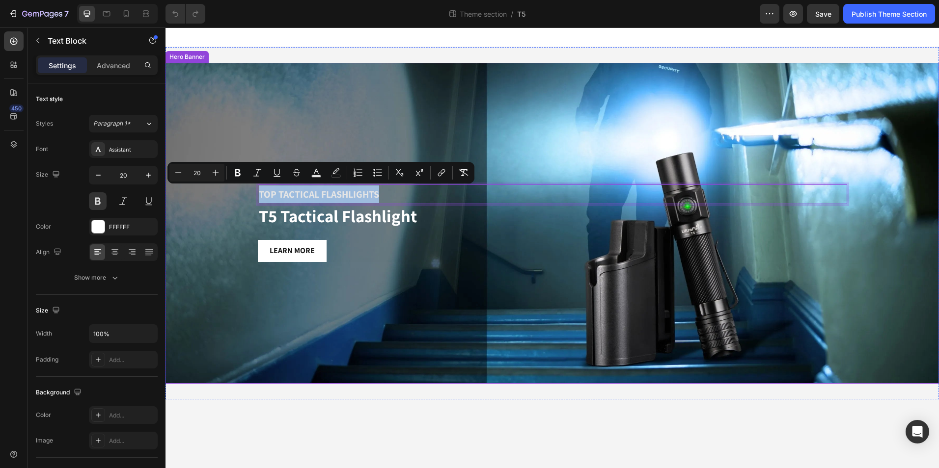
drag, startPoint x: 381, startPoint y: 192, endPoint x: 250, endPoint y: 193, distance: 131.1
click at [250, 193] on div "Top Tactical Flashlights Text Block 0 T5 Tactical Flashlight Heading Learn more…" at bounding box center [551, 223] width 773 height 321
click at [412, 210] on h2 "T5 Tactical Flashlight" at bounding box center [552, 216] width 589 height 25
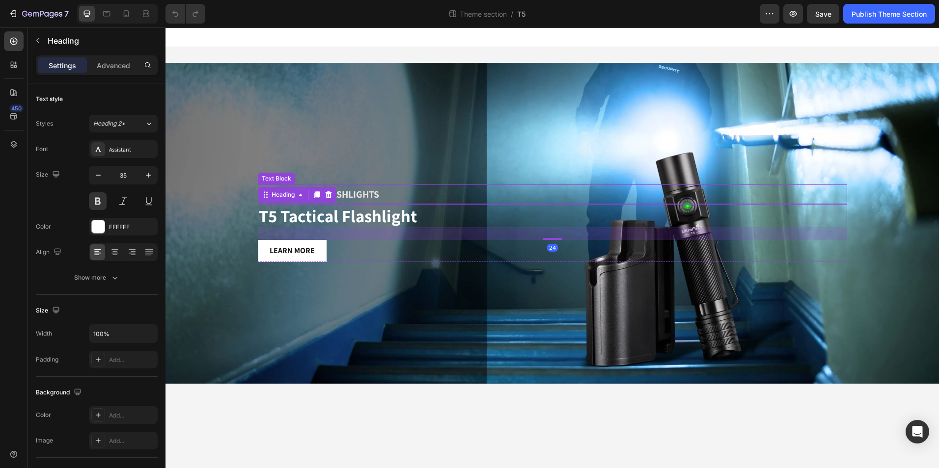
click at [422, 195] on p "Top Tactical Flashlights" at bounding box center [552, 195] width 587 height 18
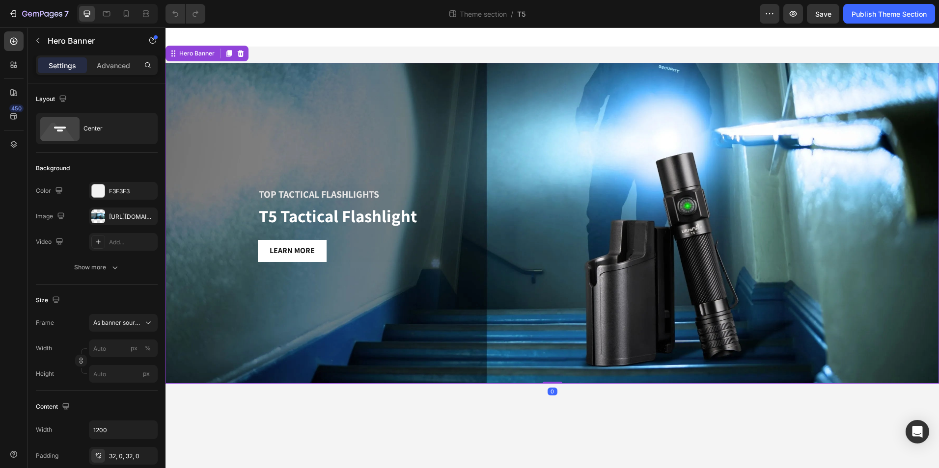
click at [399, 273] on div "Top Tactical Flashlights Text Block T5 Tactical Flashlight Heading Learn more B…" at bounding box center [552, 223] width 589 height 109
click at [333, 385] on div "Top Tactical Flashlights Text Block T5 Tactical Flashlight Heading Learn more B…" at bounding box center [551, 223] width 773 height 352
click at [340, 366] on div "Background Image" at bounding box center [551, 223] width 773 height 321
copy span "Top Tactical Flashlights"
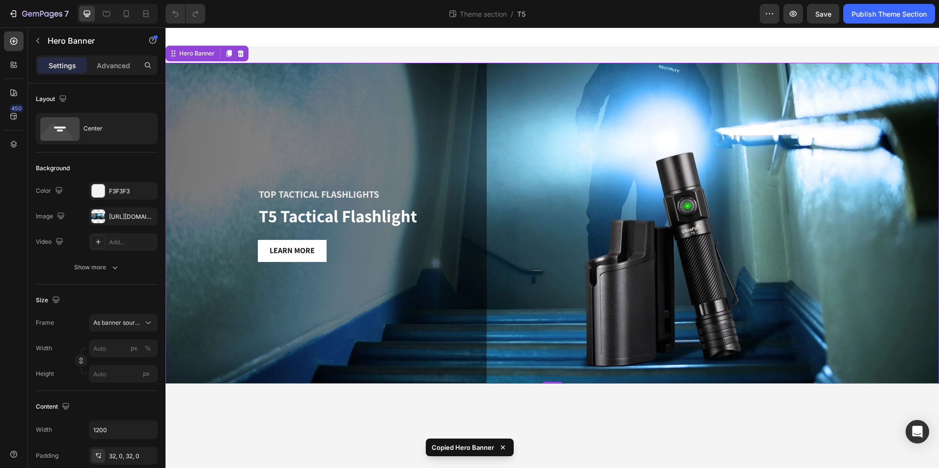
click at [236, 104] on div "Background Image" at bounding box center [551, 223] width 773 height 321
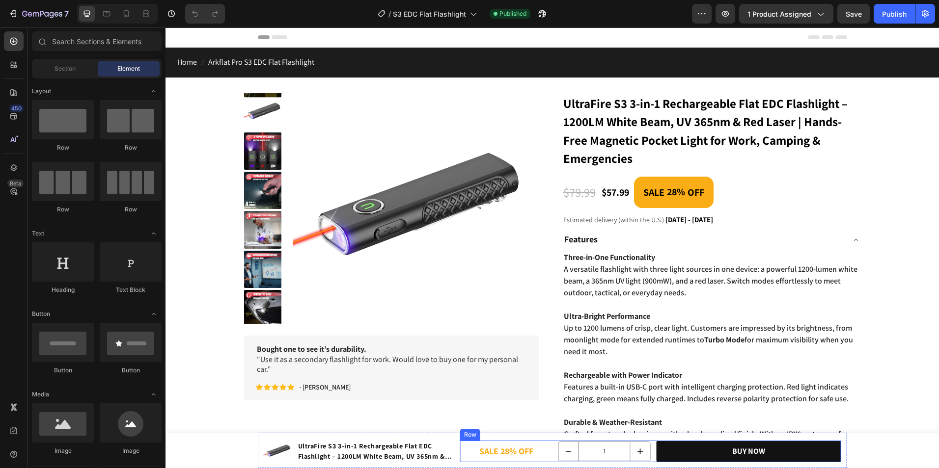
click at [500, 451] on p "SALE 28% OFF" at bounding box center [506, 452] width 90 height 16
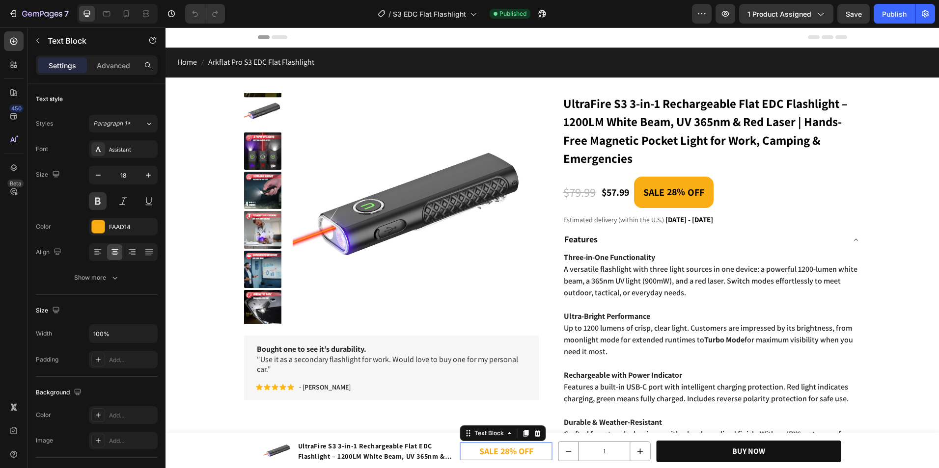
click at [500, 451] on p "SALE 28% OFF" at bounding box center [506, 452] width 90 height 16
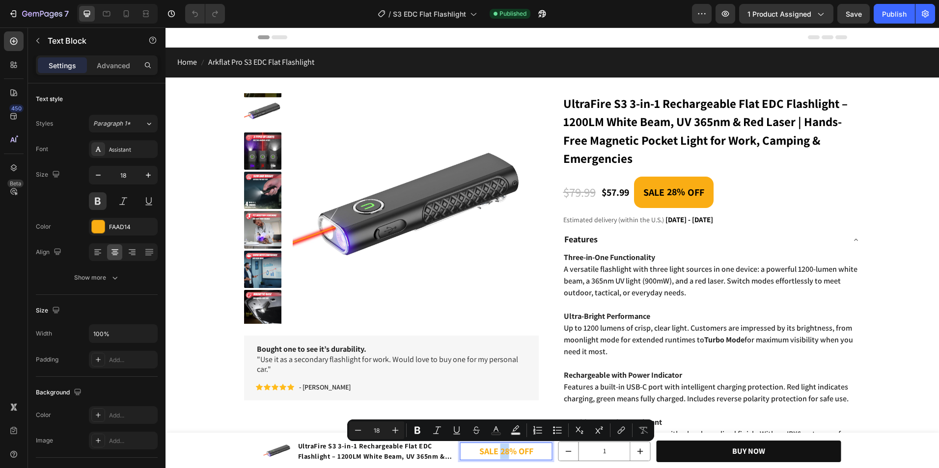
click at [503, 452] on p "SALE 28% OFF" at bounding box center [506, 452] width 90 height 16
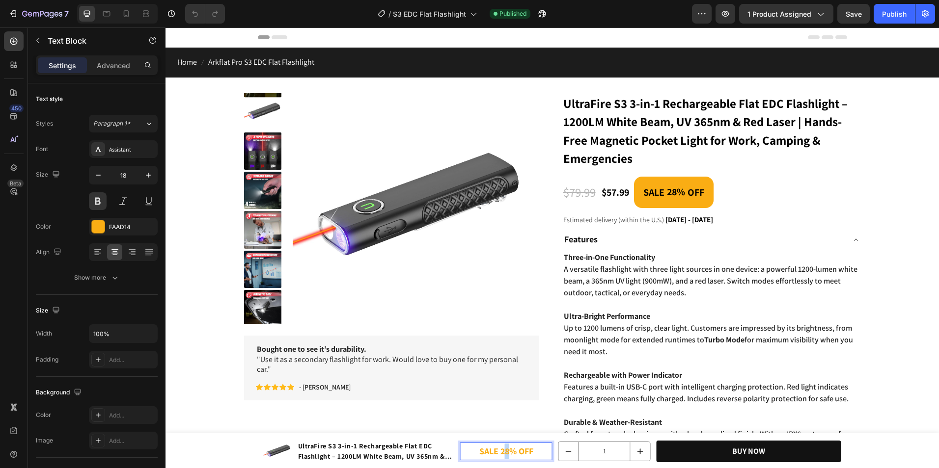
click at [504, 450] on p "SALE 28% OFF" at bounding box center [506, 452] width 90 height 16
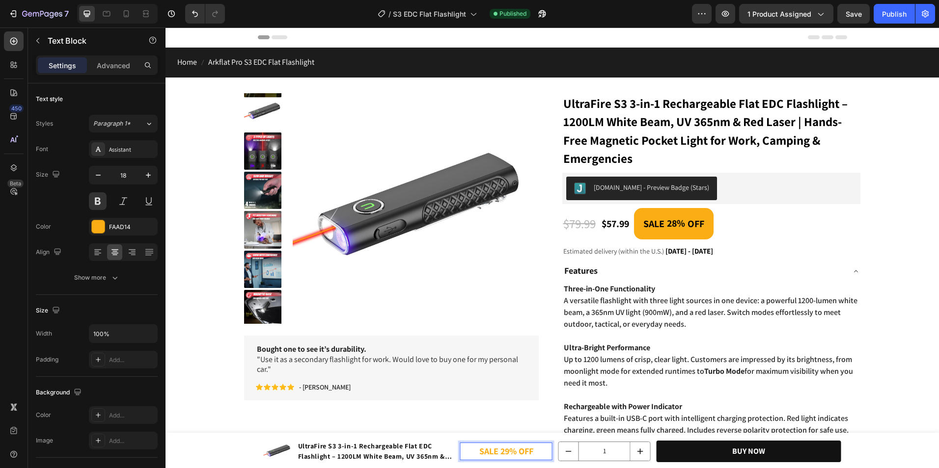
click at [890, 3] on div "7 Version history / S3 EDC Flat Flashlight Published Preview 1 product assigned…" at bounding box center [469, 14] width 939 height 28
click at [890, 9] on div "Publish" at bounding box center [894, 14] width 25 height 10
